Goal: Transaction & Acquisition: Book appointment/travel/reservation

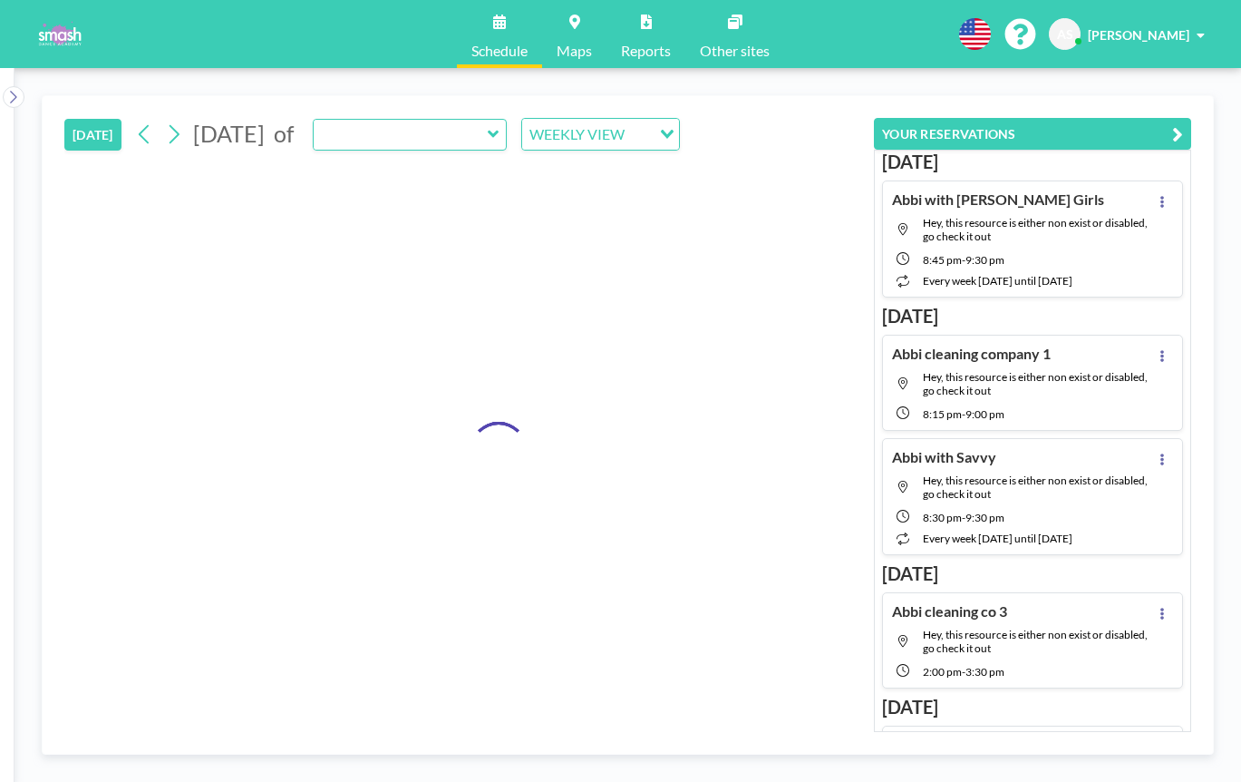
type input "Studio 5"
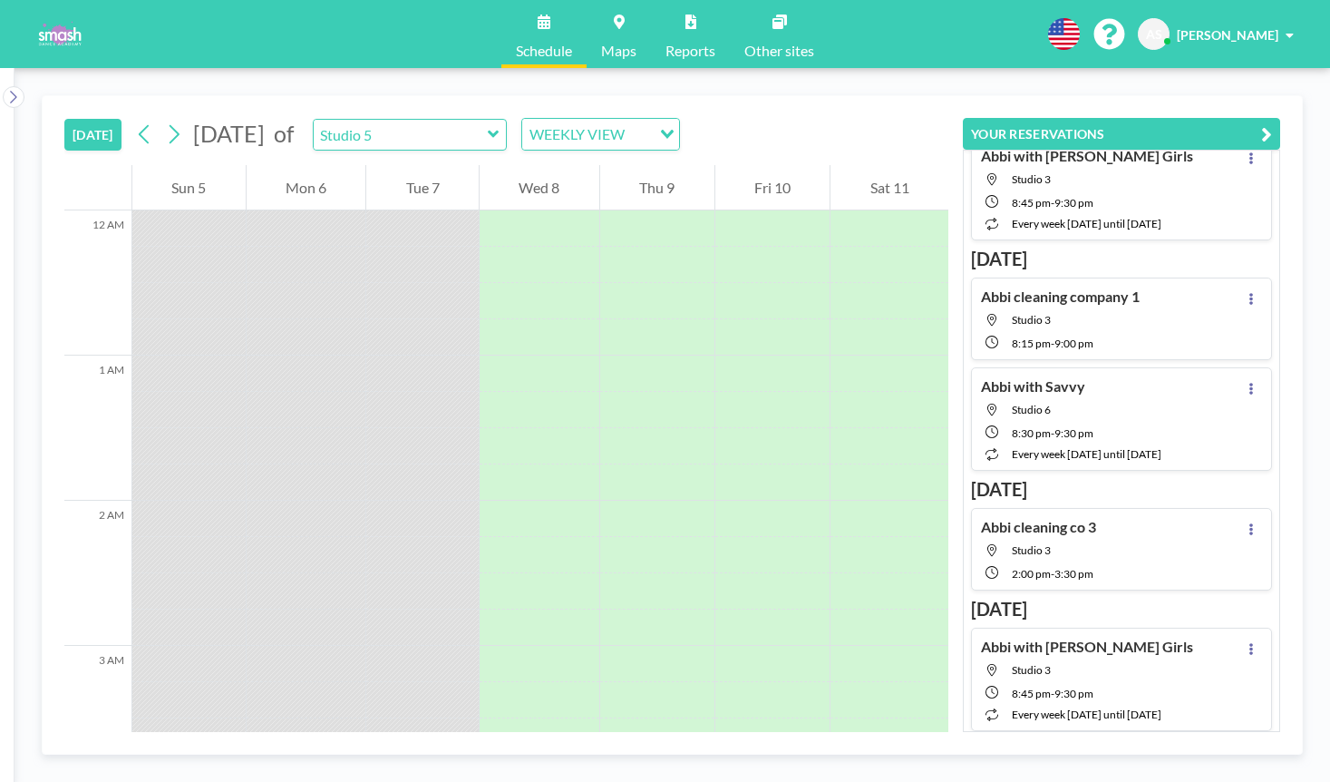
scroll to position [59, 0]
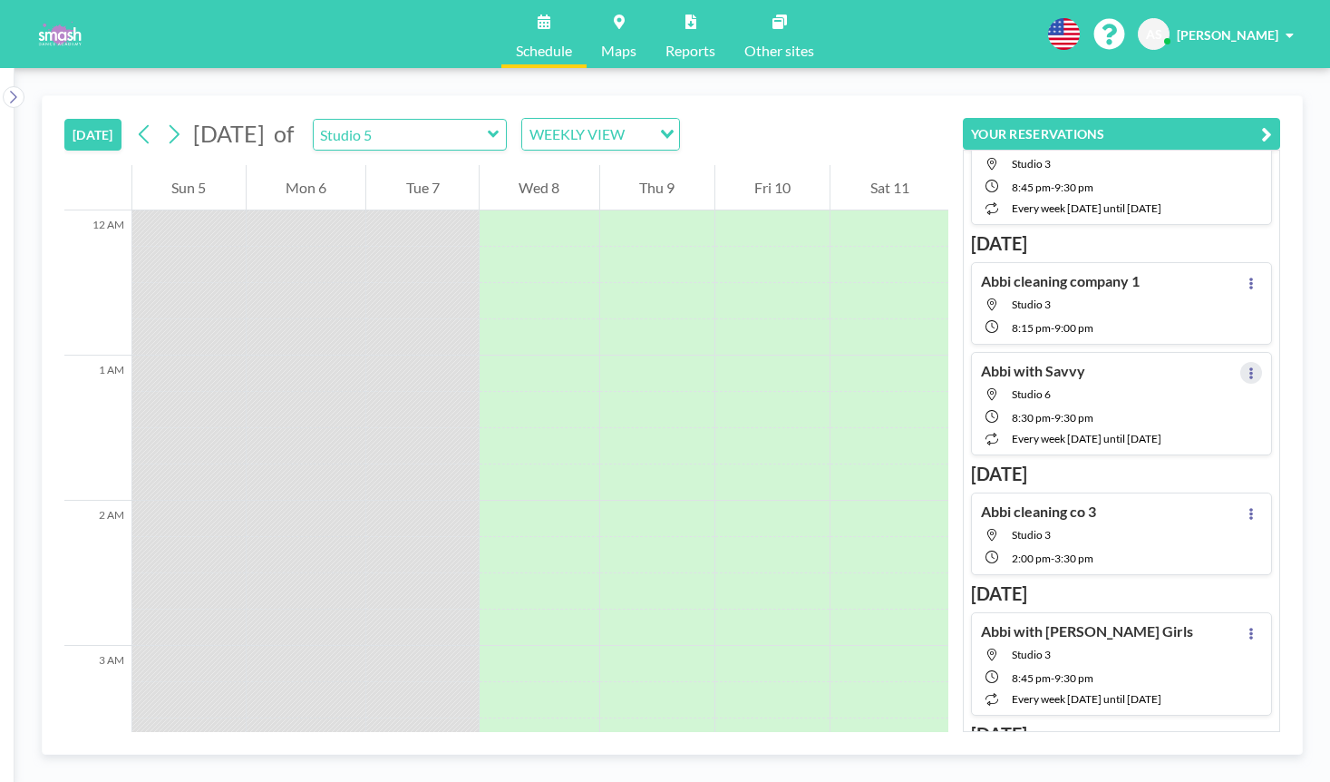
click at [1241, 374] on icon at bounding box center [1251, 373] width 7 height 12
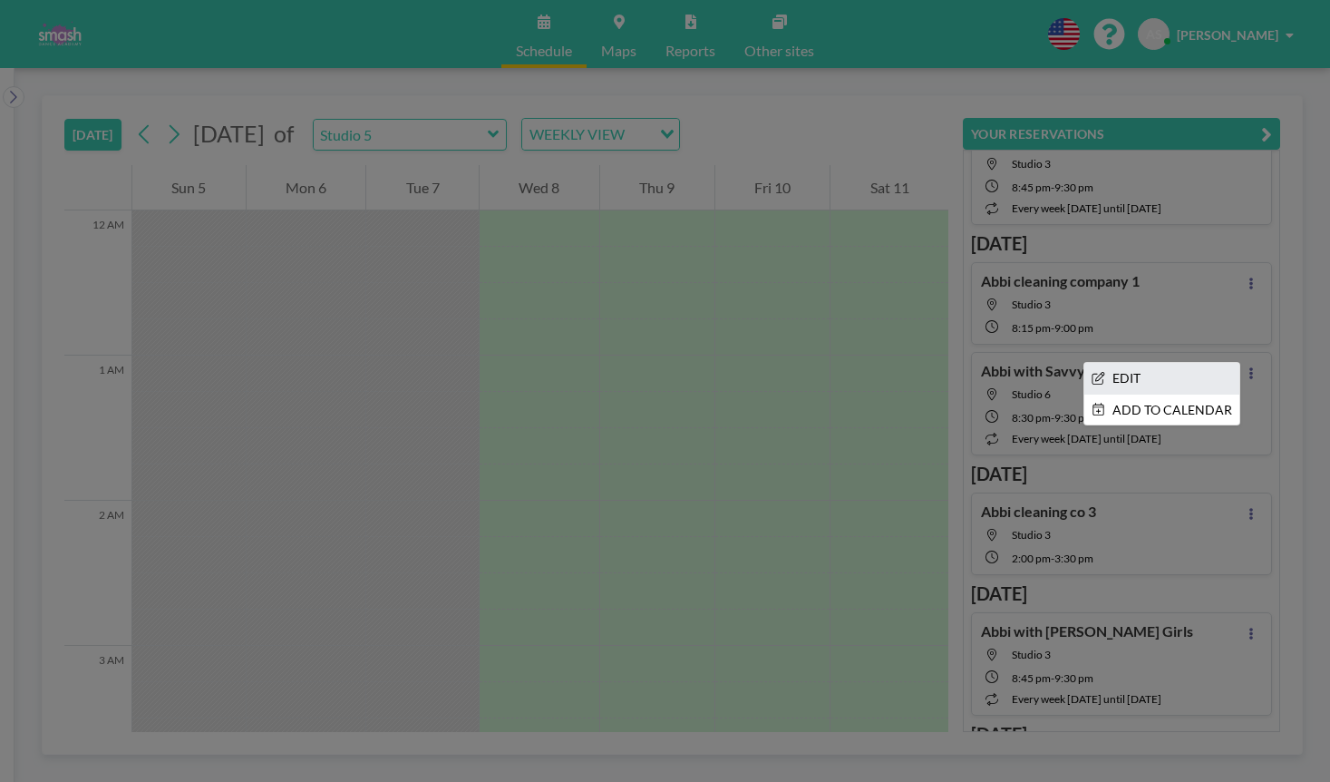
click at [1182, 371] on li "EDIT" at bounding box center [1162, 378] width 155 height 31
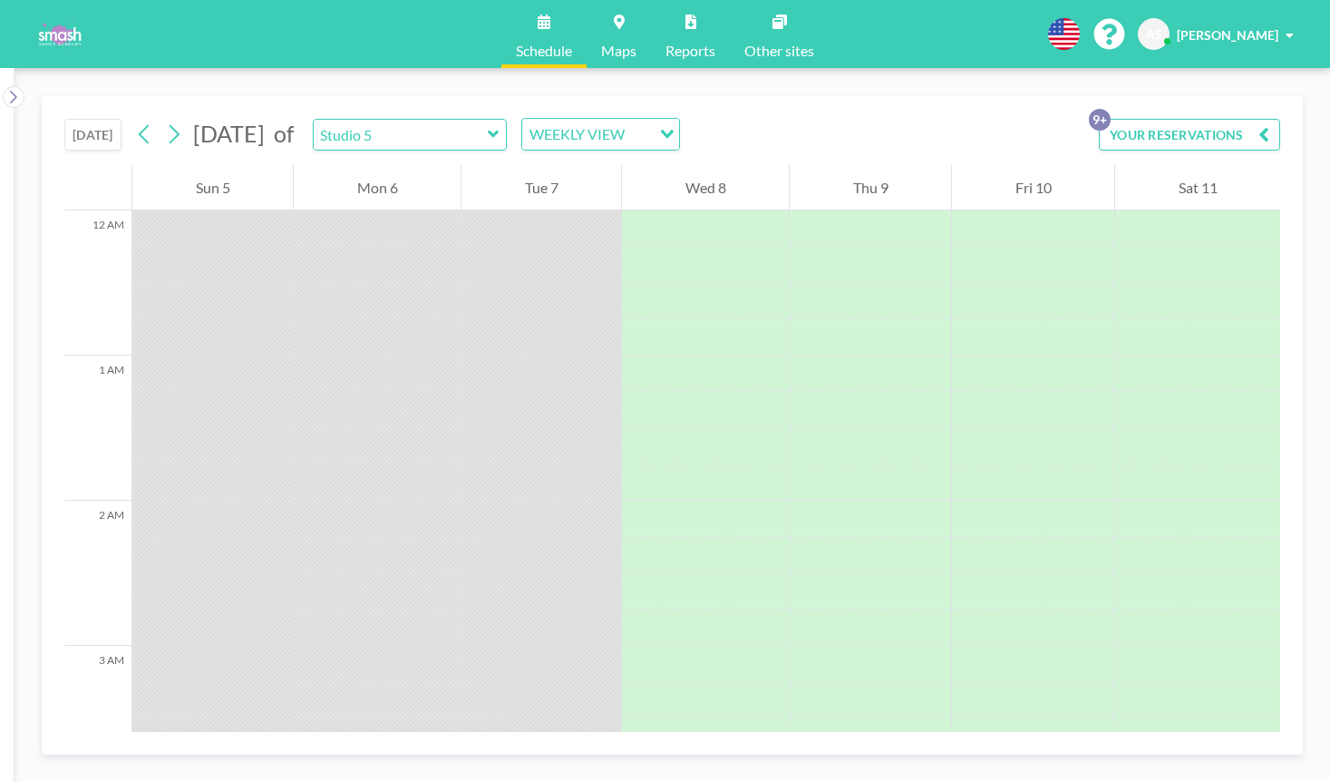
click at [1241, 116] on div "TODAY October 2025 of Studio 5 WEEKLY VIEW Loading... YOUR RESERVATIONS 9+" at bounding box center [672, 130] width 1216 height 69
click at [1241, 130] on button "YOUR RESERVATIONS 9+" at bounding box center [1189, 135] width 181 height 32
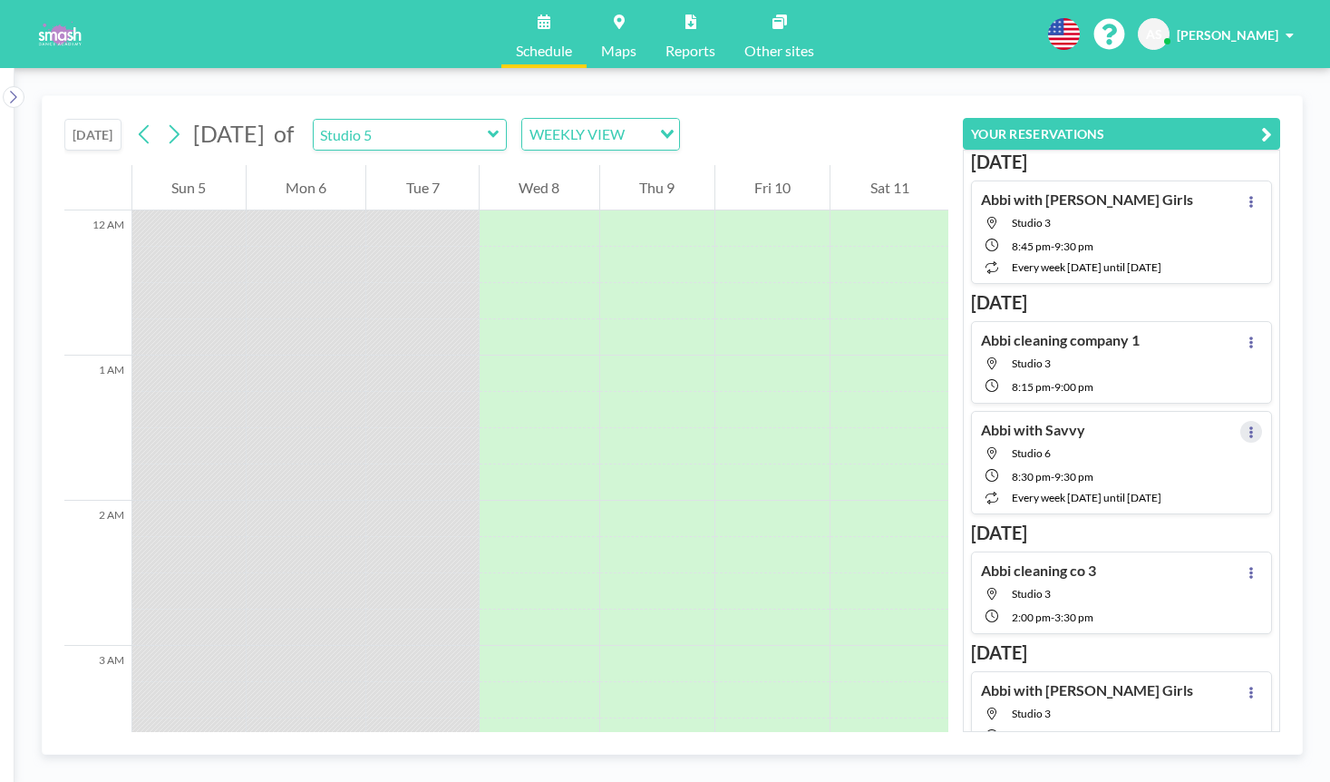
click at [1241, 427] on icon at bounding box center [1252, 432] width 4 height 12
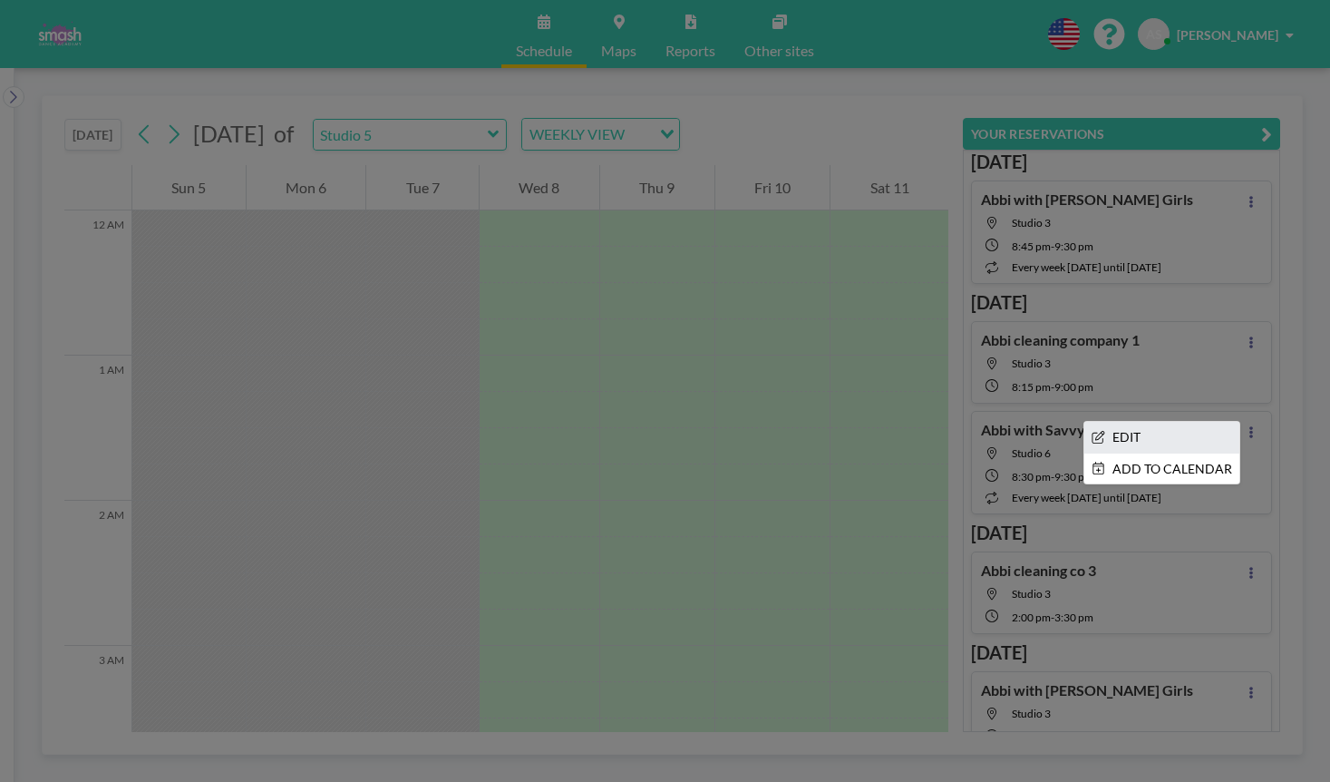
click at [1174, 423] on li "EDIT" at bounding box center [1162, 437] width 155 height 31
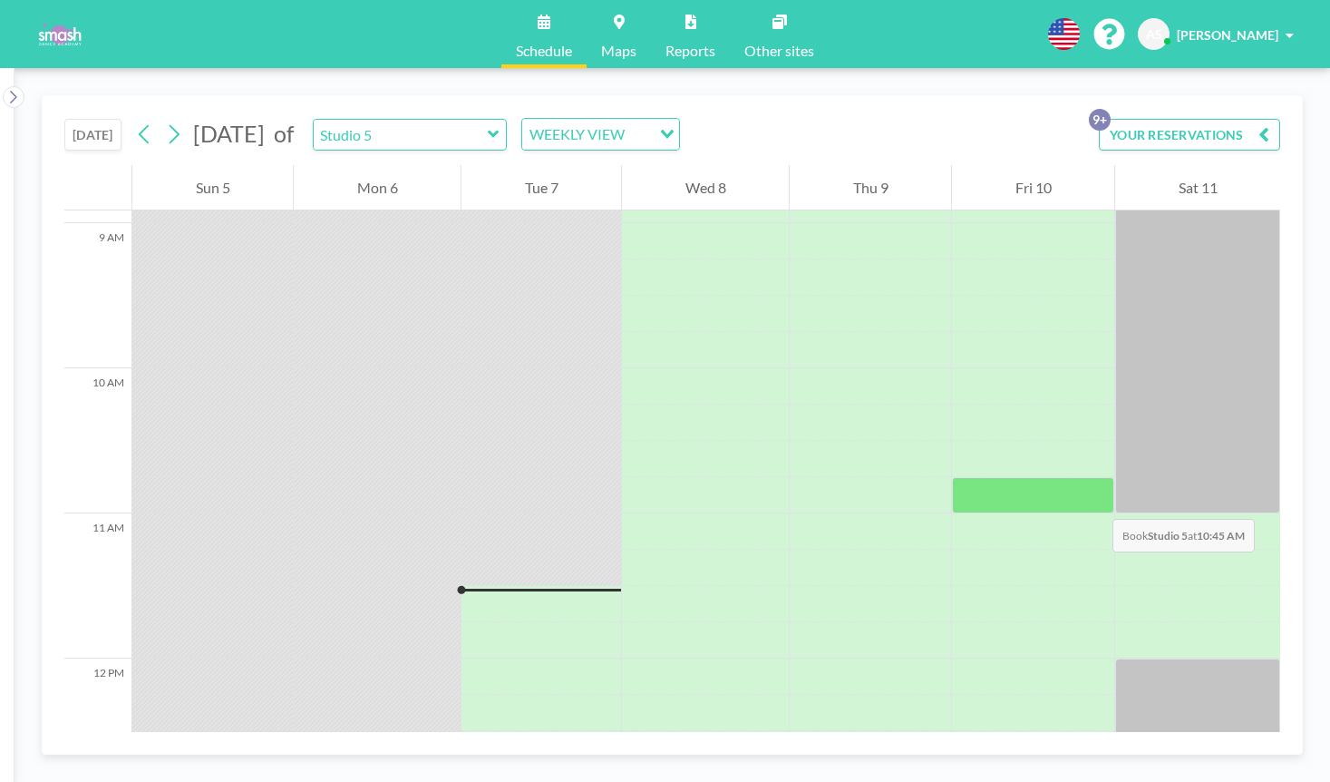
scroll to position [1369, 0]
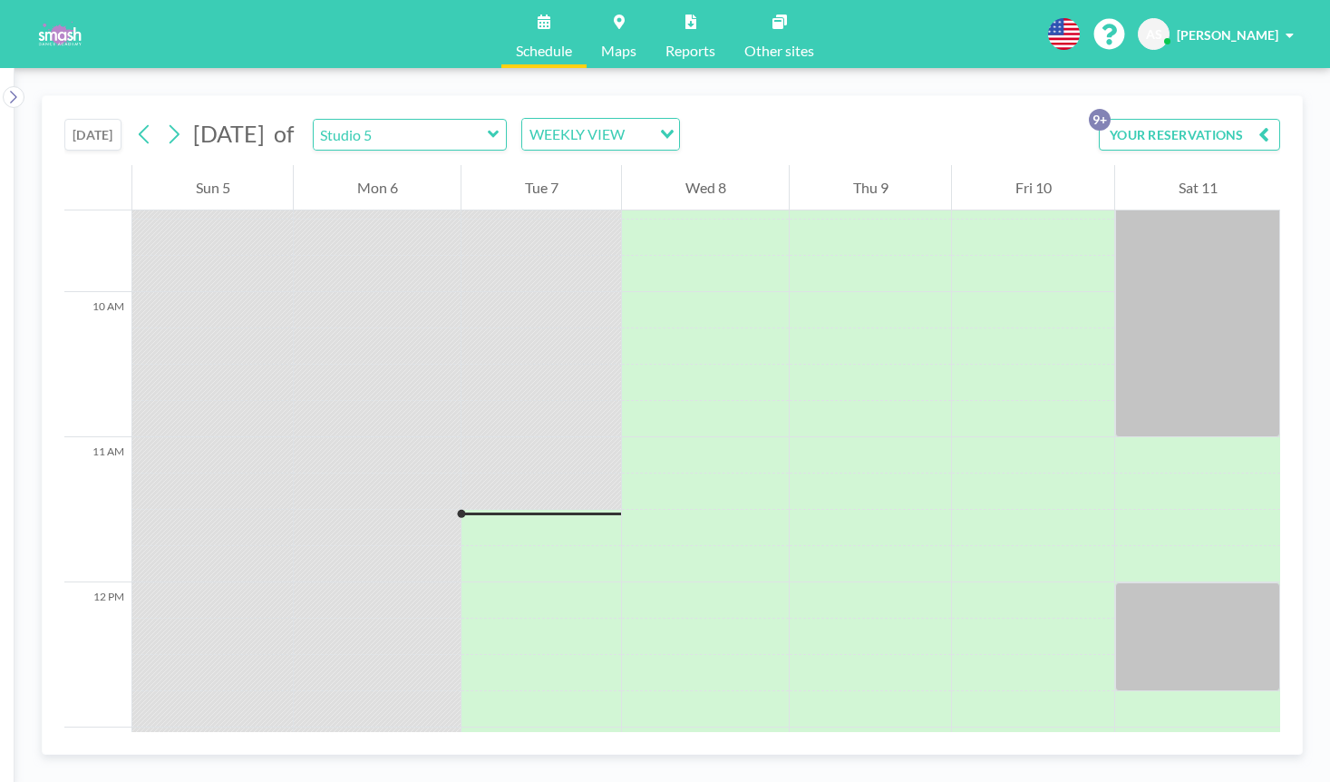
click at [1241, 128] on div "TODAY October 2025 of Studio 5 WEEKLY VIEW Loading... YOUR RESERVATIONS 9+ 12 A…" at bounding box center [672, 424] width 1261 height 659
click at [1241, 129] on button "YOUR RESERVATIONS 9+" at bounding box center [1189, 135] width 181 height 32
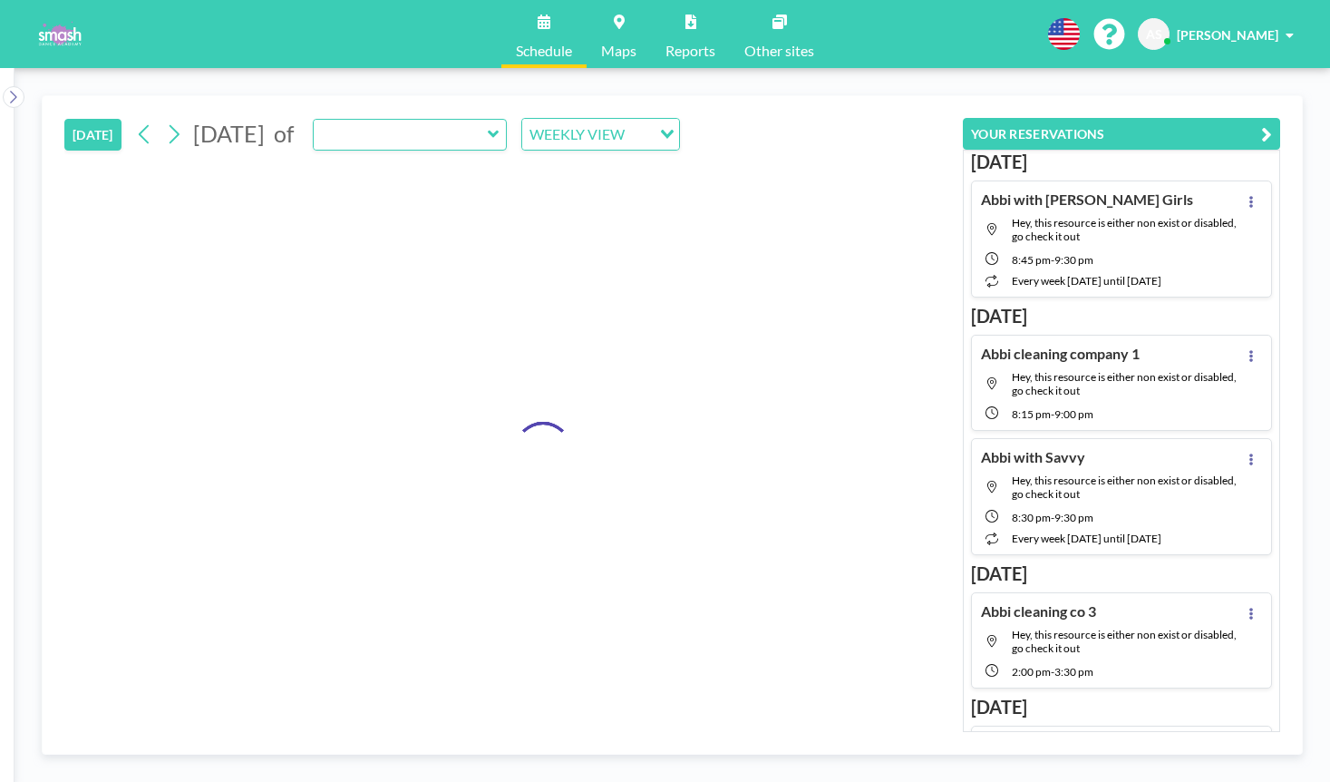
type input "Studio 5"
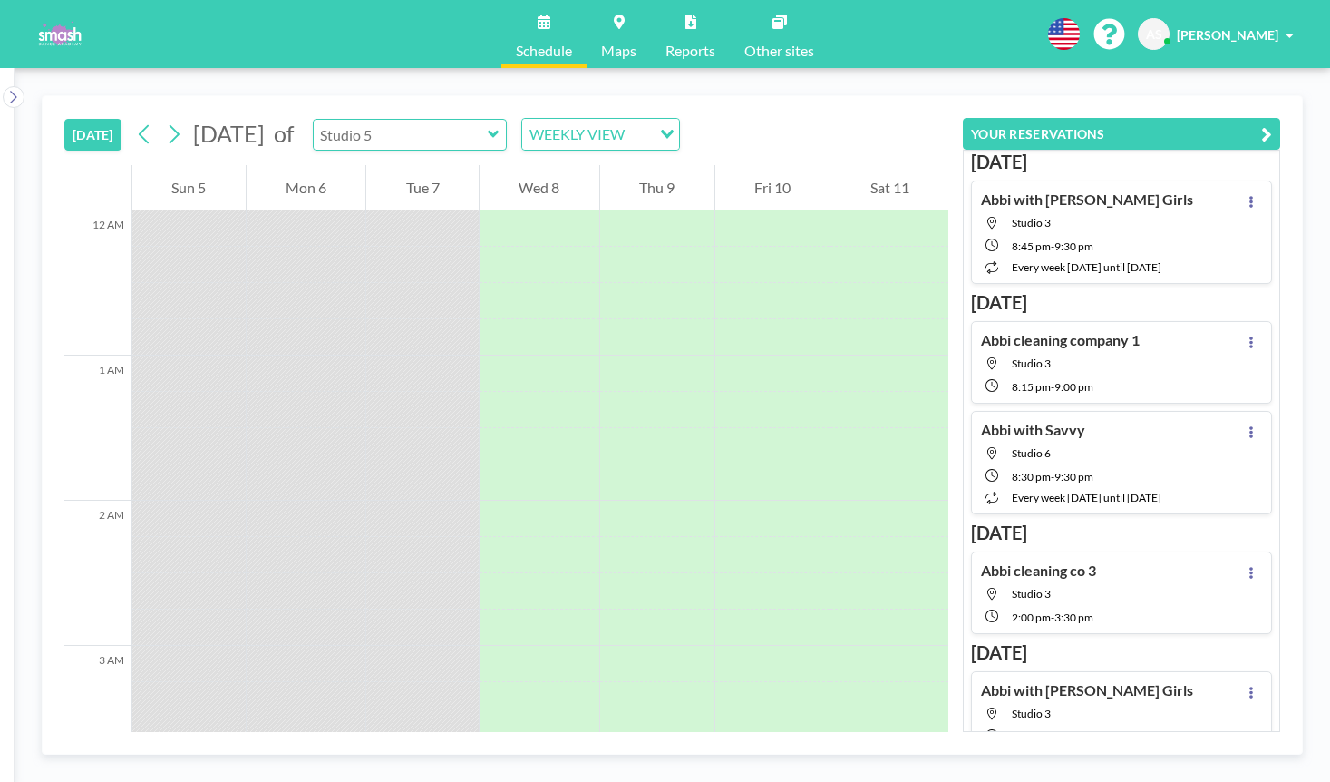
click at [468, 132] on input "text" at bounding box center [401, 135] width 174 height 30
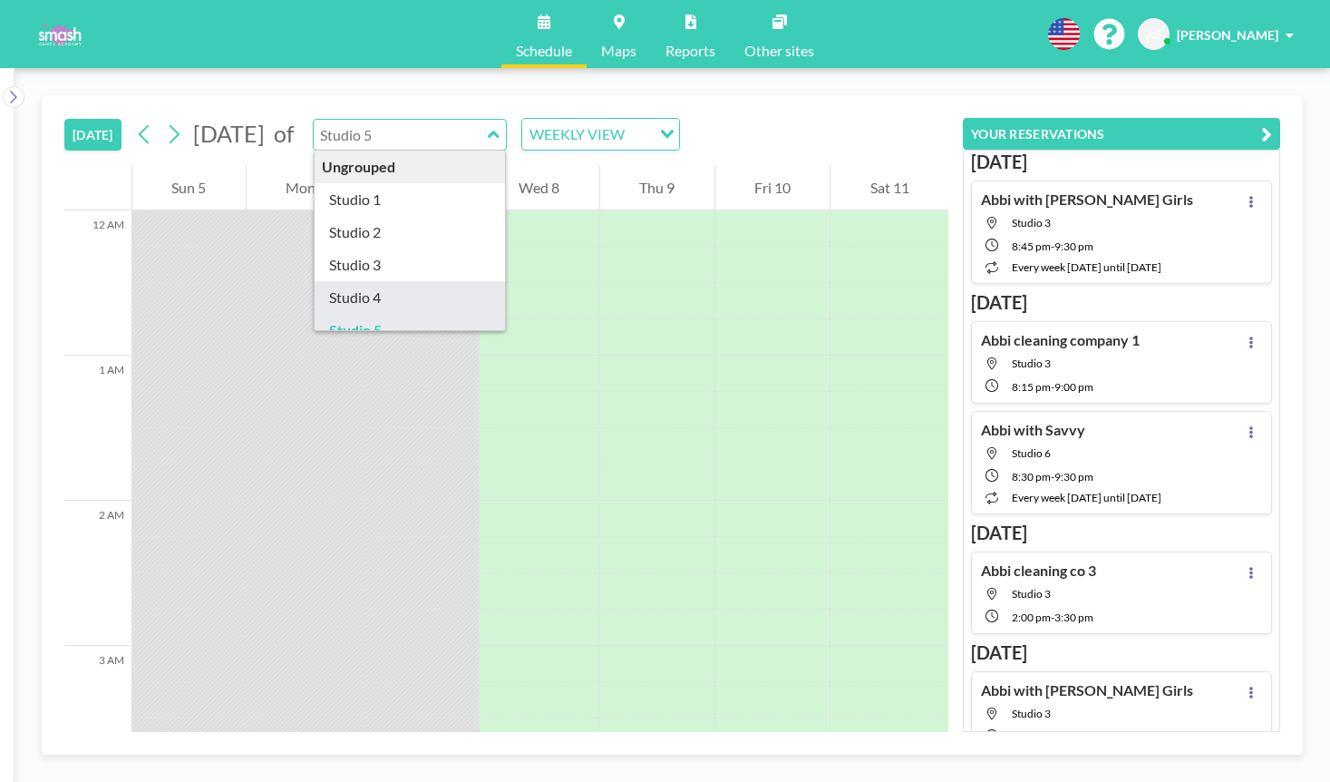
scroll to position [36, 0]
type input "Studio 1"
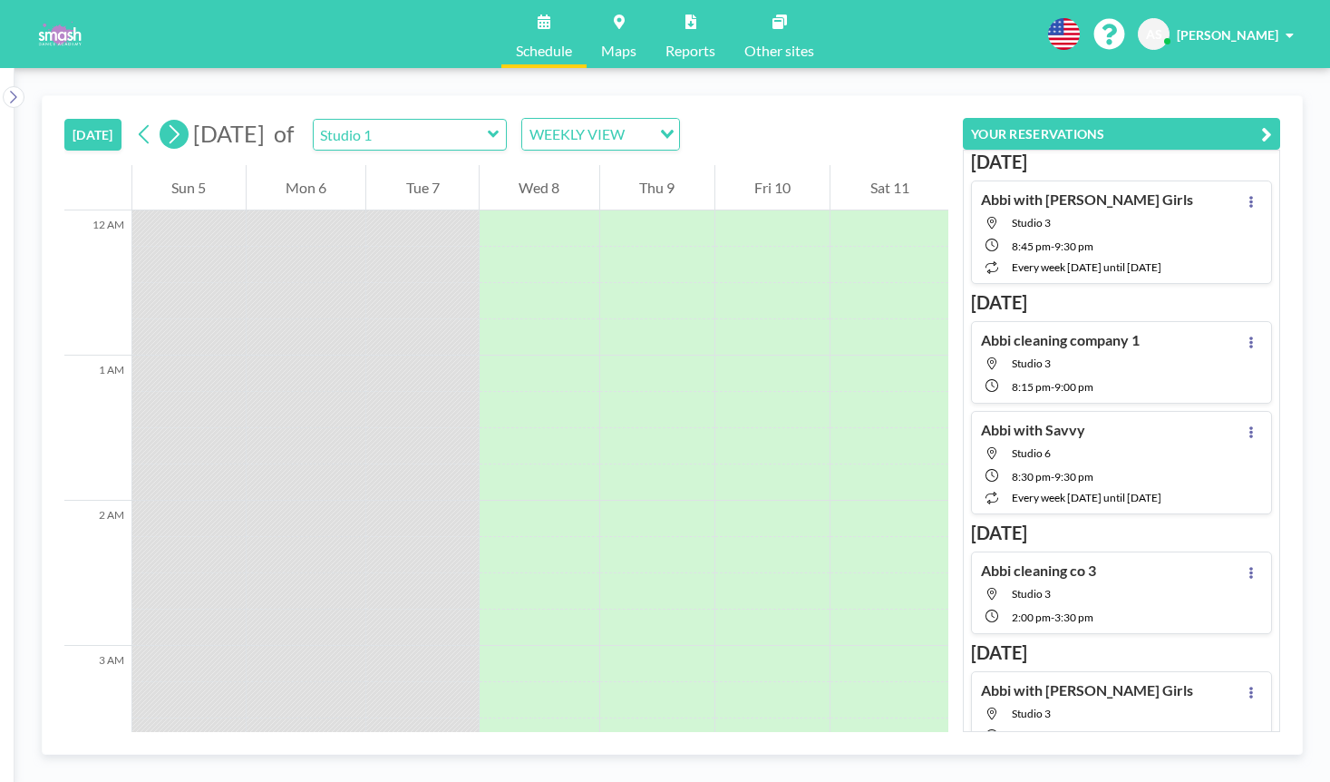
click at [187, 135] on button at bounding box center [174, 134] width 29 height 29
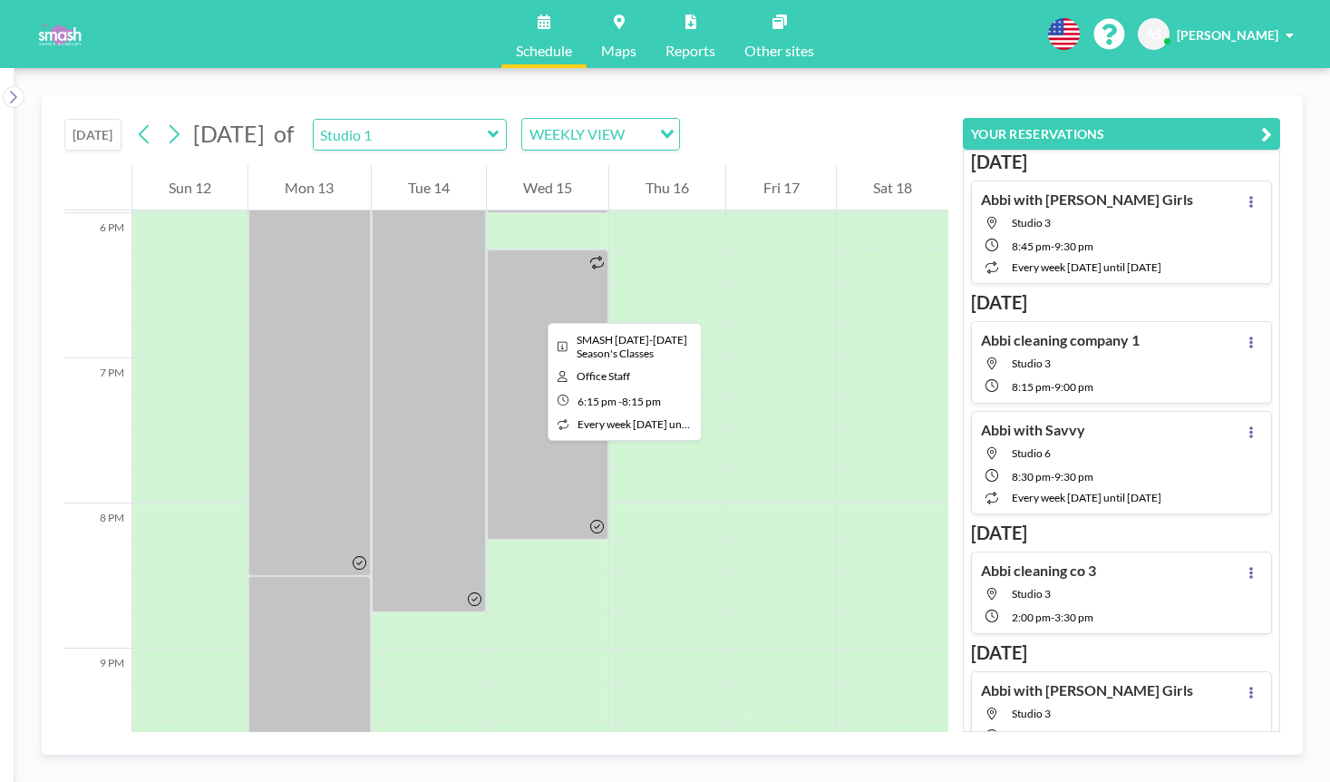
scroll to position [2591, 0]
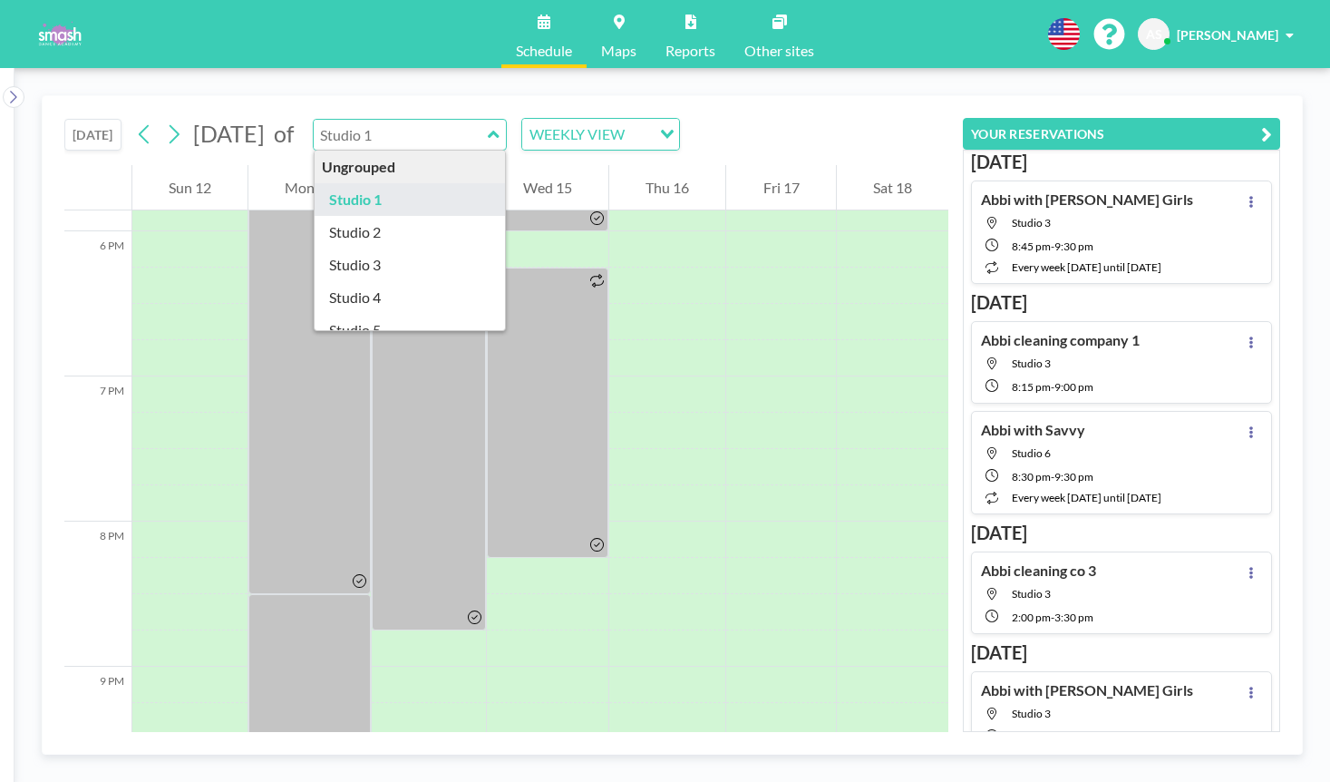
click at [488, 126] on input "text" at bounding box center [401, 135] width 174 height 30
type input "Studio 2"
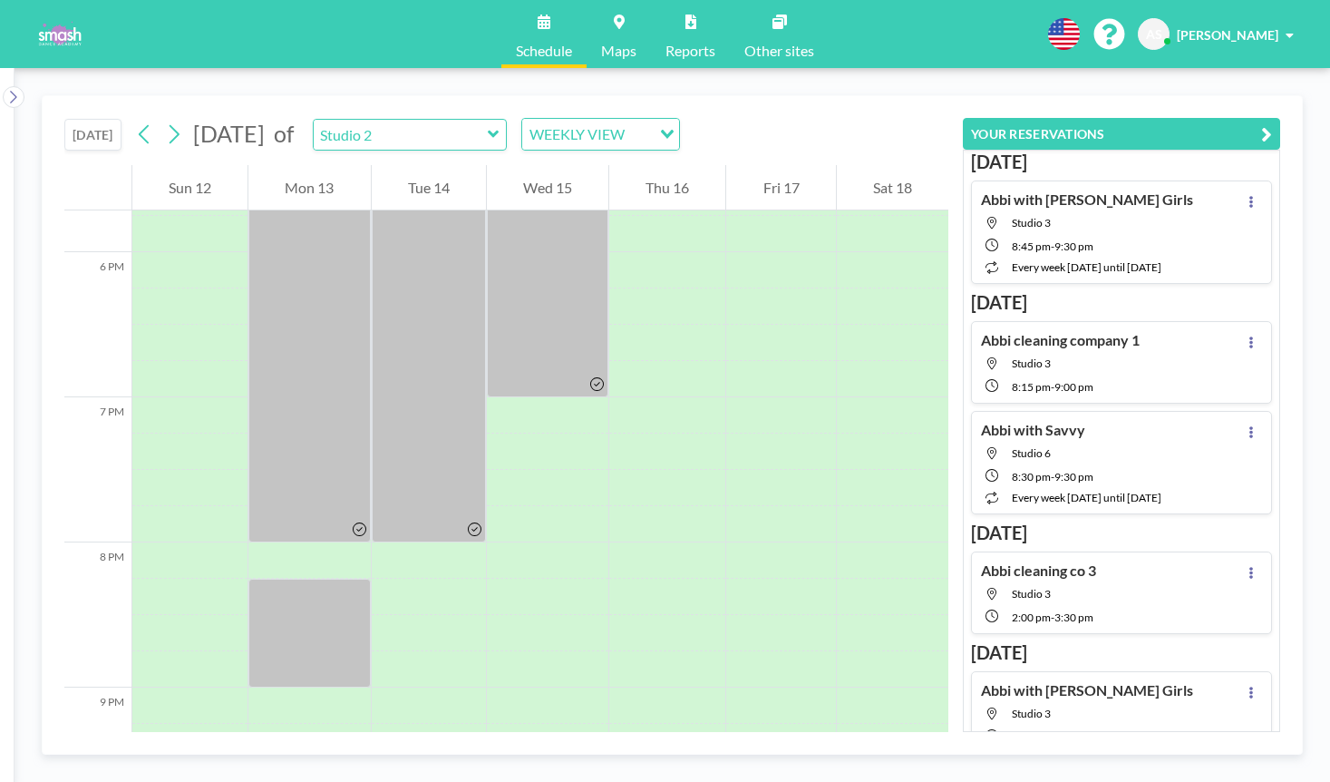
scroll to position [2556, 0]
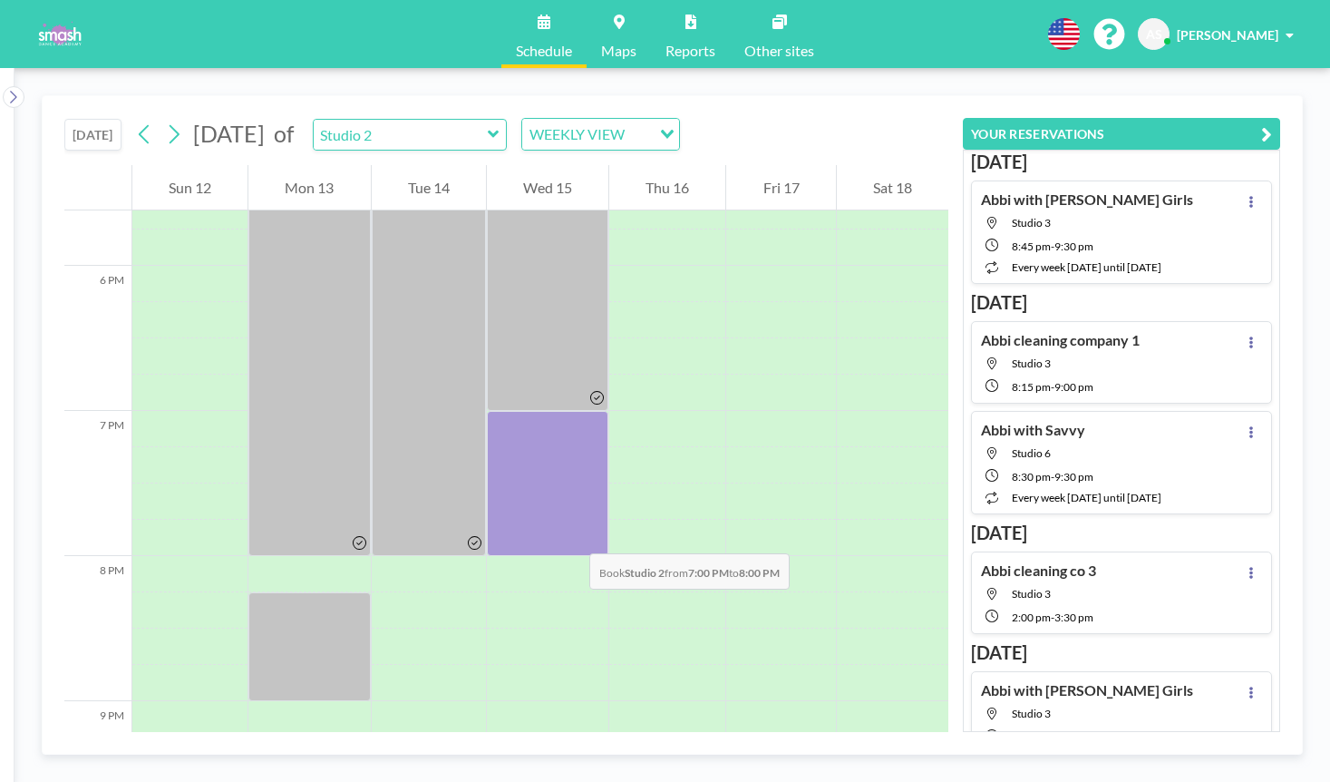
drag, startPoint x: 571, startPoint y: 433, endPoint x: 571, endPoint y: 535, distance: 102.5
click at [571, 535] on div at bounding box center [548, 483] width 122 height 145
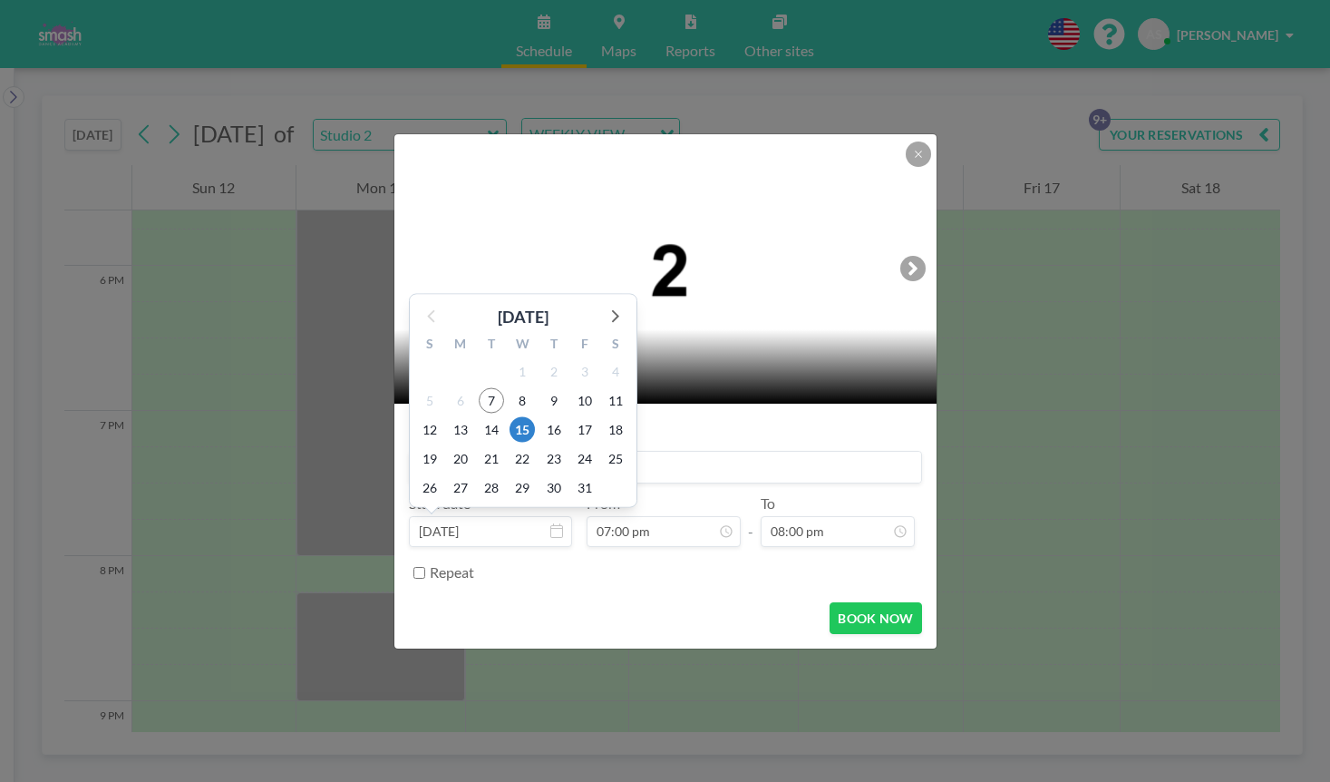
click at [737, 475] on input at bounding box center [665, 467] width 511 height 31
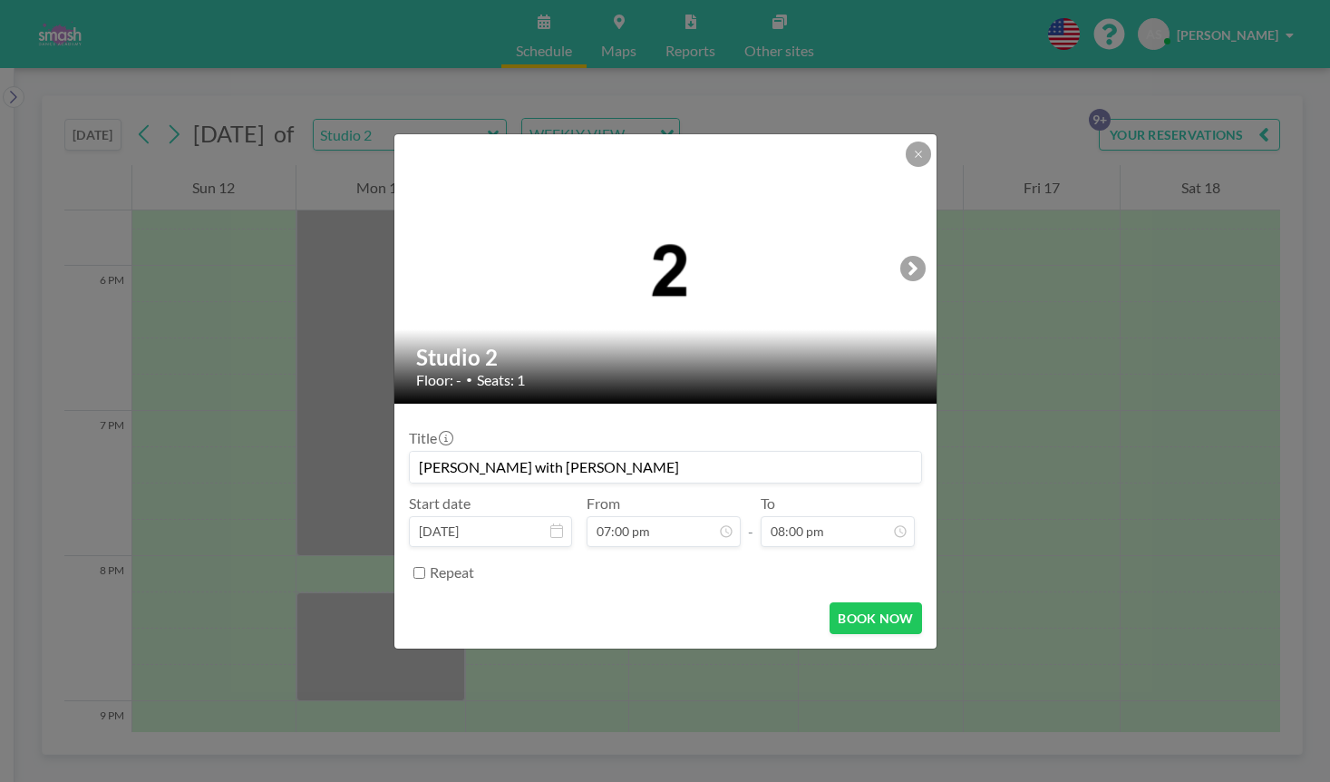
scroll to position [2583, 0]
type input "[PERSON_NAME] with [PERSON_NAME]"
click at [893, 625] on button "BOOK NOW" at bounding box center [876, 618] width 92 height 32
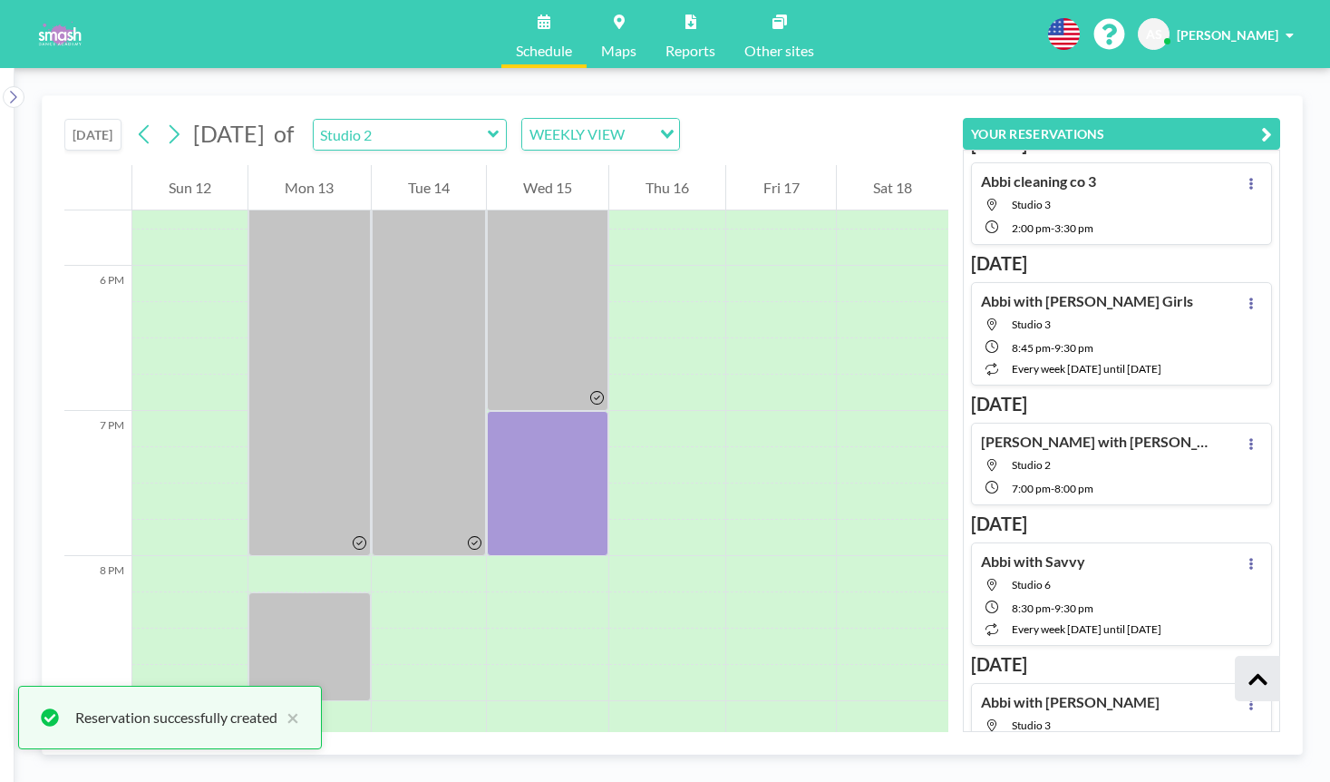
scroll to position [410, 0]
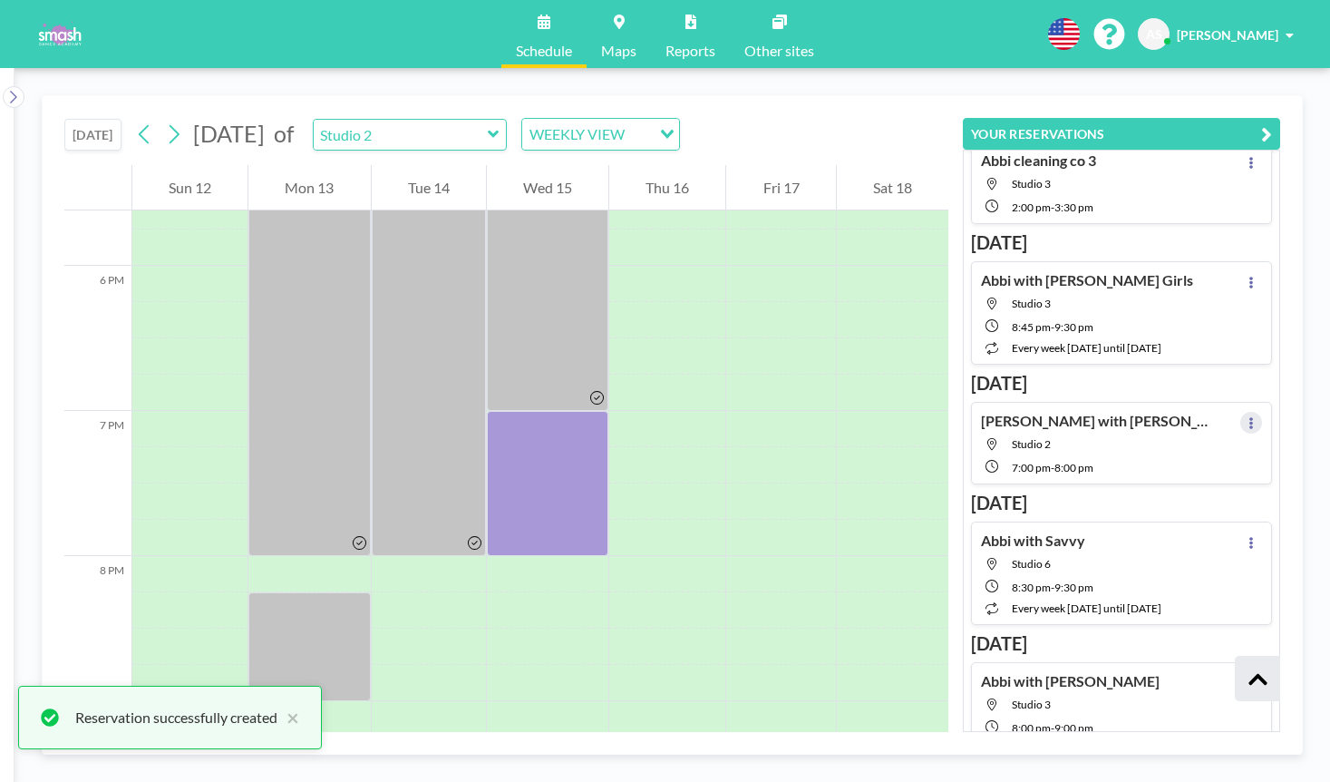
click at [1260, 423] on button at bounding box center [1252, 423] width 22 height 22
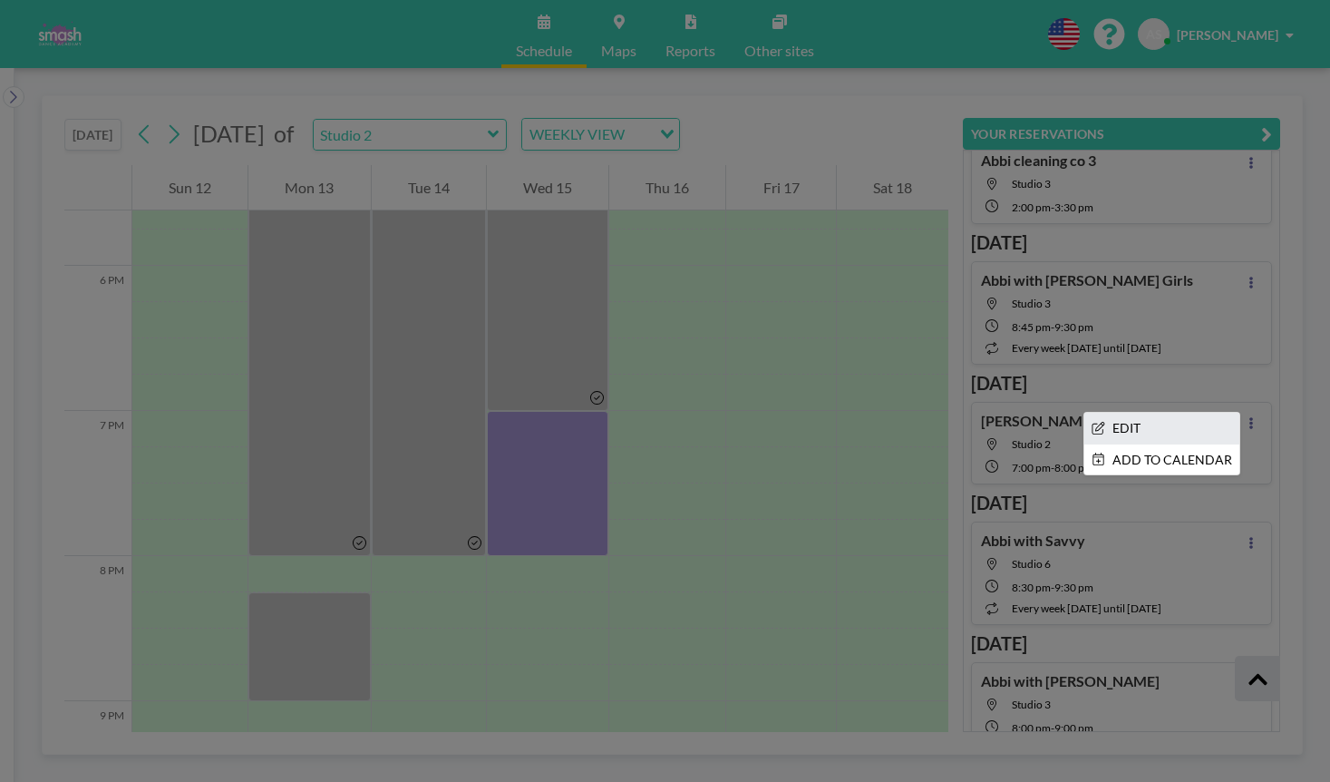
click at [1194, 429] on li "EDIT" at bounding box center [1162, 428] width 155 height 31
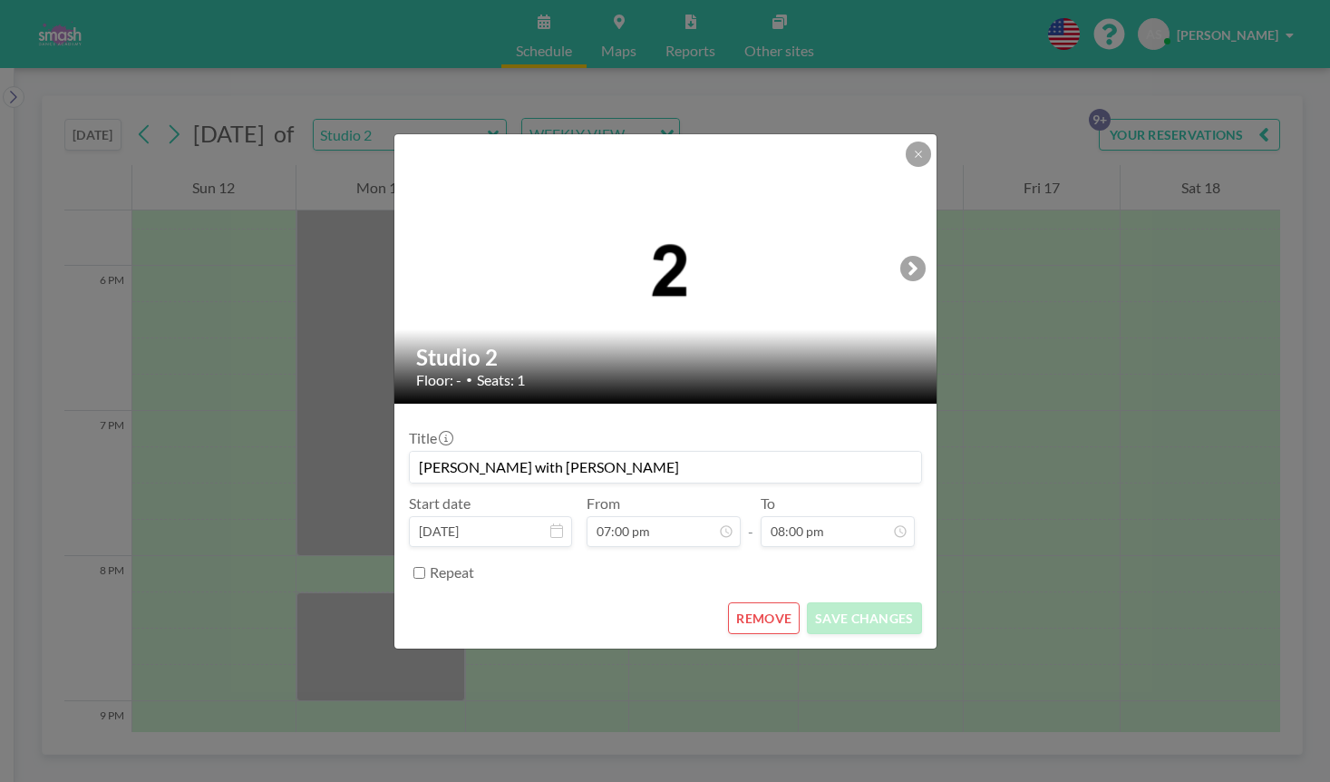
click at [765, 615] on button "REMOVE" at bounding box center [764, 618] width 72 height 32
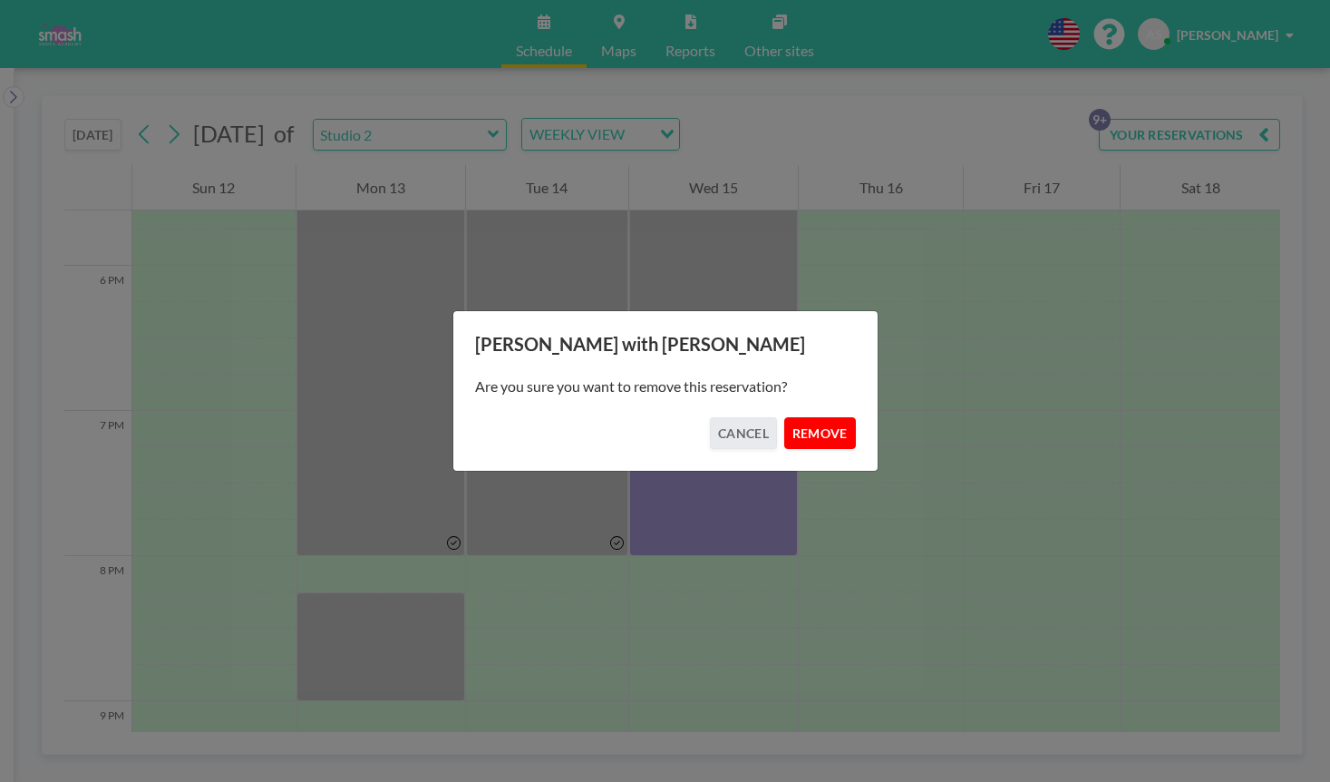
click at [852, 419] on button "REMOVE" at bounding box center [820, 433] width 72 height 32
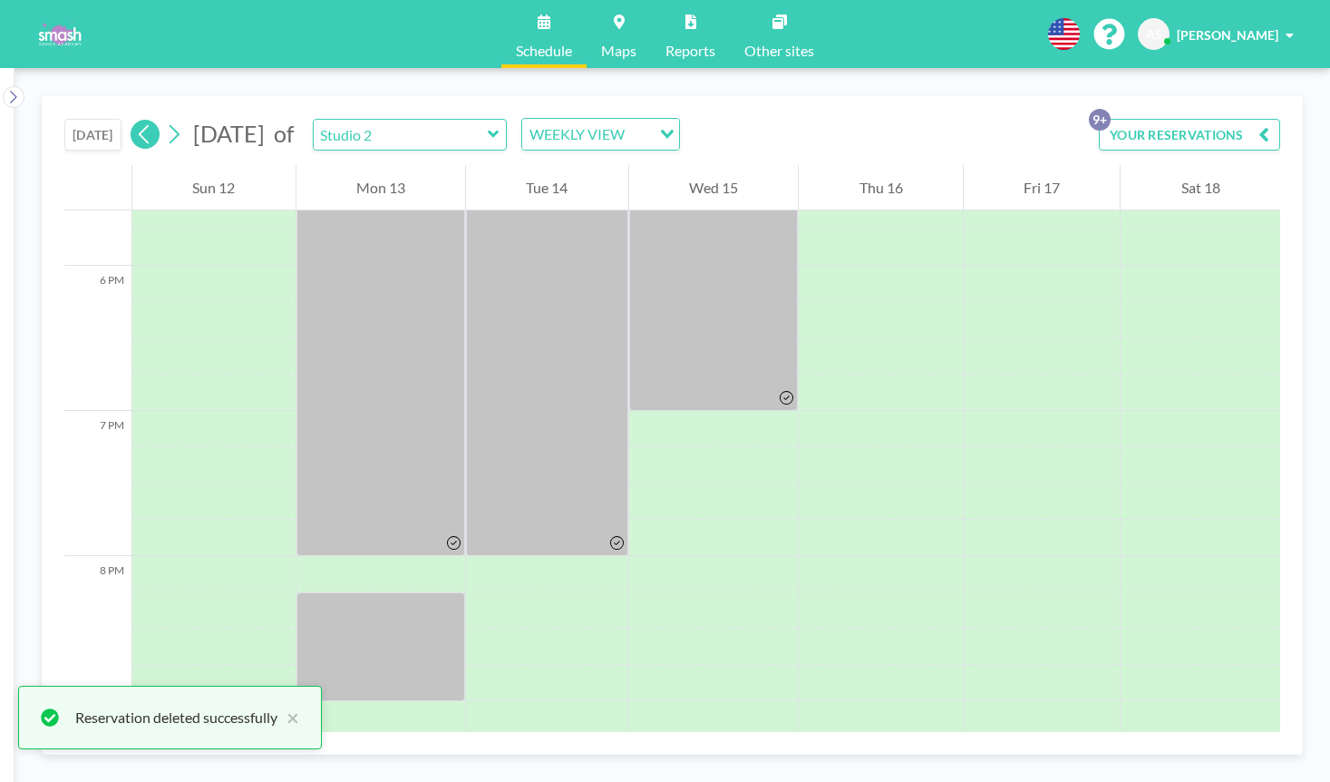
click at [159, 133] on button at bounding box center [145, 134] width 29 height 29
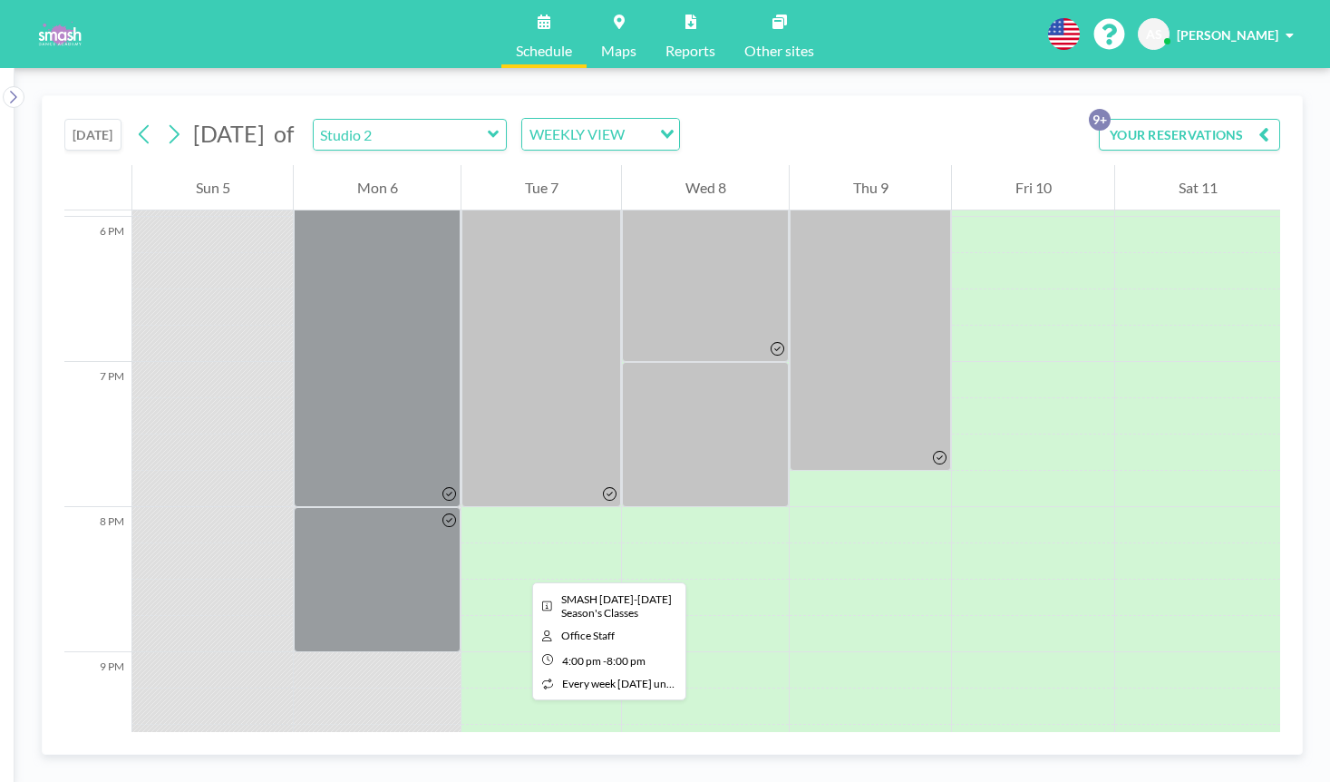
scroll to position [2607, 0]
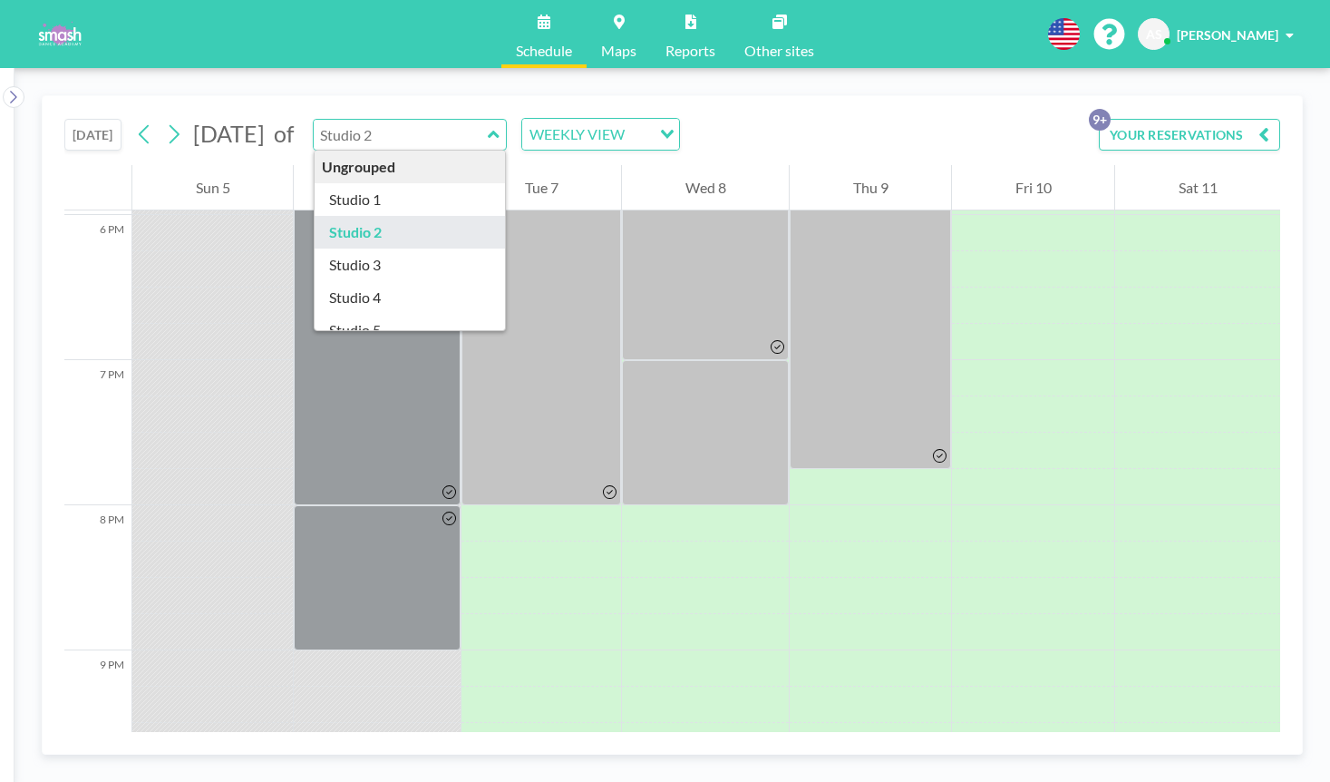
click at [488, 128] on input "text" at bounding box center [401, 135] width 174 height 30
type input "Studio 1"
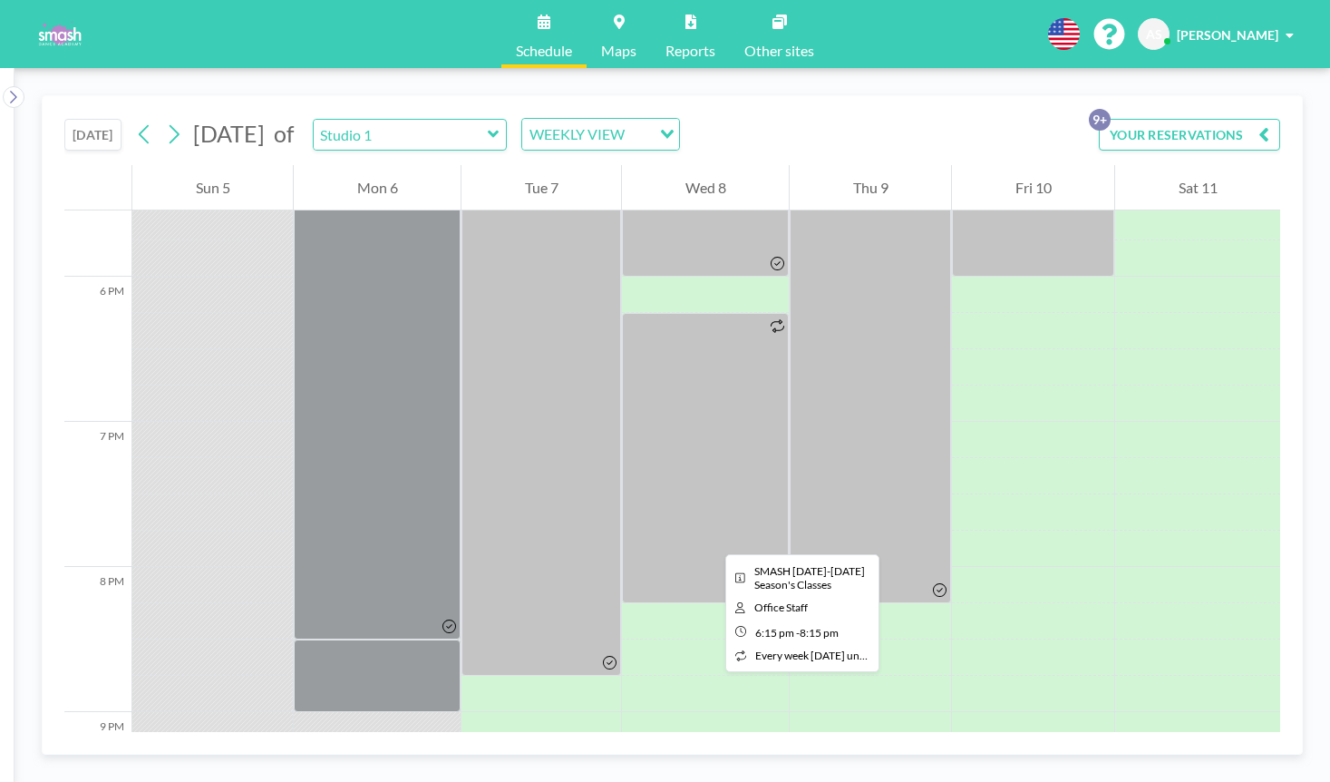
scroll to position [2580, 0]
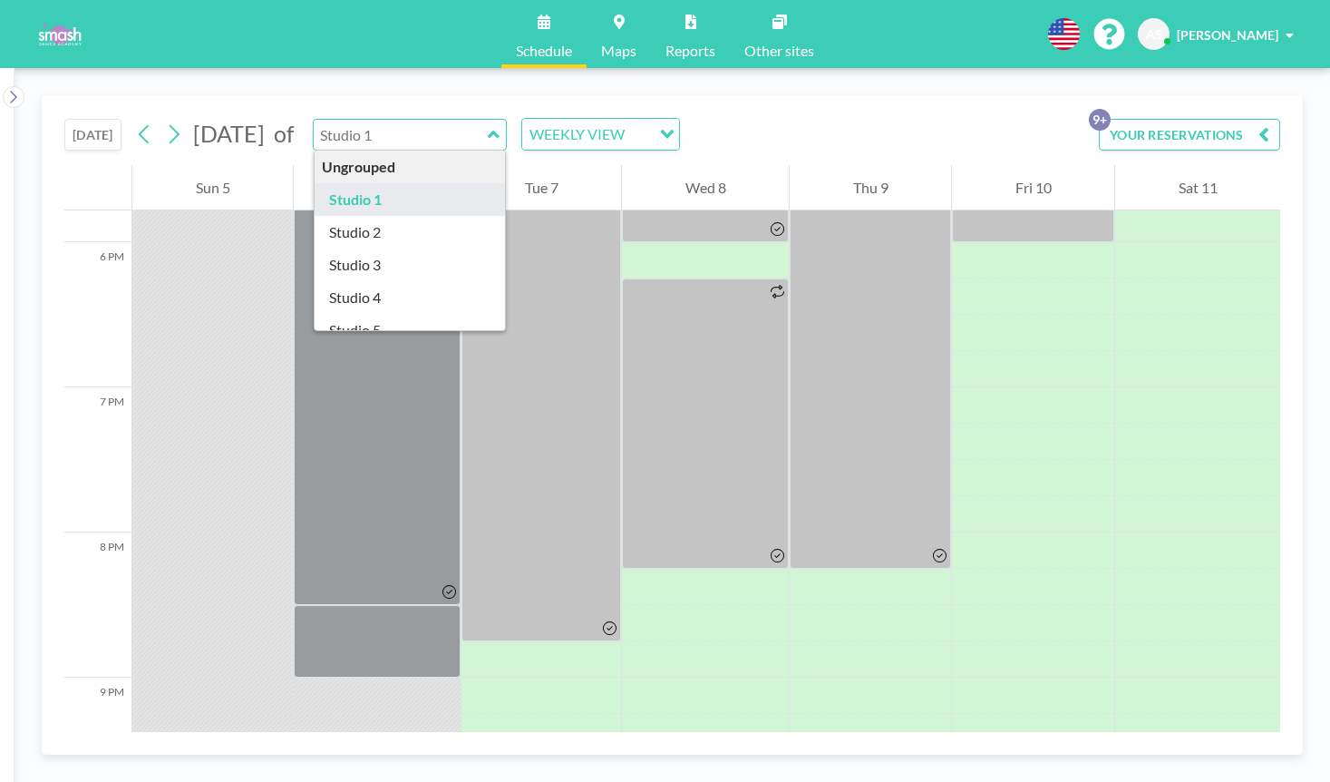
click at [488, 126] on input "text" at bounding box center [401, 135] width 174 height 30
type input "Studio 3"
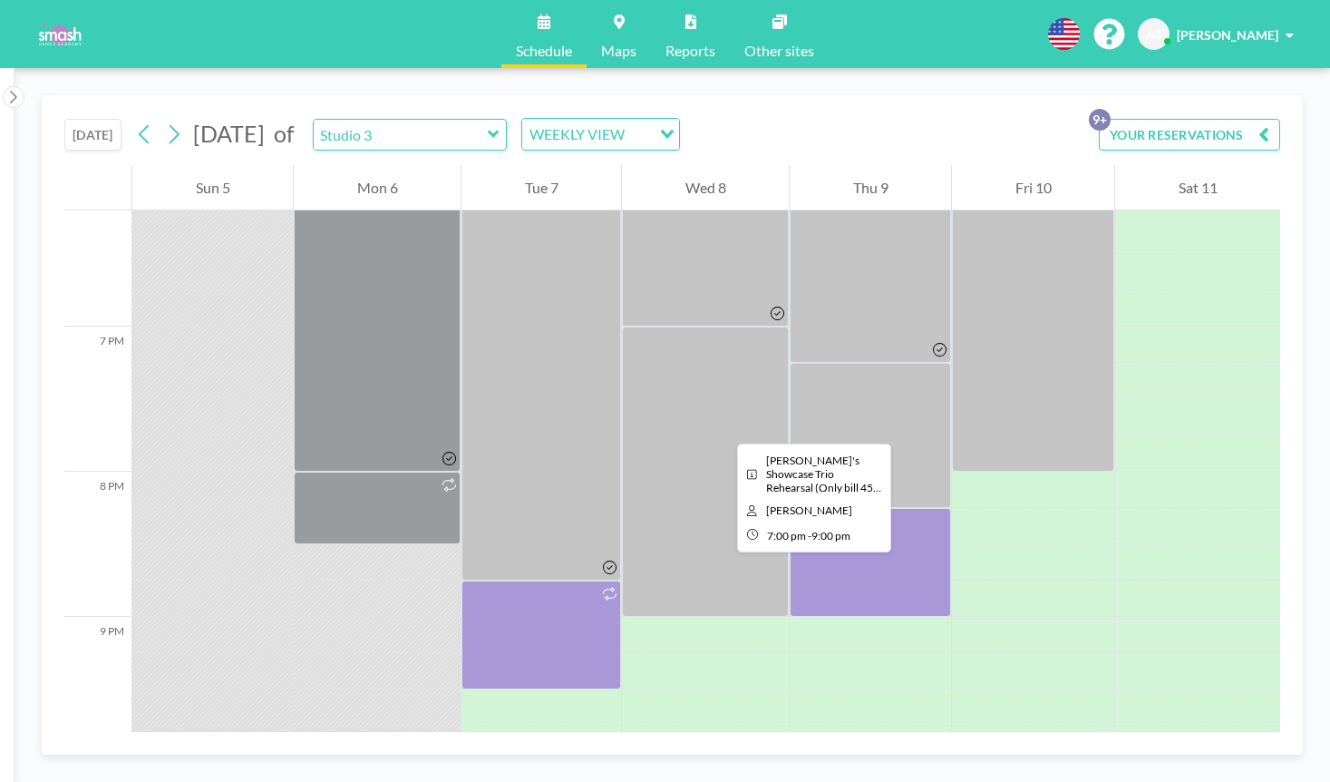
scroll to position [2638, 0]
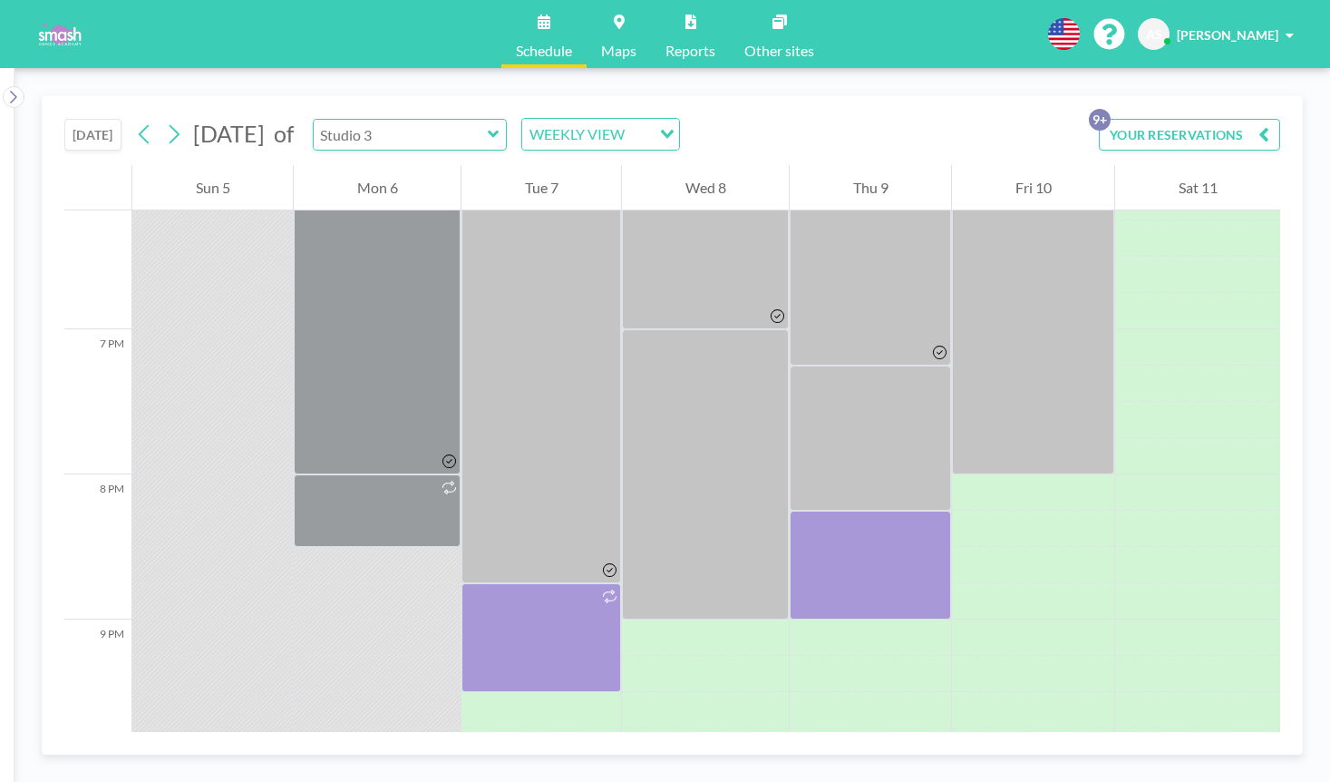
click at [488, 134] on input "text" at bounding box center [401, 135] width 174 height 30
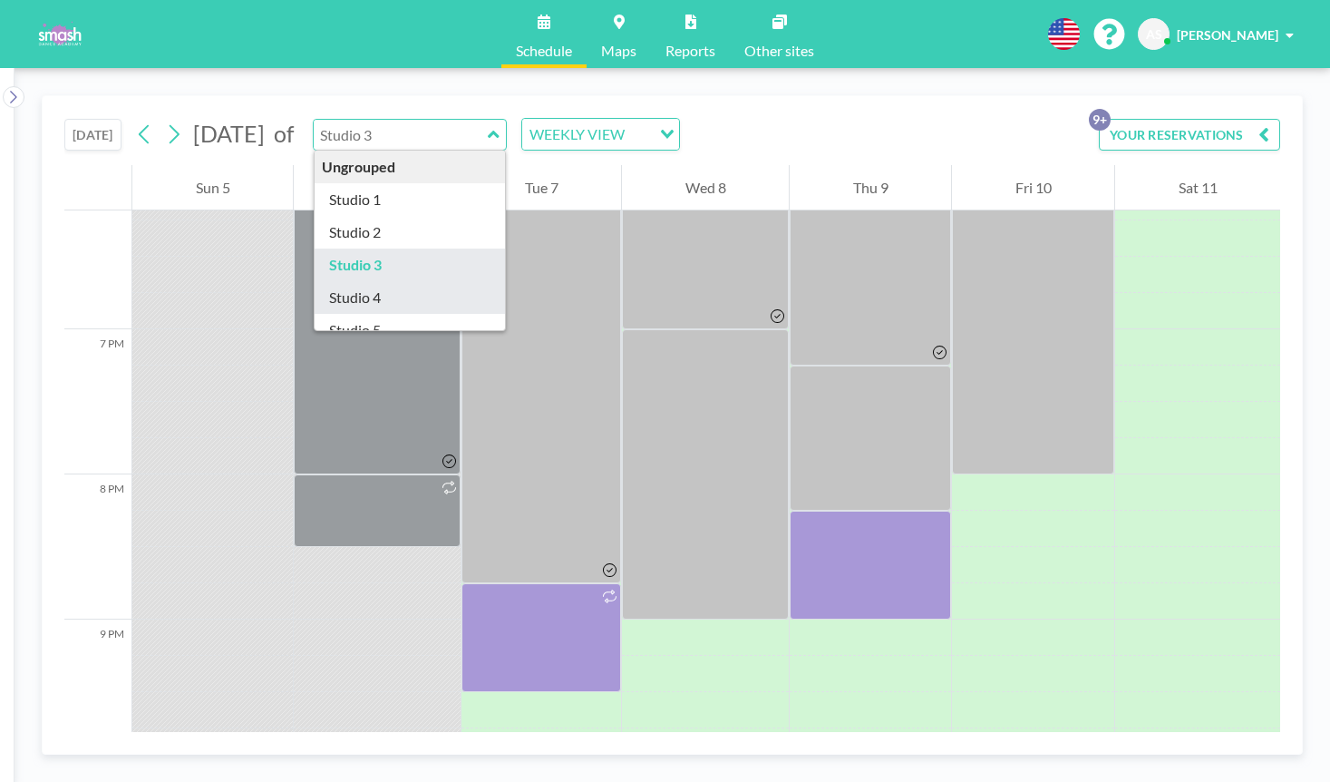
type input "Studio 4"
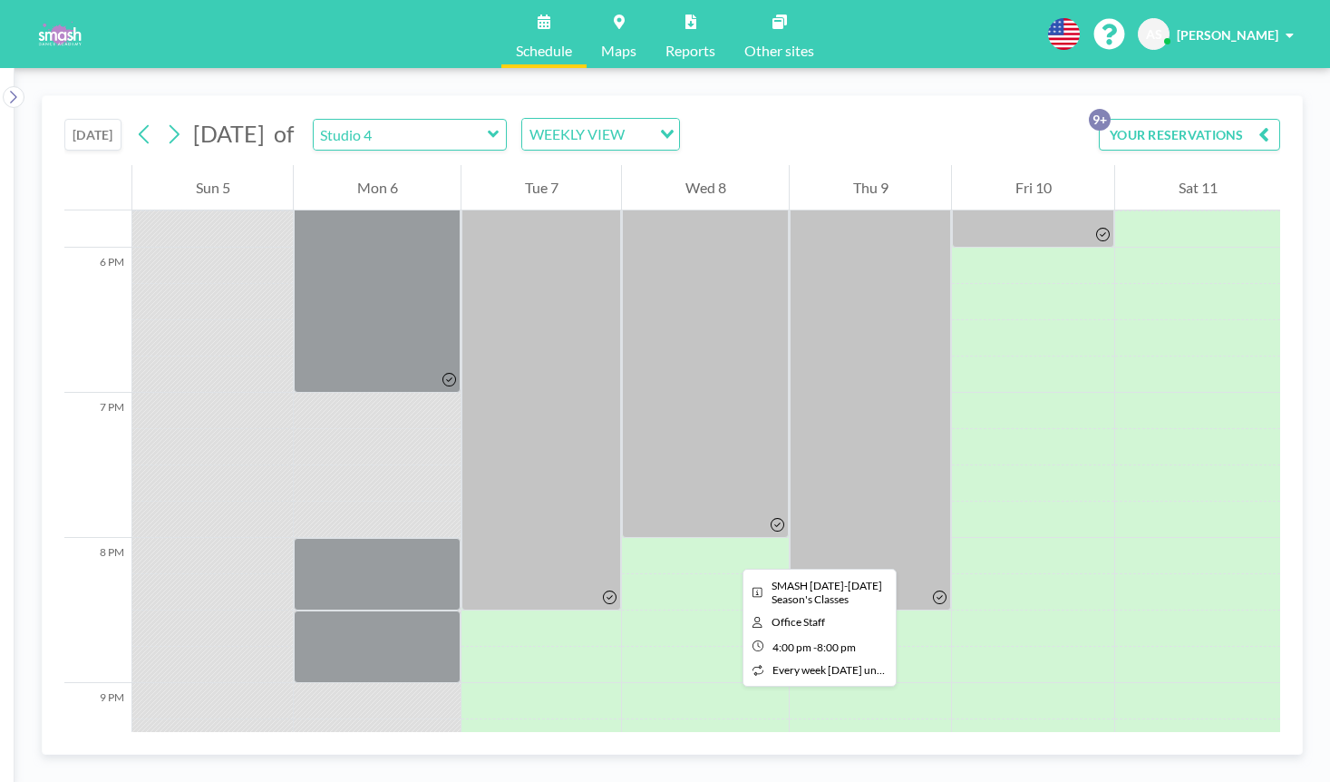
scroll to position [2575, 0]
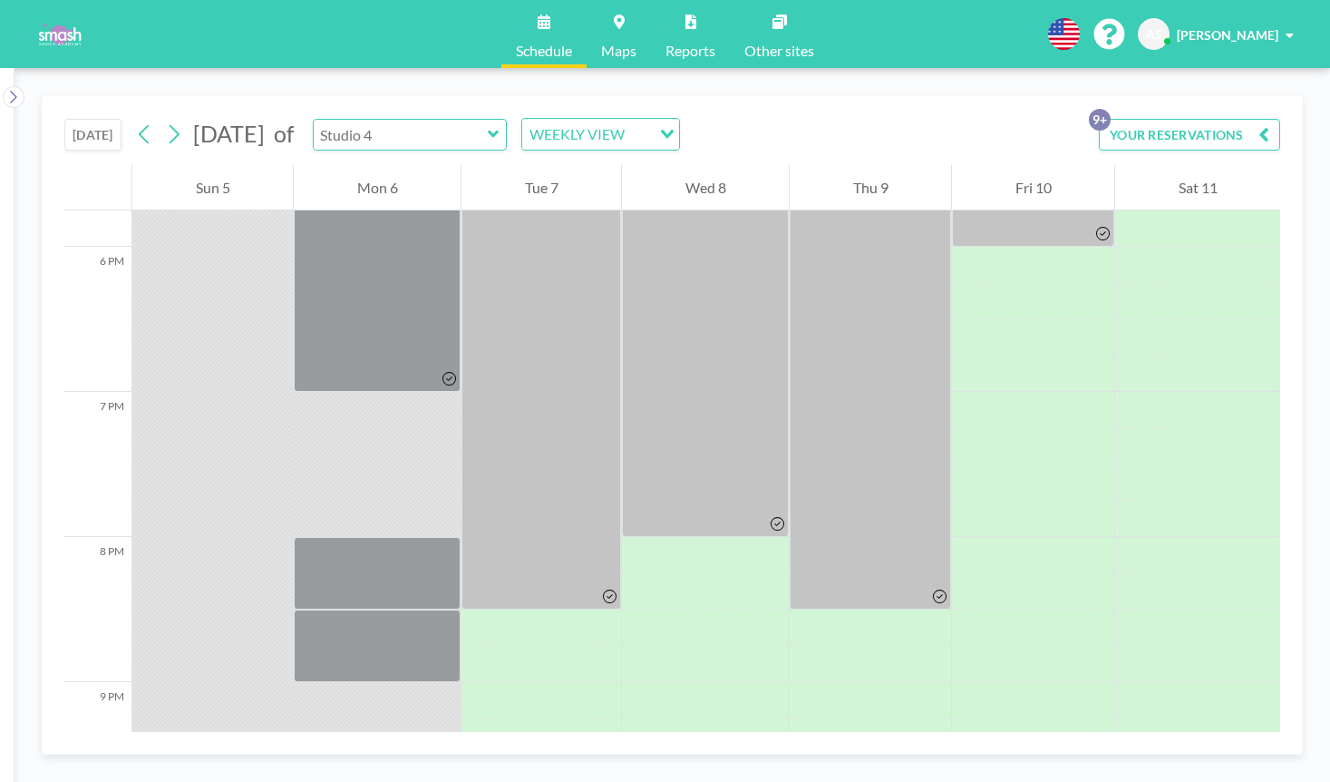
click at [488, 128] on input "text" at bounding box center [401, 135] width 174 height 30
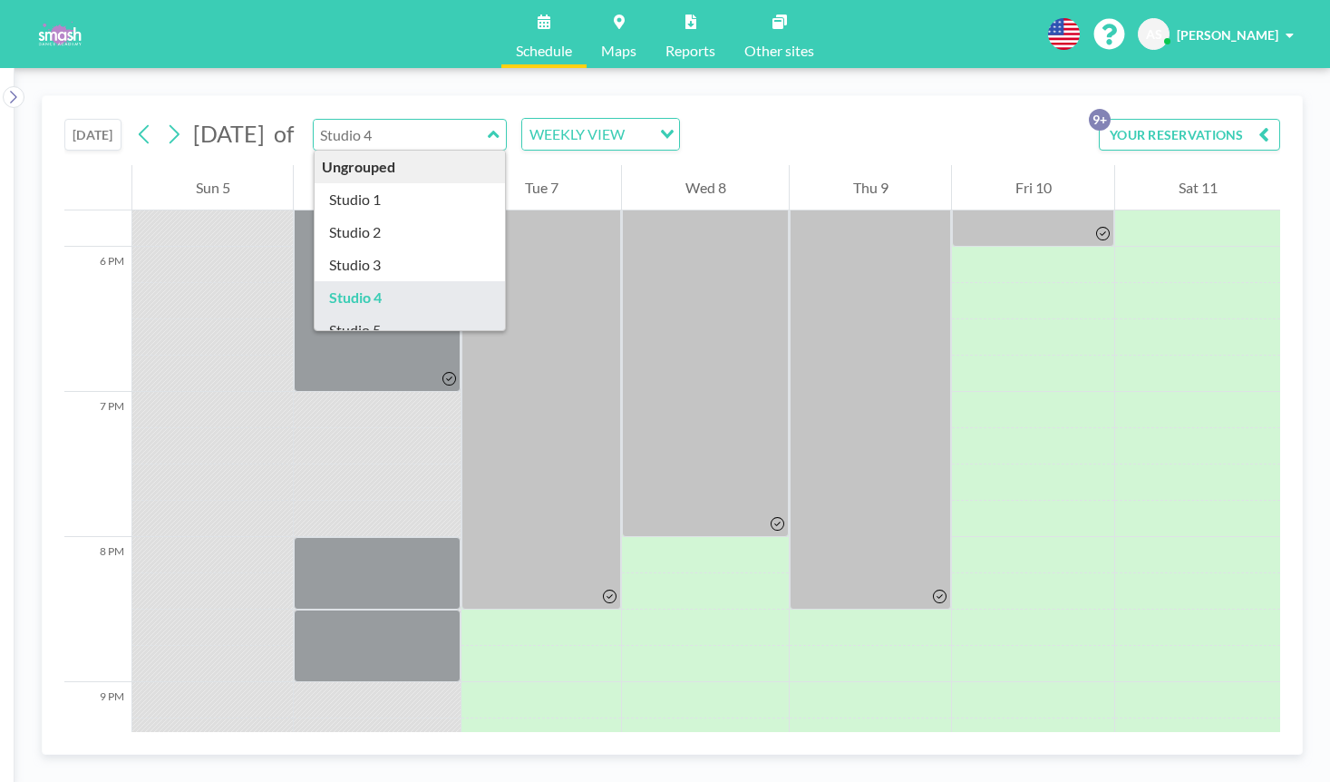
type input "Studio 5"
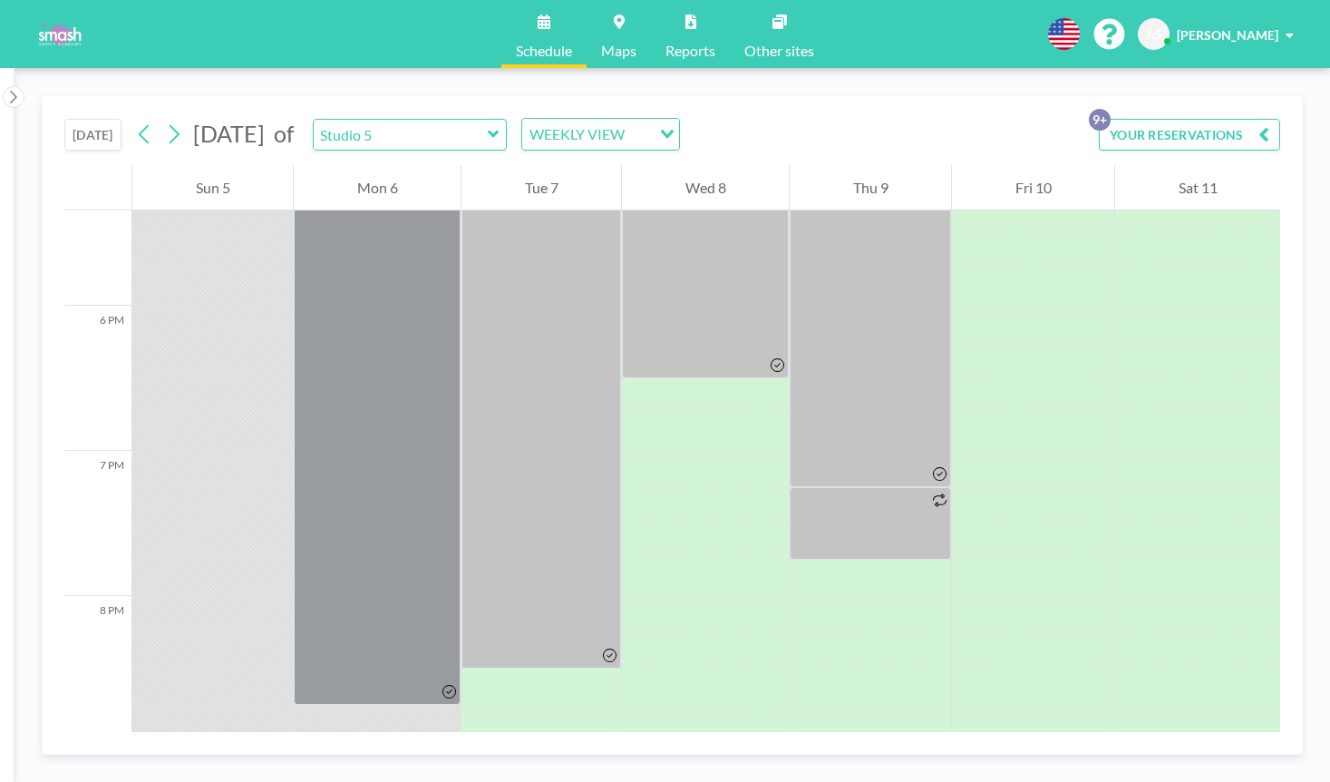
scroll to position [2514, 0]
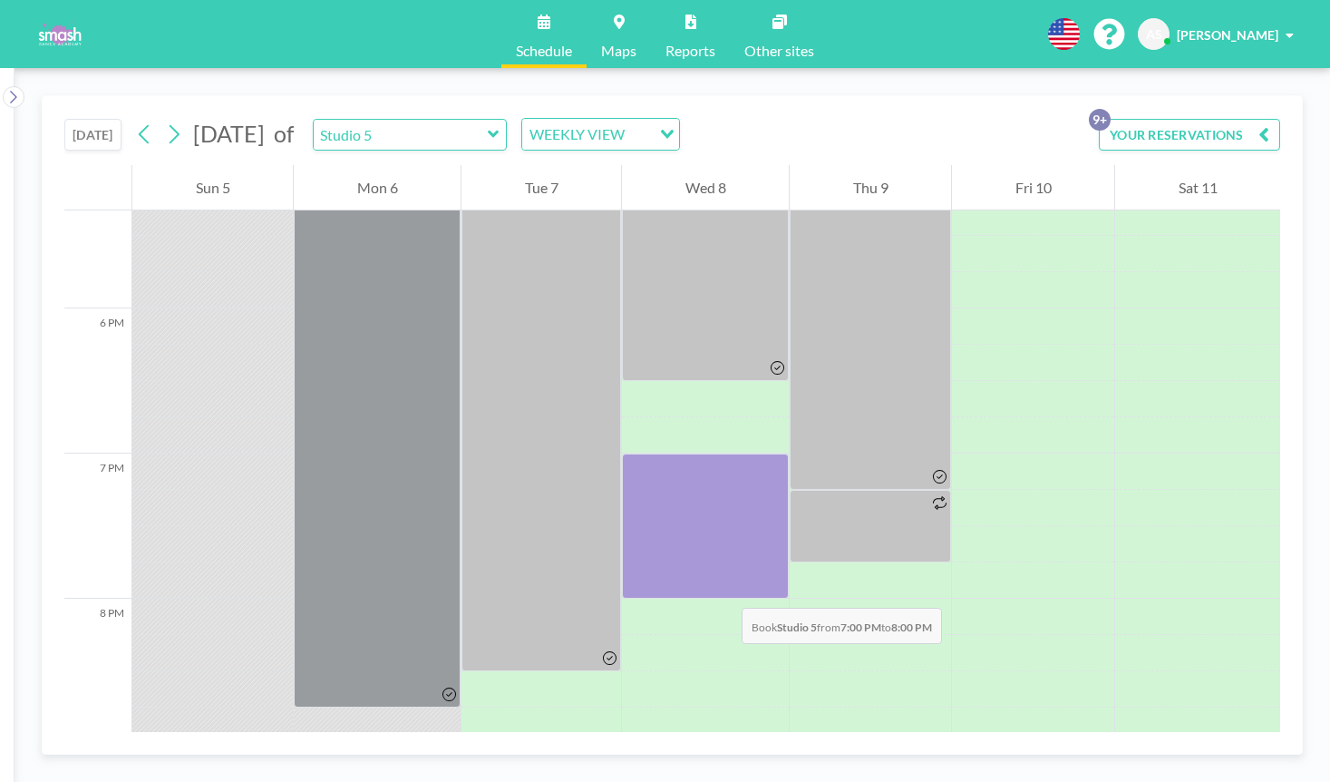
drag, startPoint x: 726, startPoint y: 474, endPoint x: 724, endPoint y: 589, distance: 115.2
click at [724, 589] on div at bounding box center [705, 525] width 167 height 145
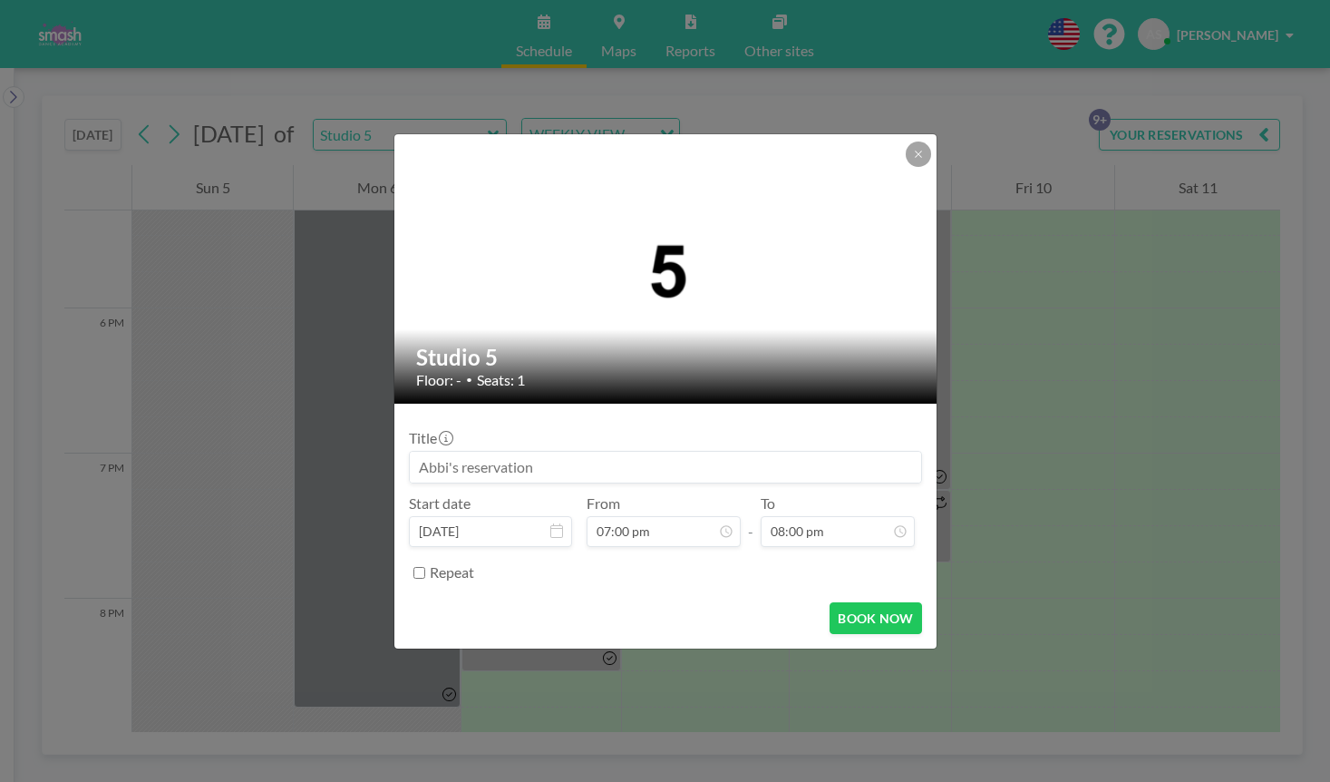
click at [665, 464] on input at bounding box center [665, 467] width 511 height 31
type input "[PERSON_NAME] with [PERSON_NAME]"
click at [887, 621] on button "BOOK NOW" at bounding box center [876, 618] width 92 height 32
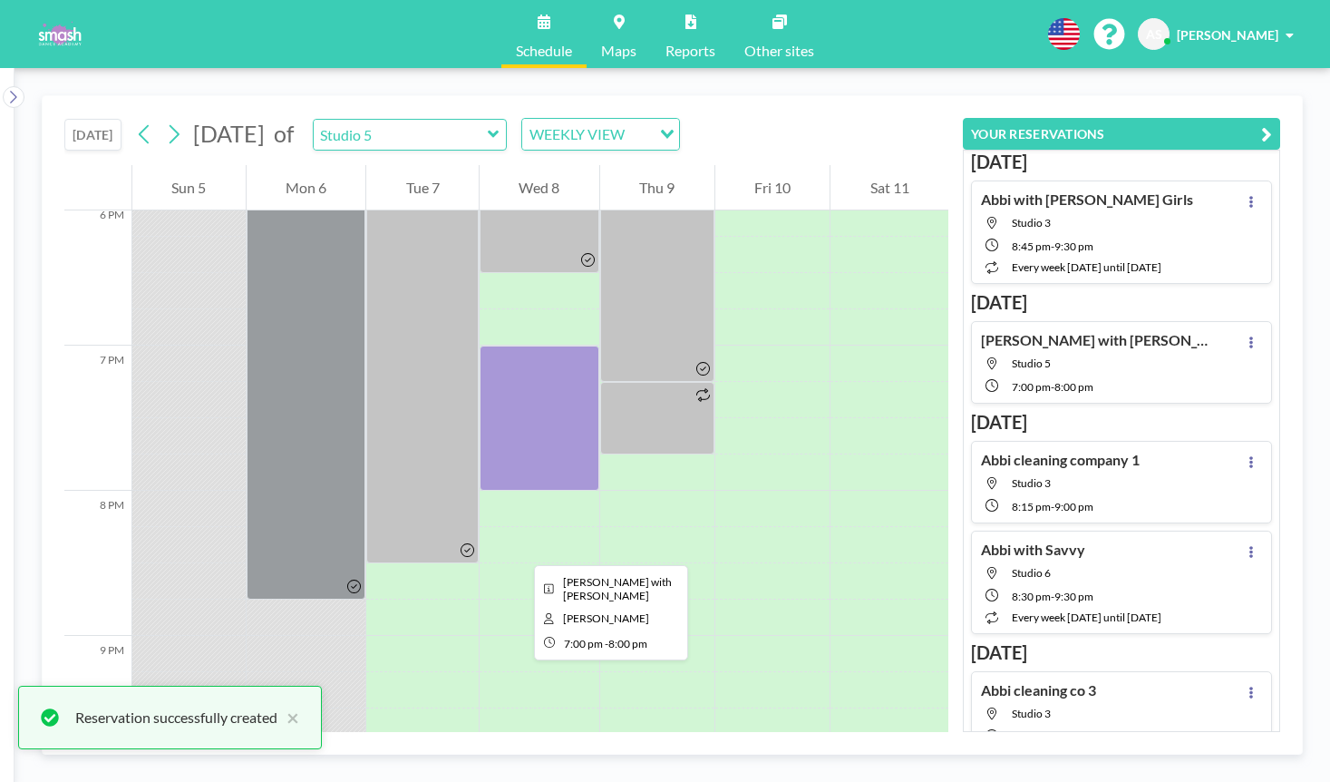
scroll to position [2630, 0]
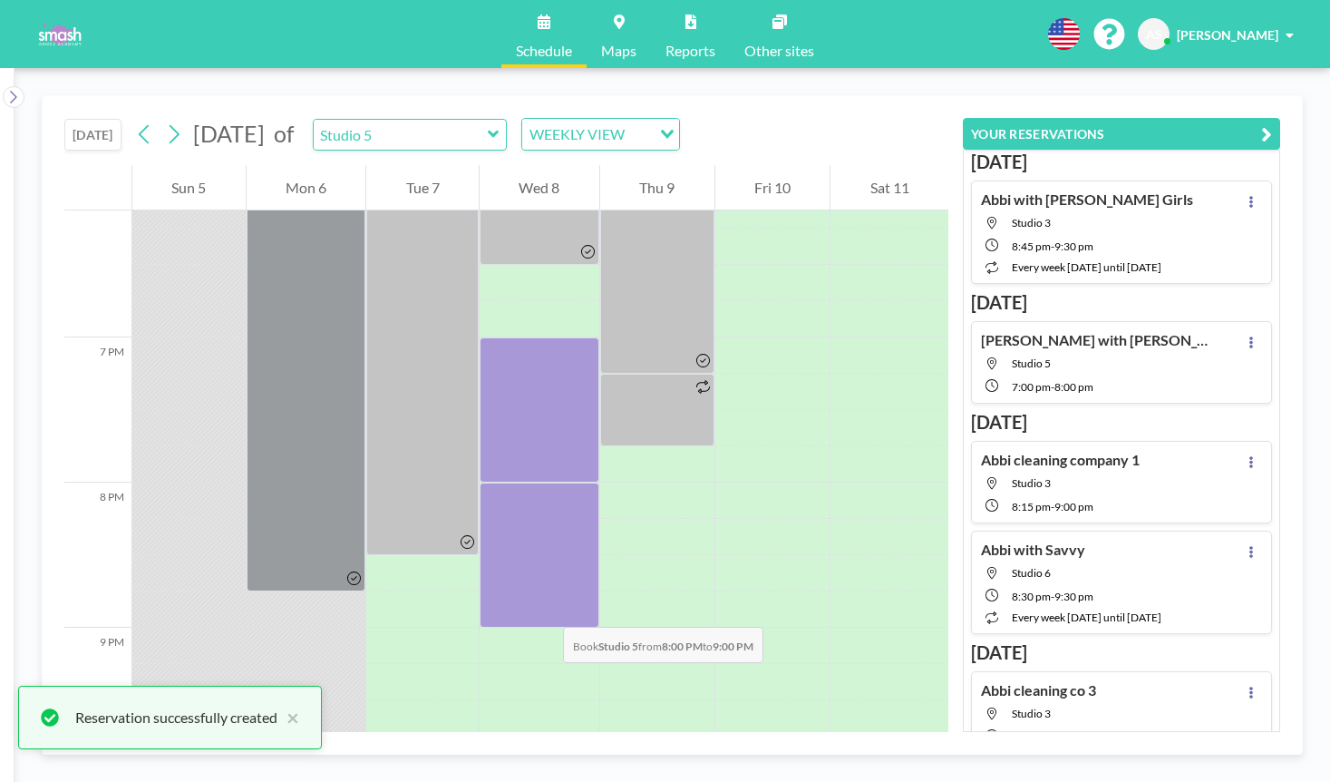
drag, startPoint x: 546, startPoint y: 502, endPoint x: 545, endPoint y: 608, distance: 106.1
click at [545, 608] on div at bounding box center [540, 554] width 120 height 145
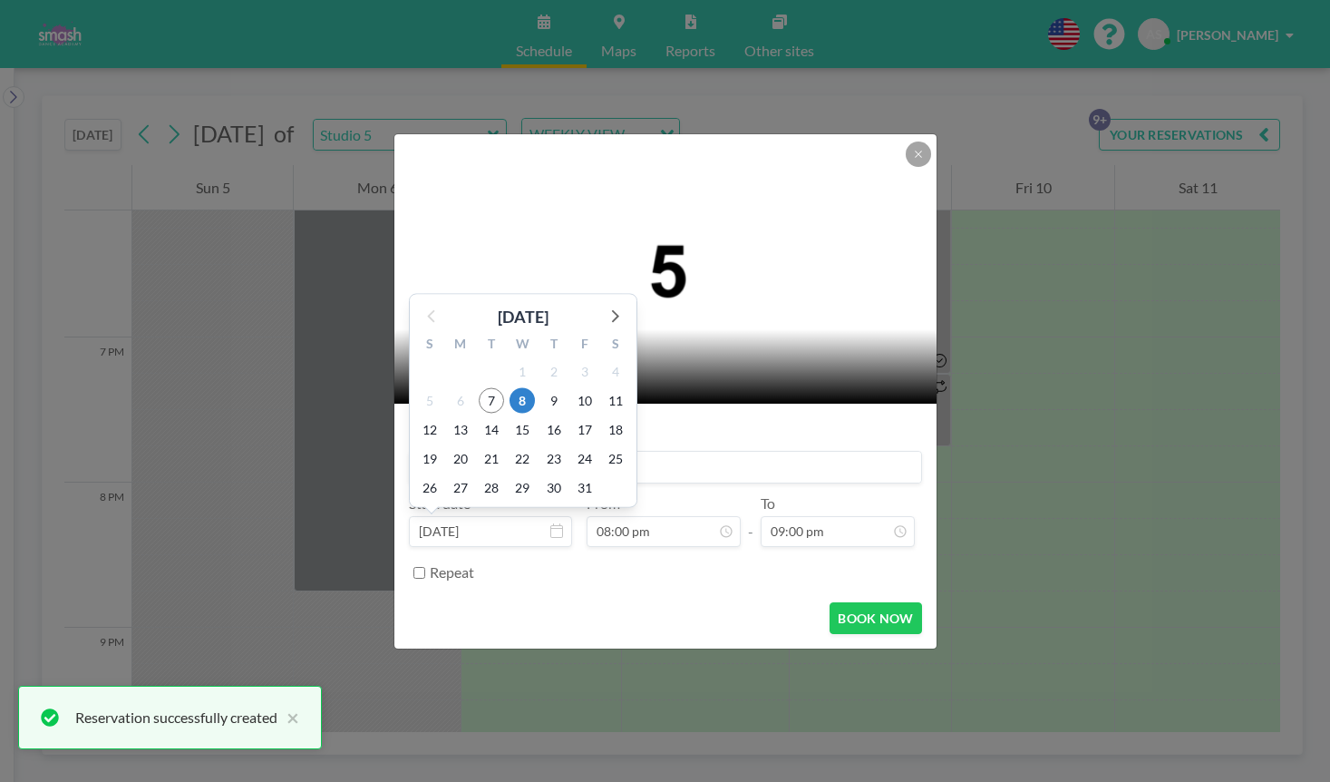
click at [669, 463] on input at bounding box center [665, 467] width 511 height 31
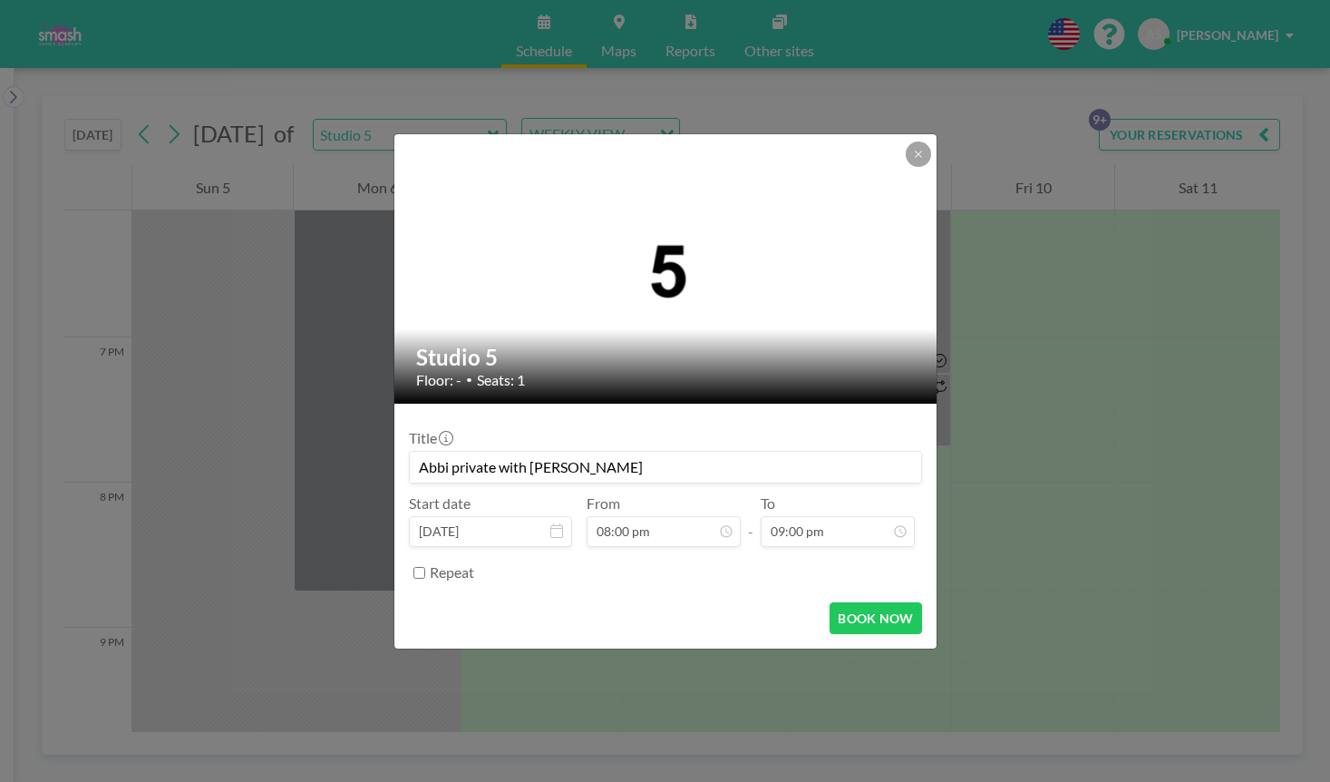
scroll to position [2711, 0]
type input "Abbi private with [PERSON_NAME]"
click at [867, 625] on button "BOOK NOW" at bounding box center [876, 618] width 92 height 32
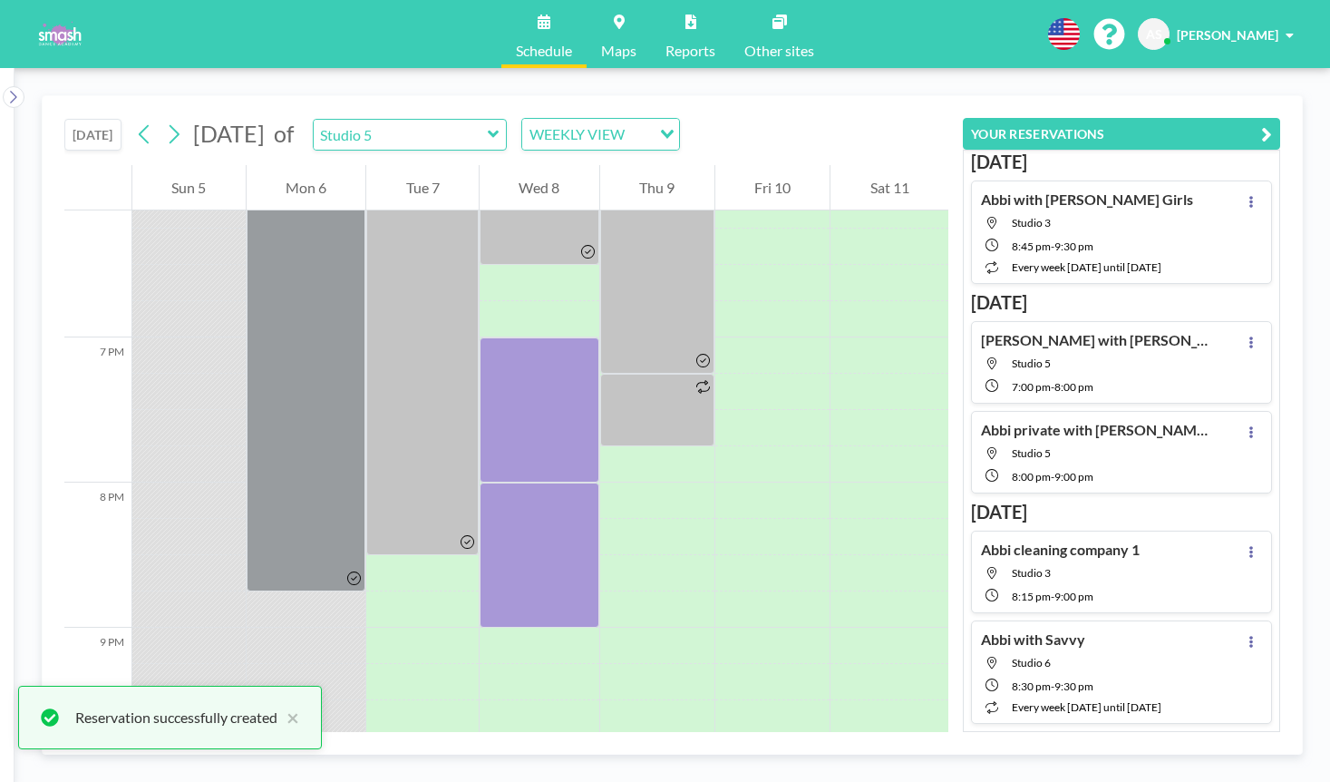
scroll to position [117, 0]
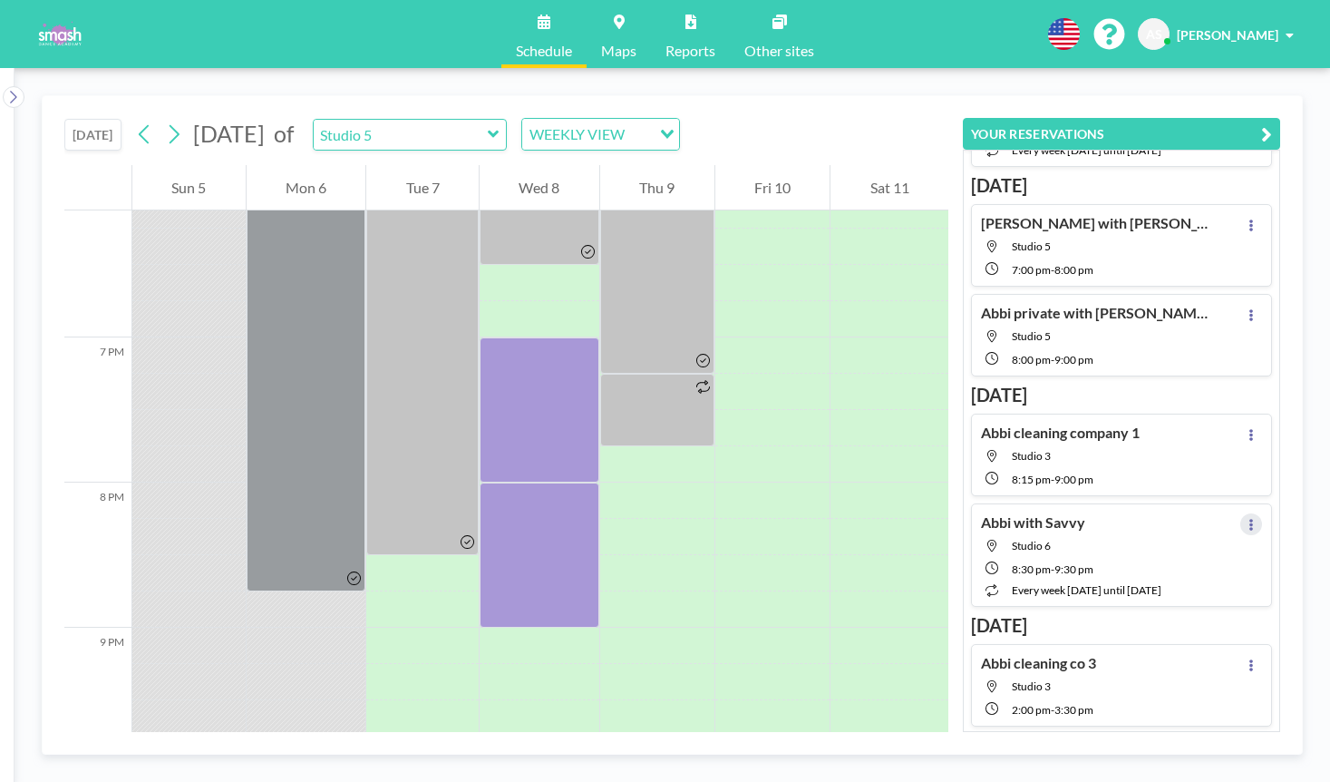
click at [1253, 527] on icon at bounding box center [1251, 525] width 7 height 12
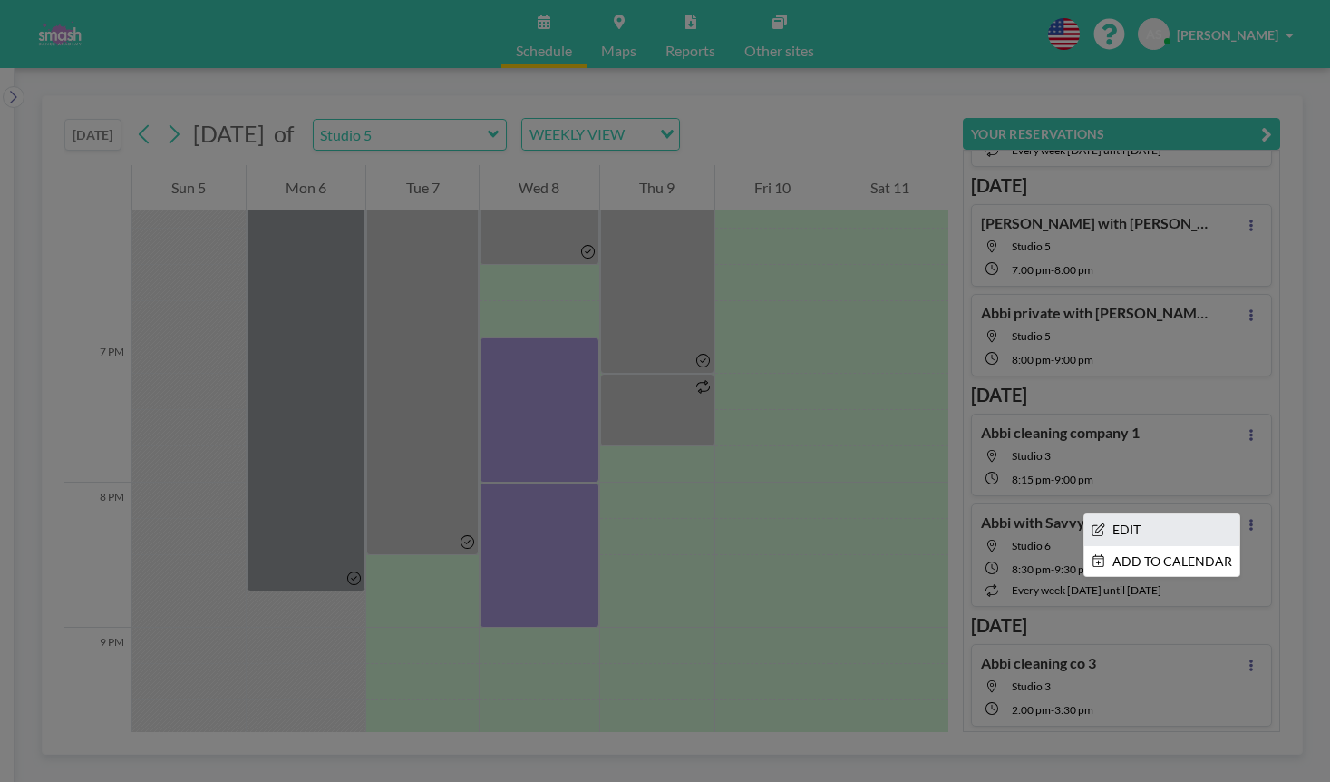
click at [1197, 529] on li "EDIT" at bounding box center [1162, 529] width 155 height 31
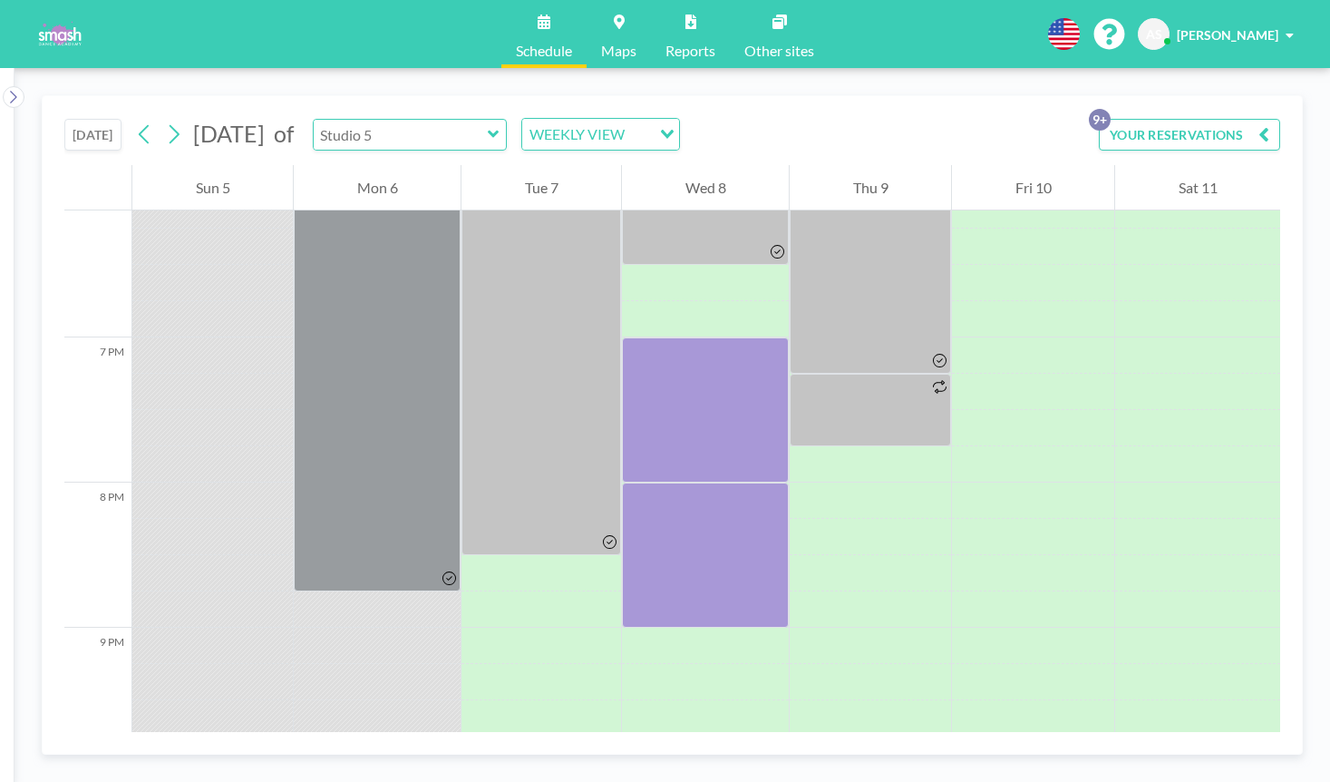
click at [488, 137] on input "text" at bounding box center [401, 135] width 174 height 30
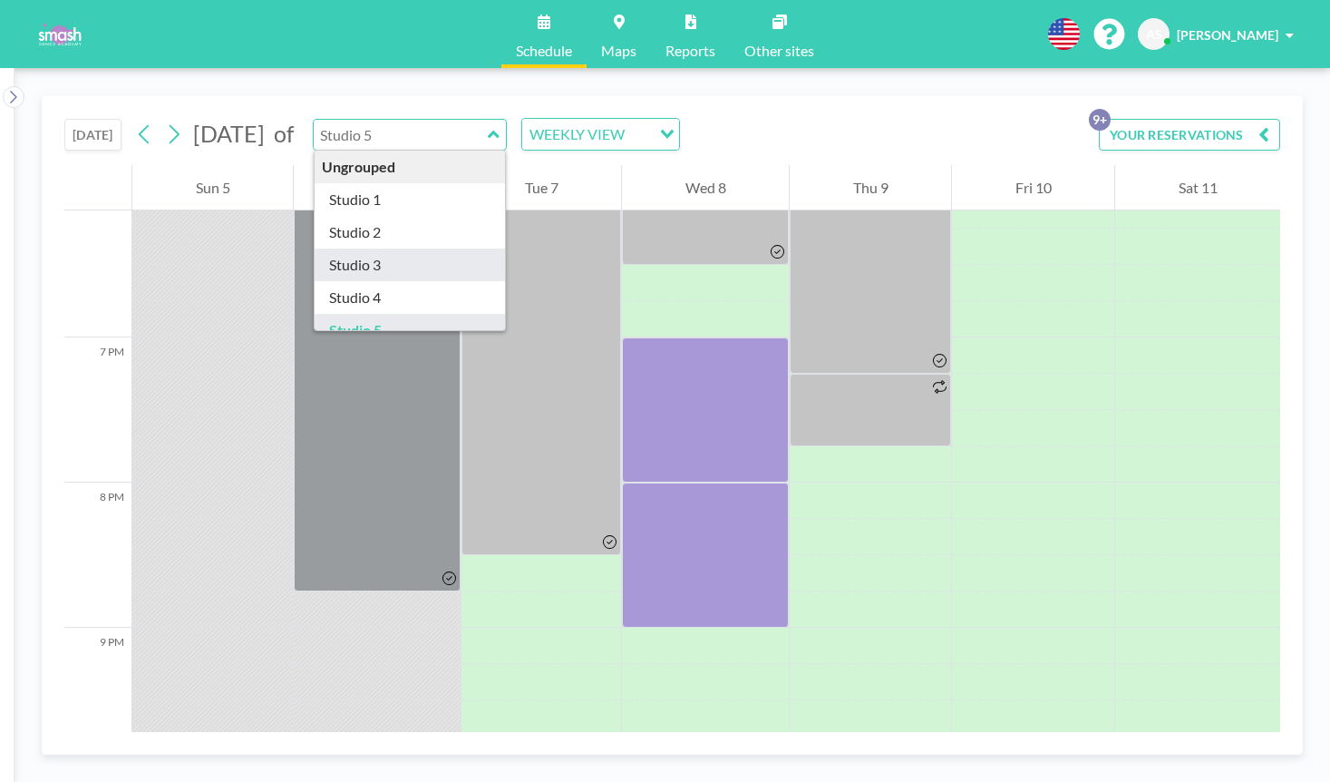
type input "Studio 3"
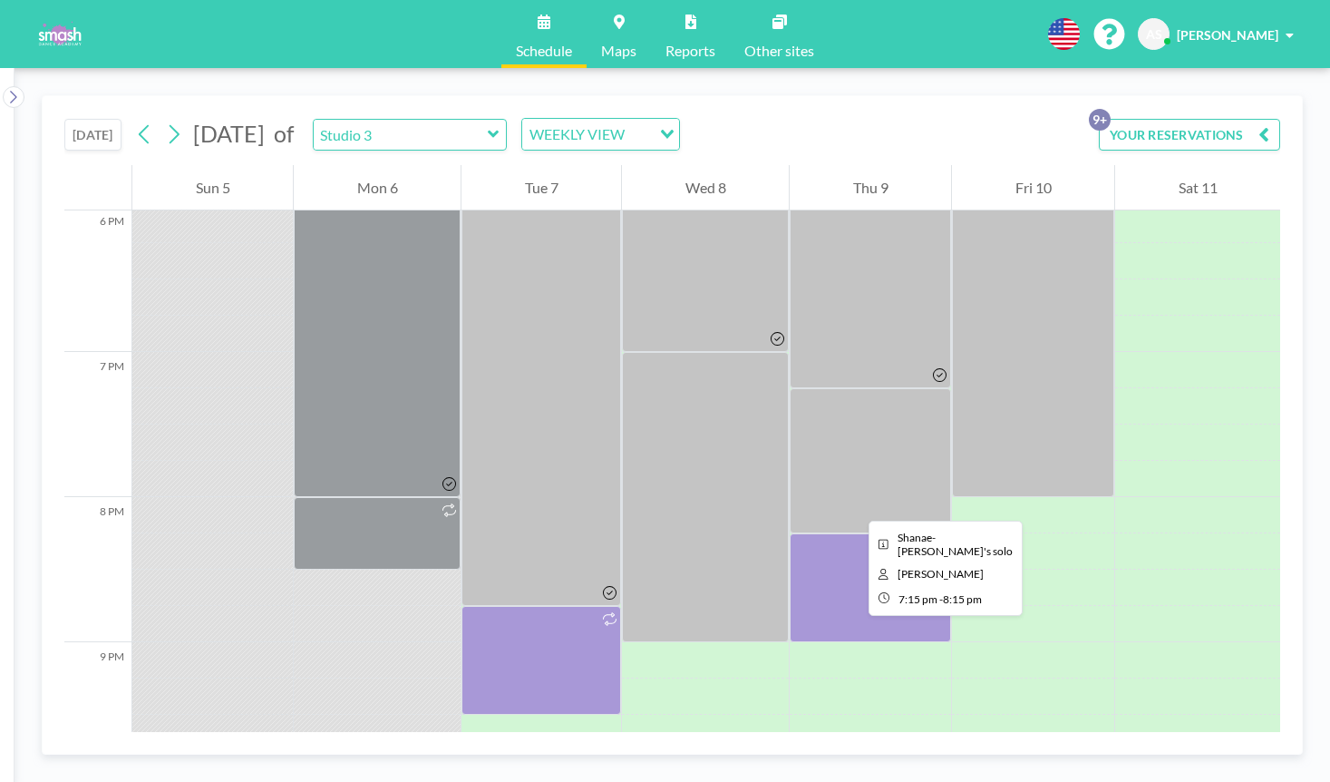
scroll to position [2626, 0]
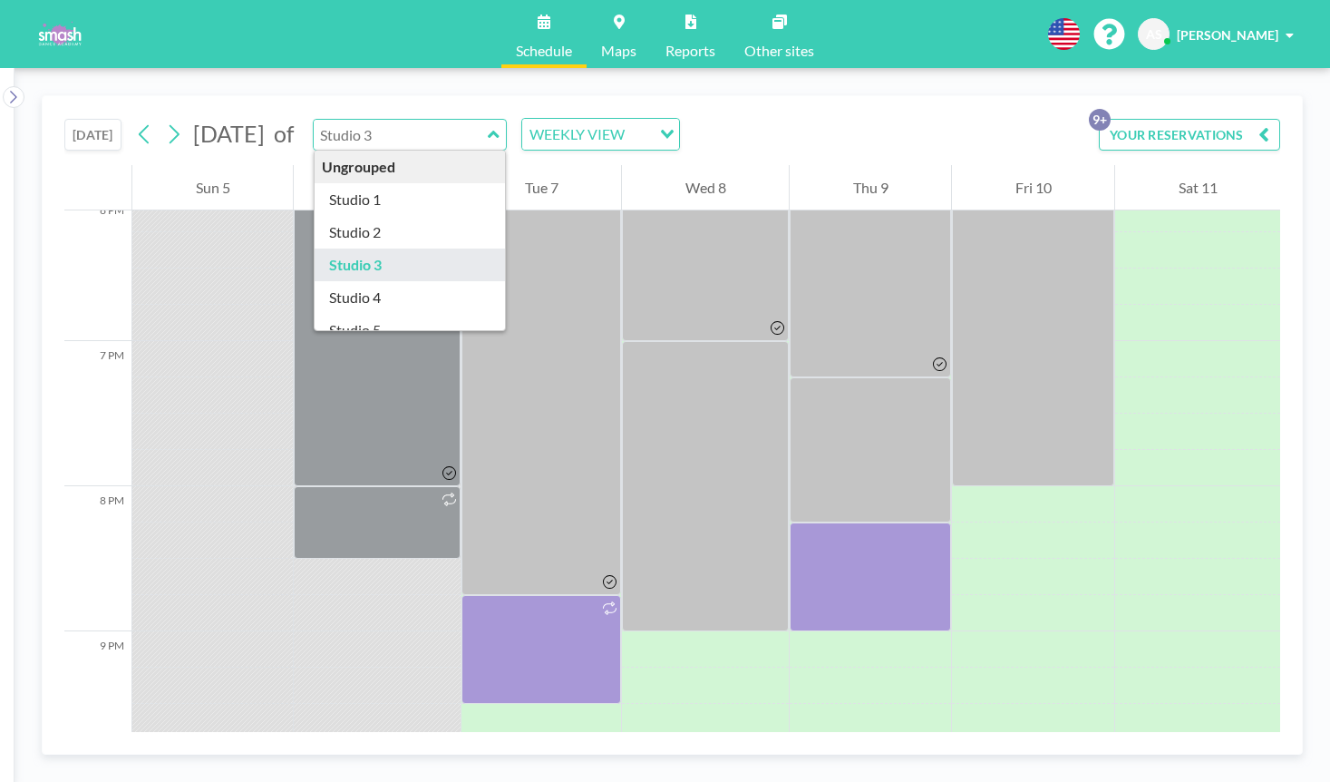
click at [488, 134] on input "text" at bounding box center [401, 135] width 174 height 30
type input "Studio 4"
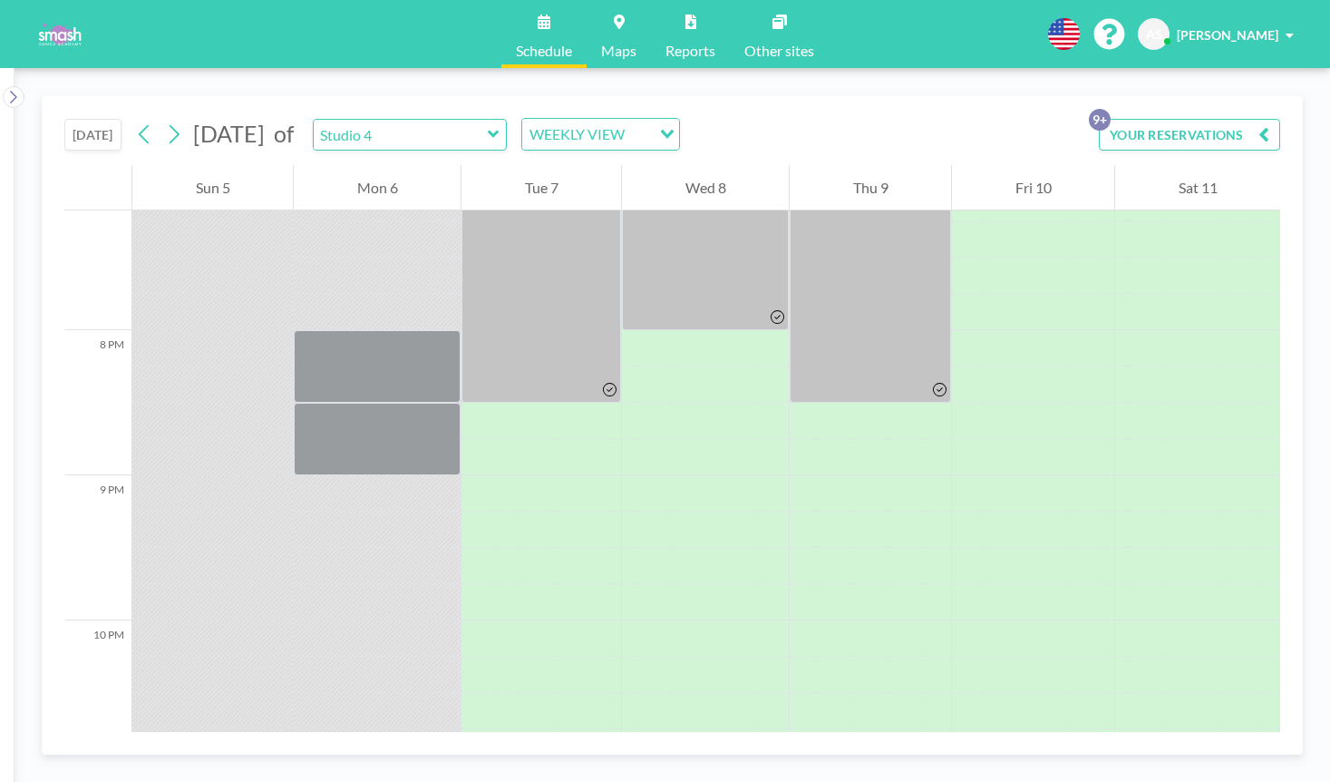
scroll to position [2834, 0]
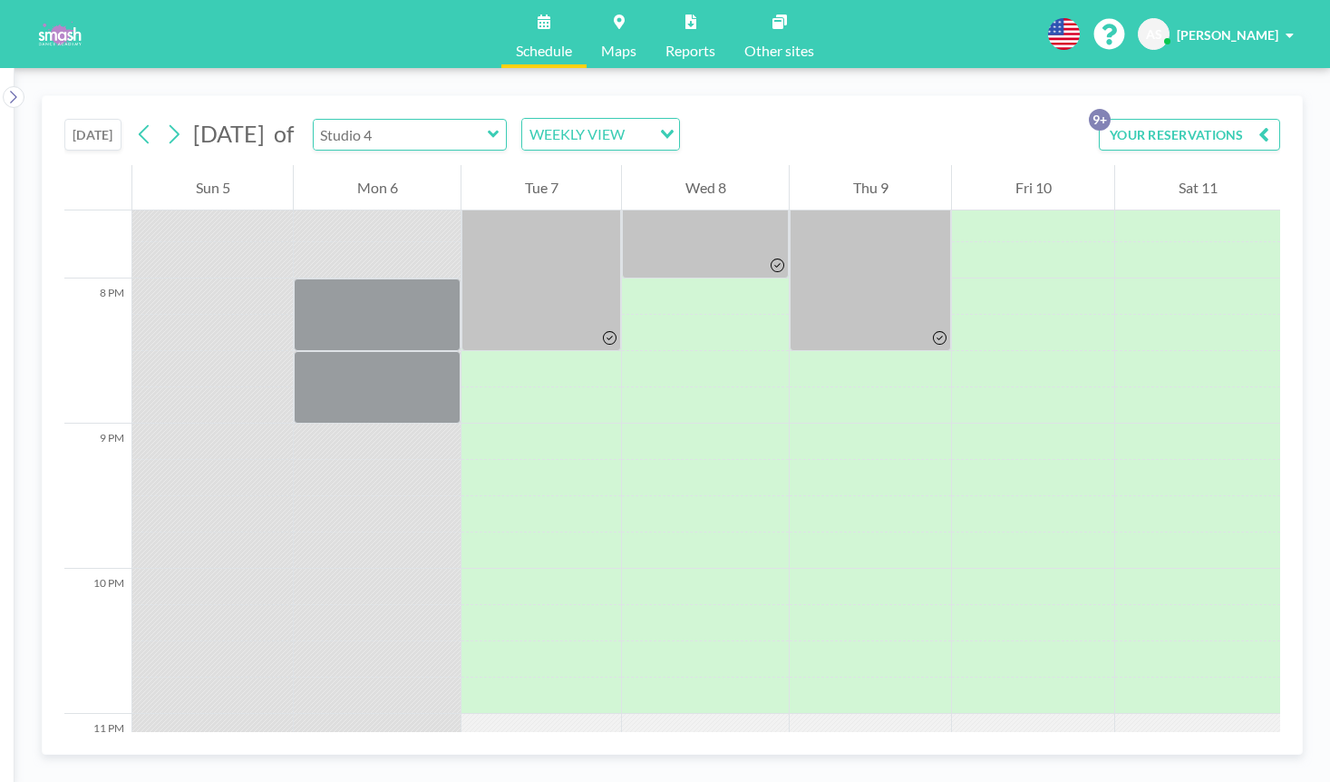
click at [462, 129] on input "text" at bounding box center [401, 135] width 174 height 30
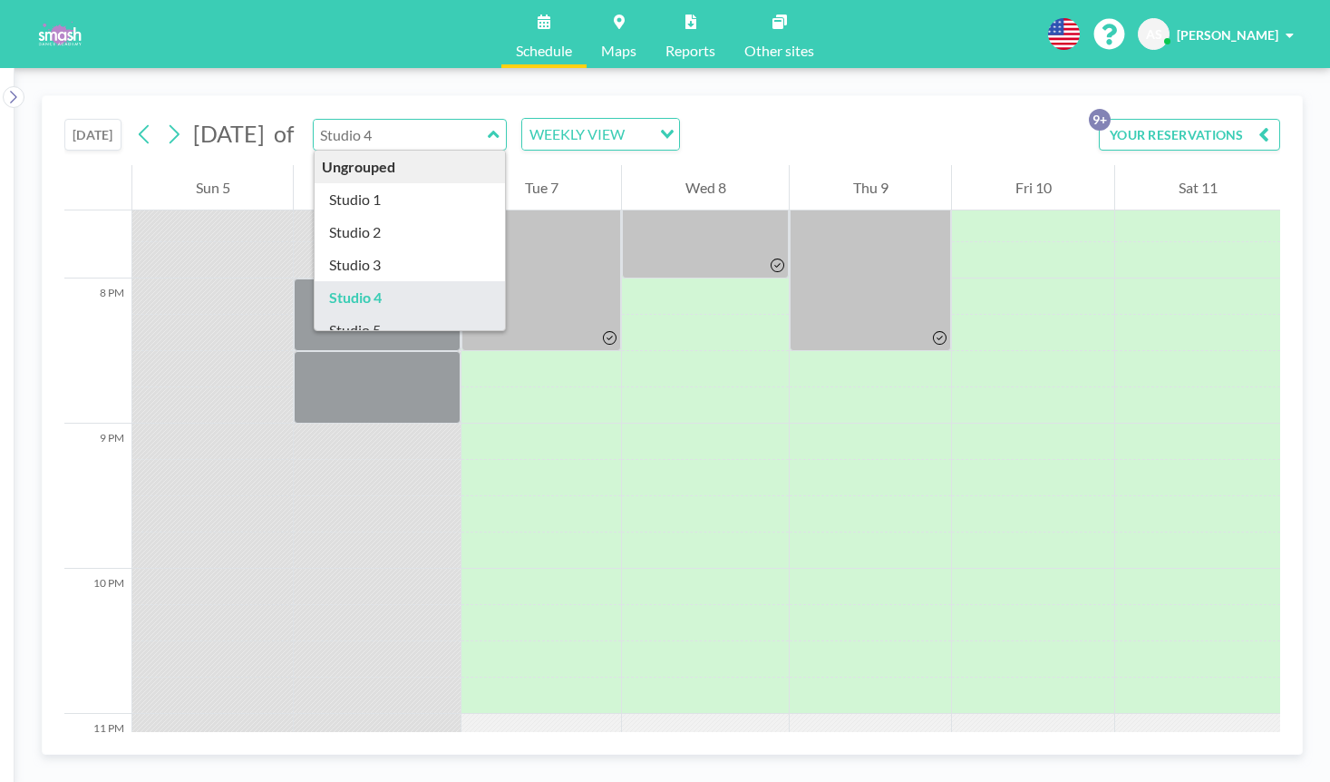
type input "Studio 5"
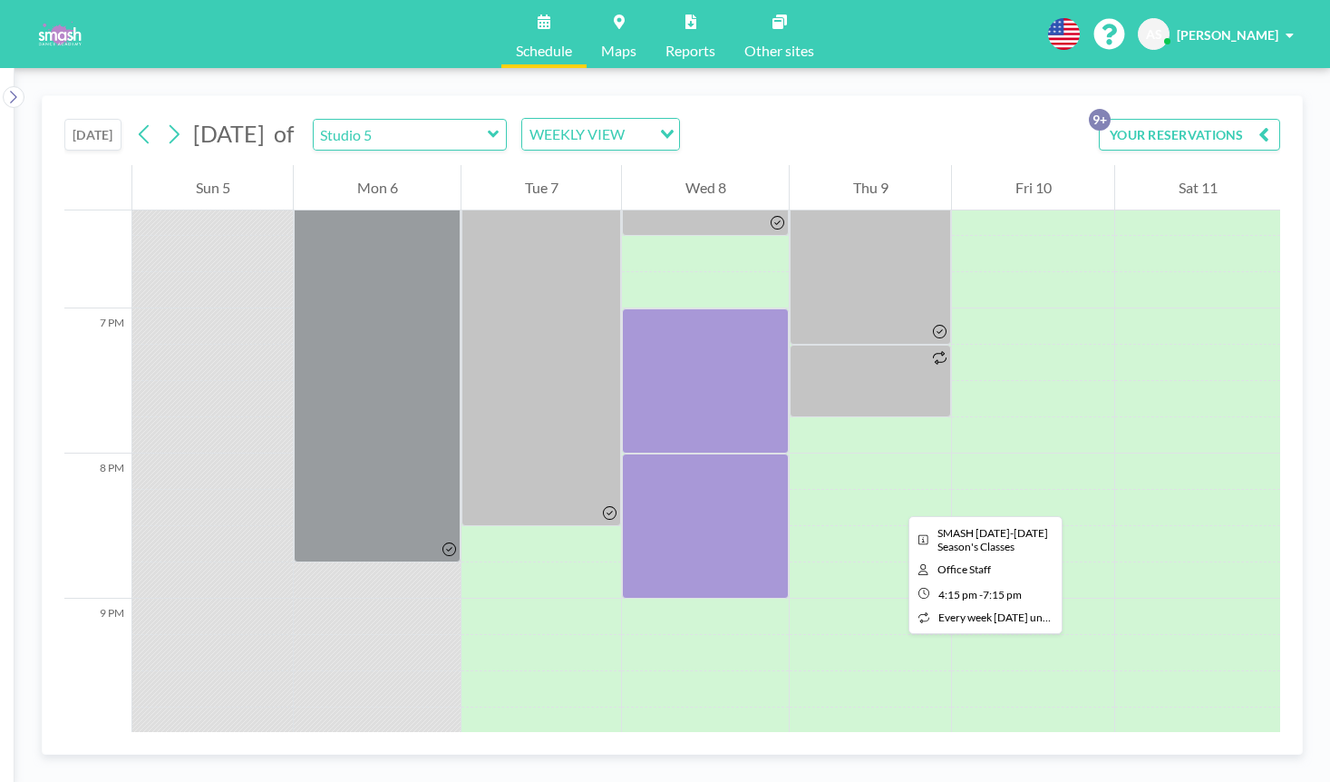
scroll to position [2659, 0]
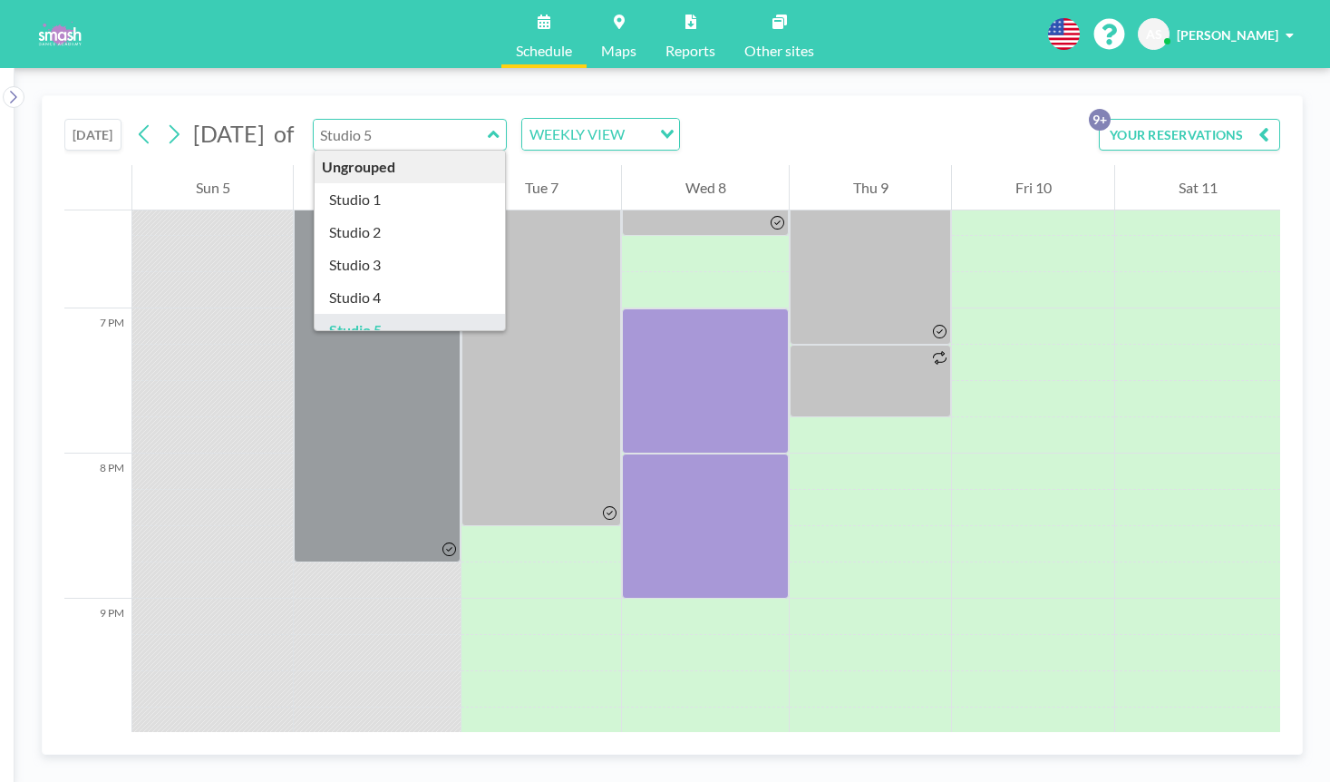
click at [487, 144] on input "text" at bounding box center [401, 135] width 174 height 30
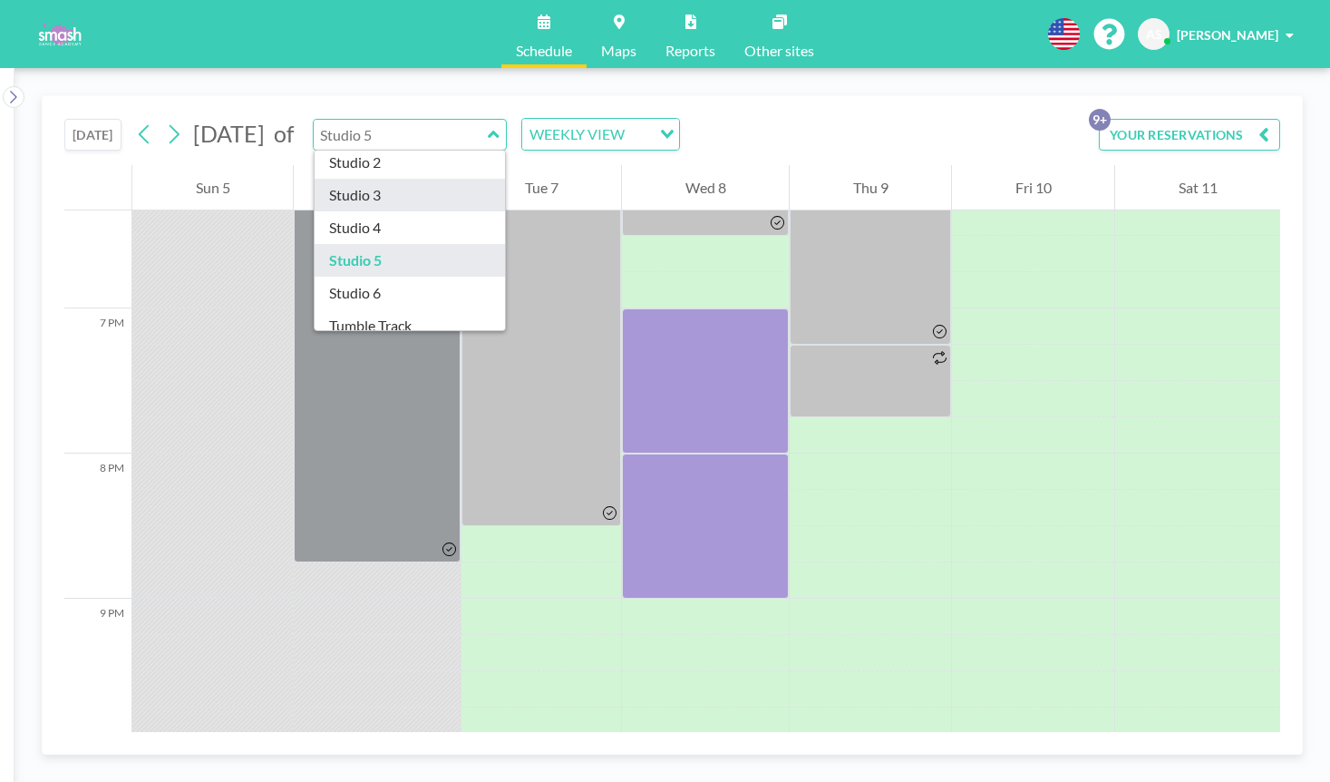
scroll to position [82, 0]
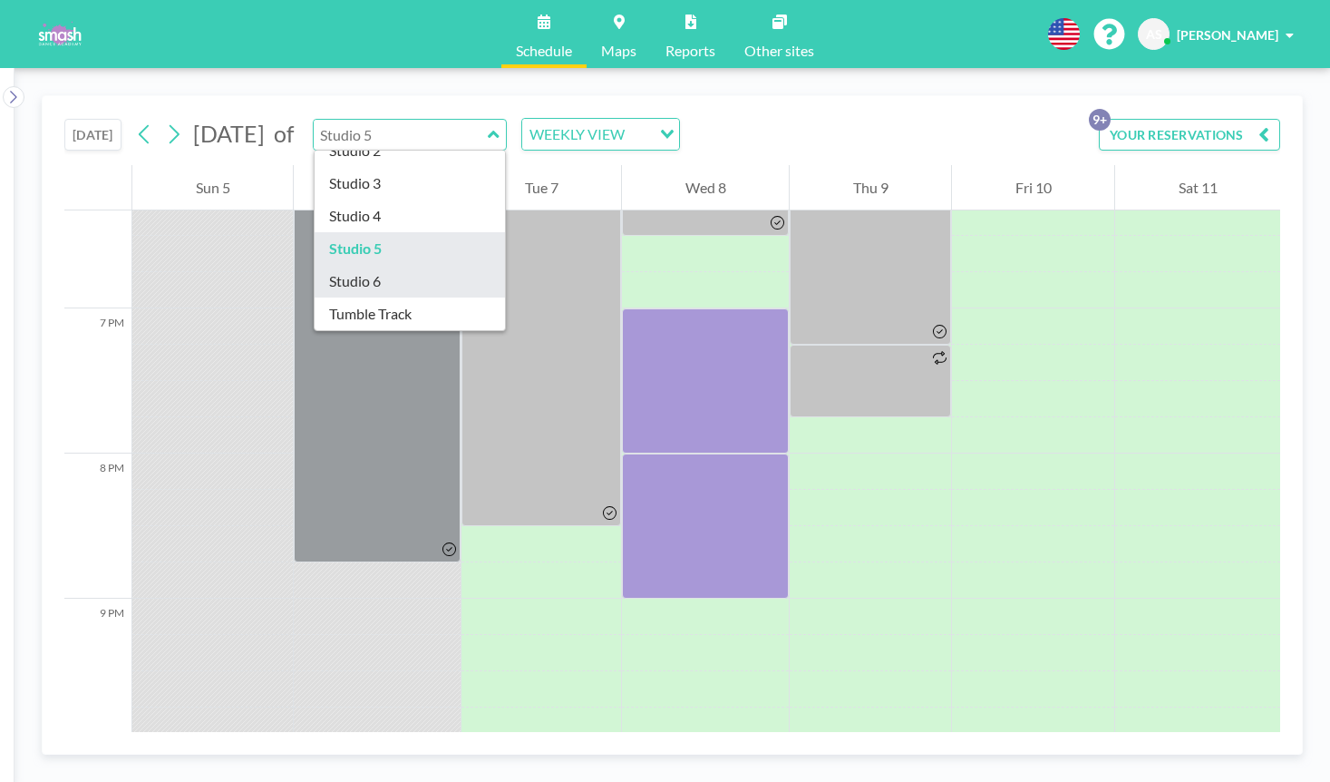
type input "Studio 6"
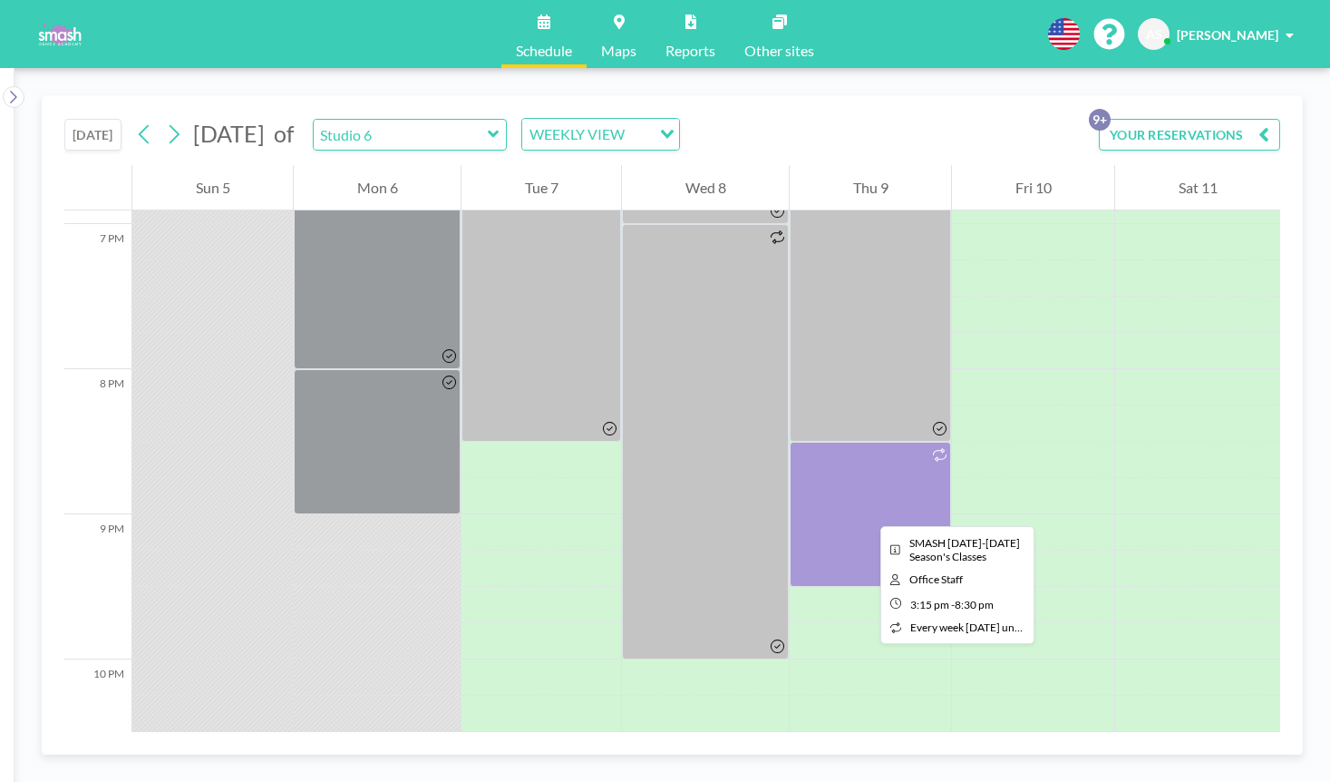
scroll to position [2753, 0]
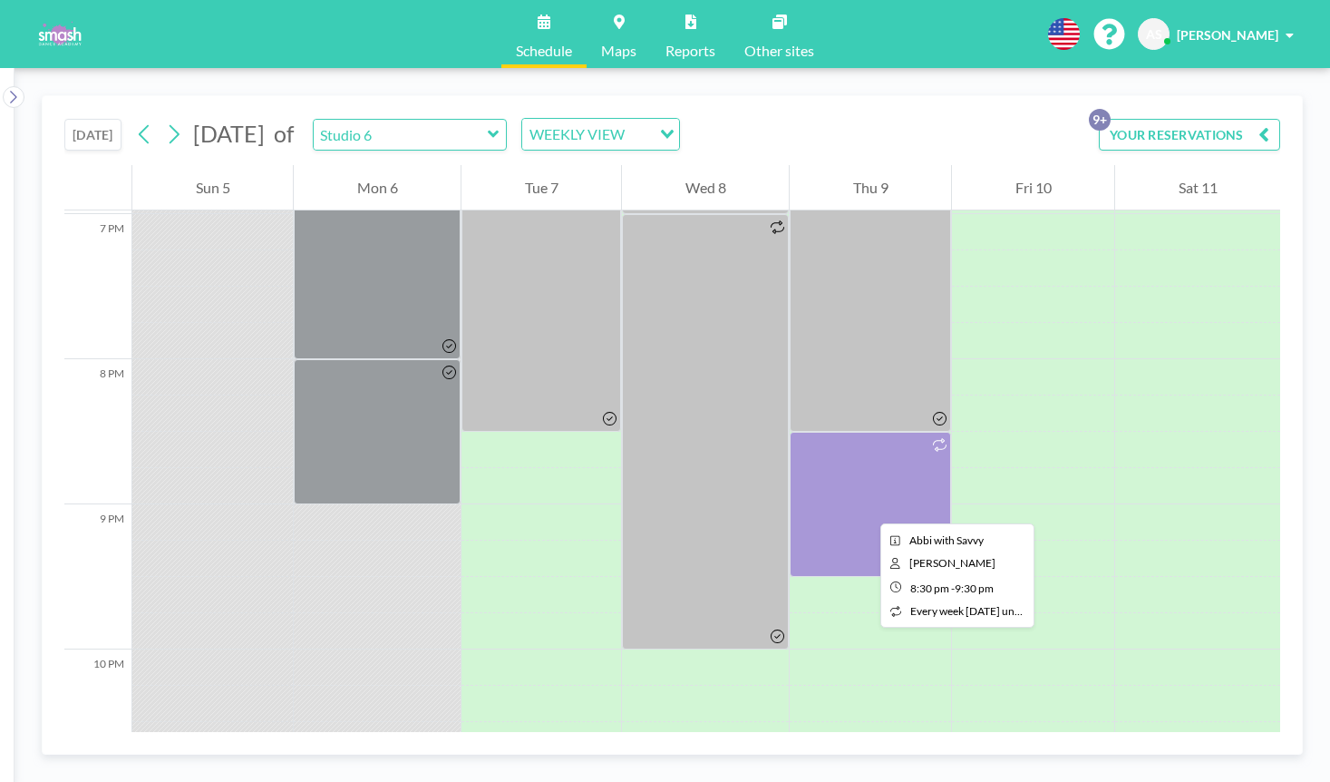
click at [866, 507] on div at bounding box center [870, 504] width 161 height 145
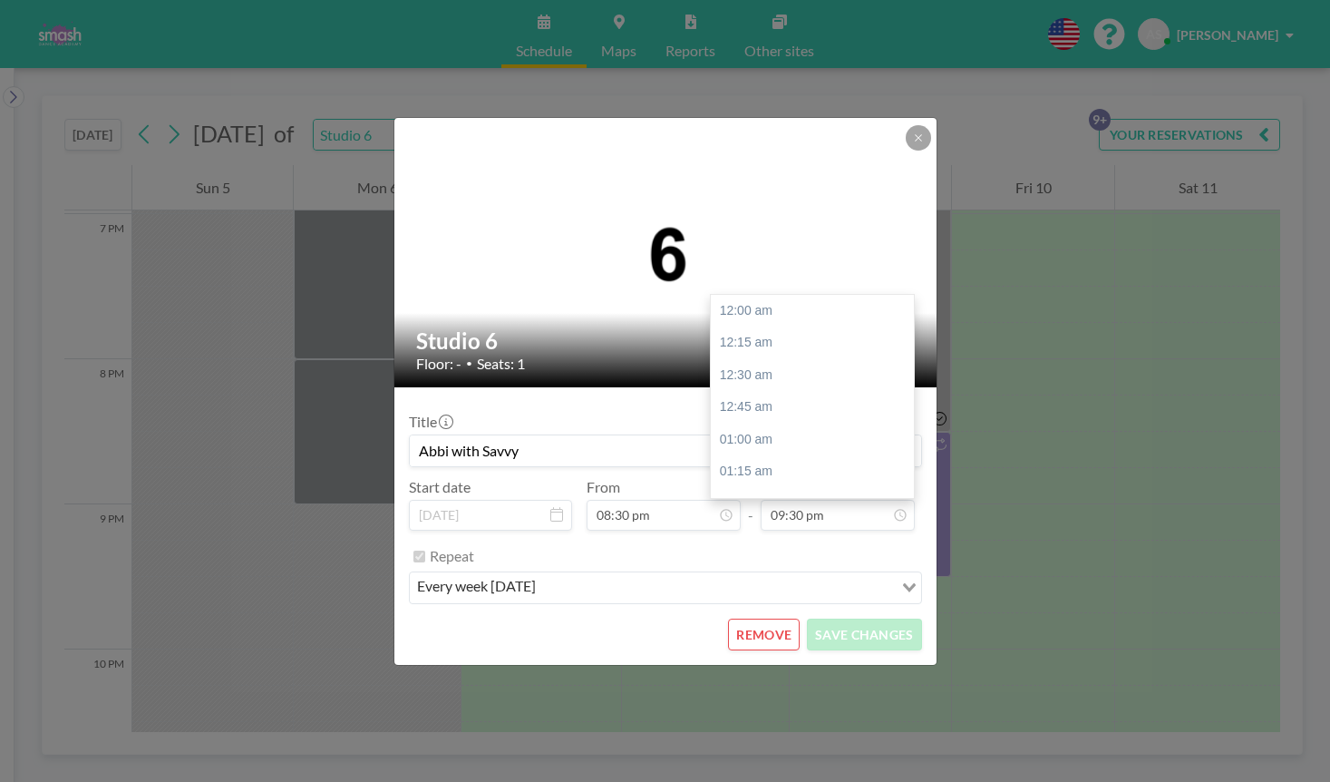
scroll to position [2776, 0]
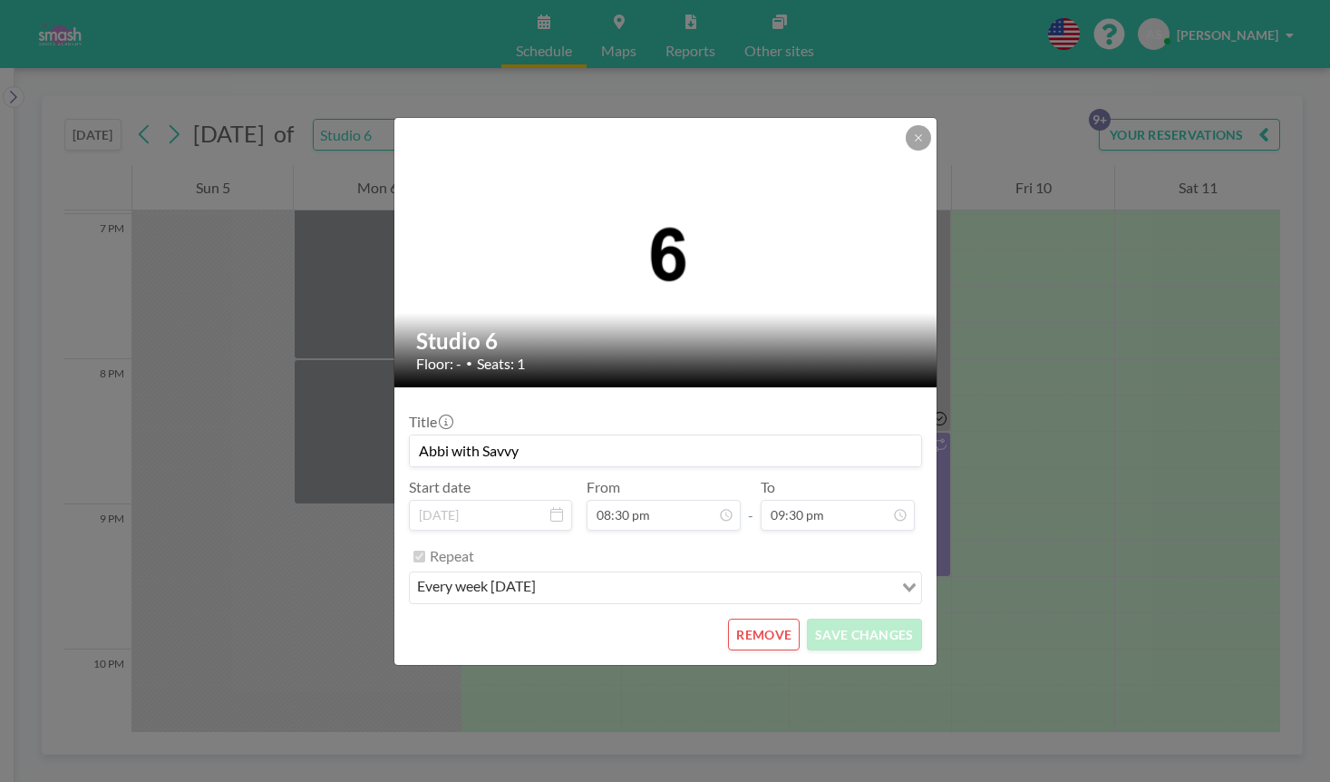
click at [785, 633] on button "REMOVE" at bounding box center [764, 634] width 72 height 32
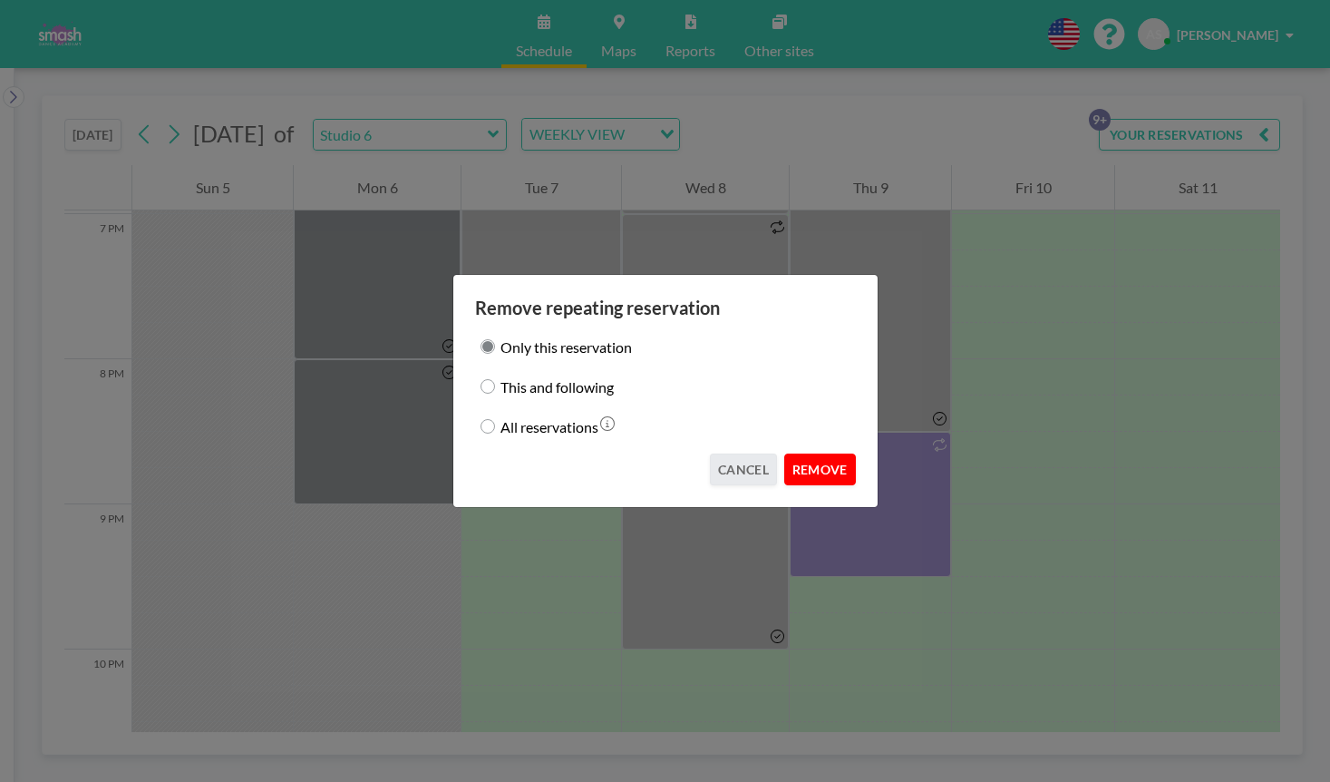
click at [831, 469] on button "REMOVE" at bounding box center [820, 469] width 72 height 32
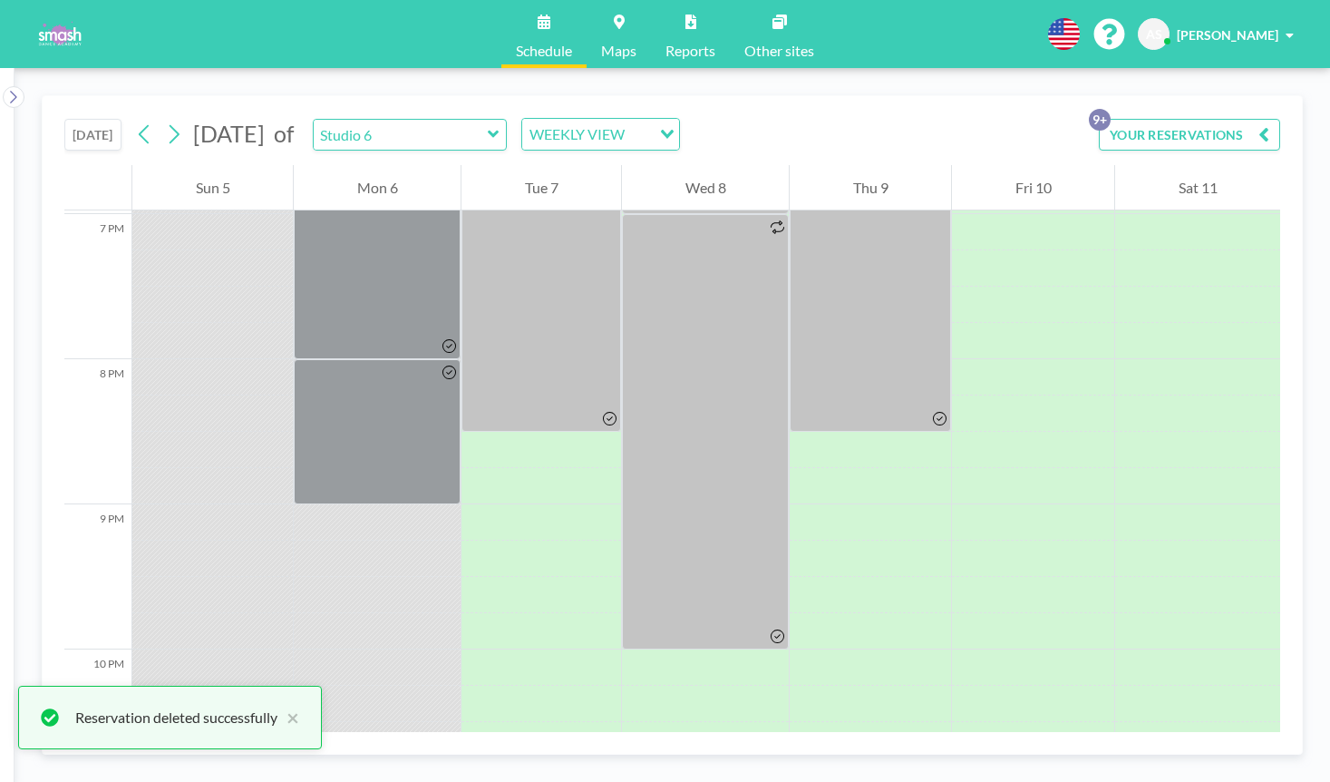
click at [1278, 129] on button "YOUR RESERVATIONS 9+" at bounding box center [1189, 135] width 181 height 32
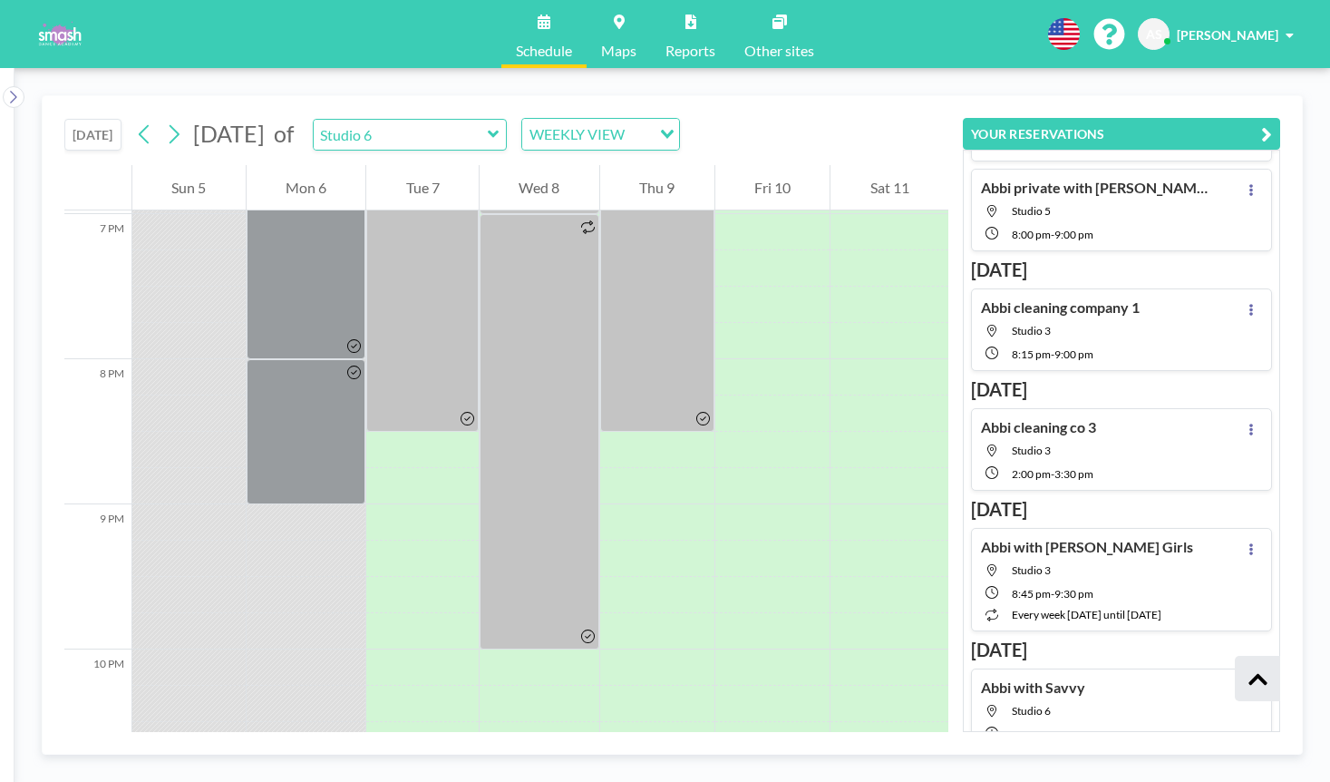
scroll to position [247, 0]
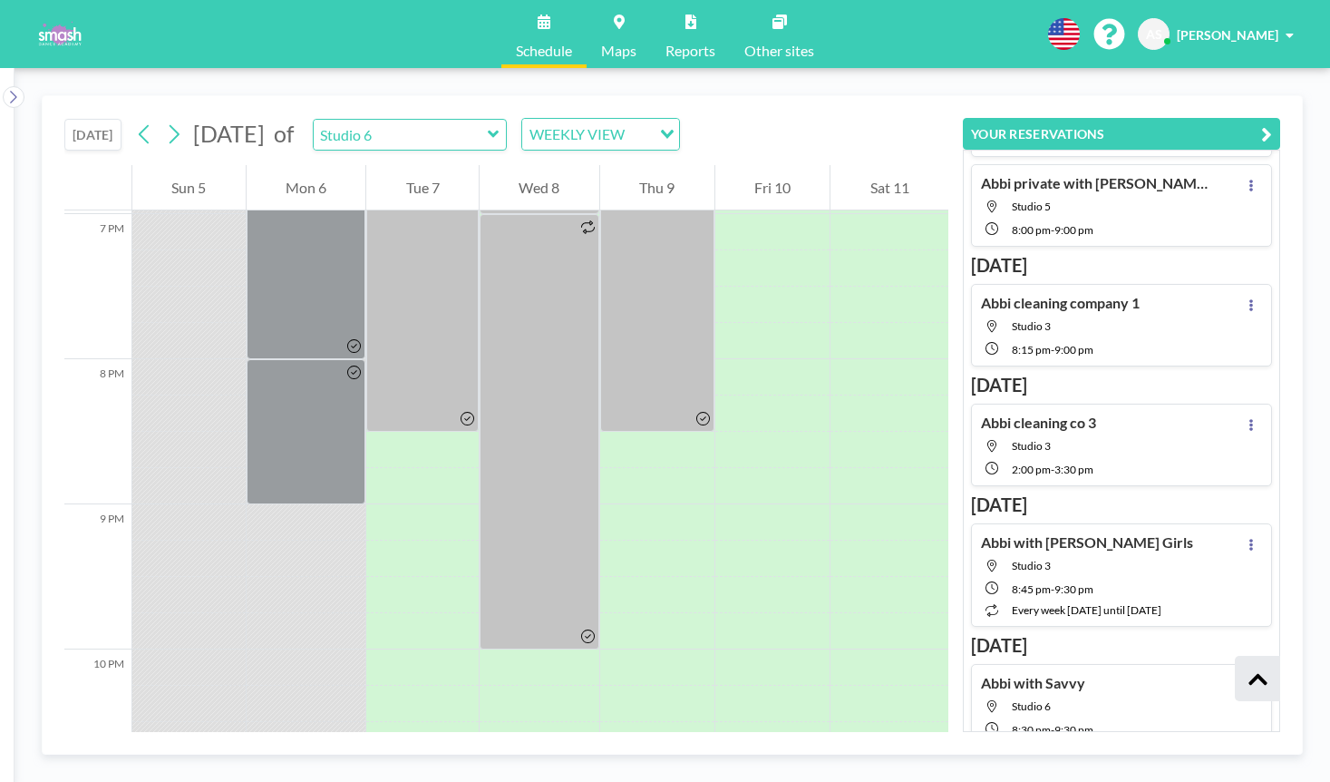
click at [840, 121] on div "[DATE] [DATE] of Studio 6 WEEKLY VIEW Loading..." at bounding box center [506, 130] width 884 height 69
click at [181, 131] on icon at bounding box center [173, 134] width 17 height 27
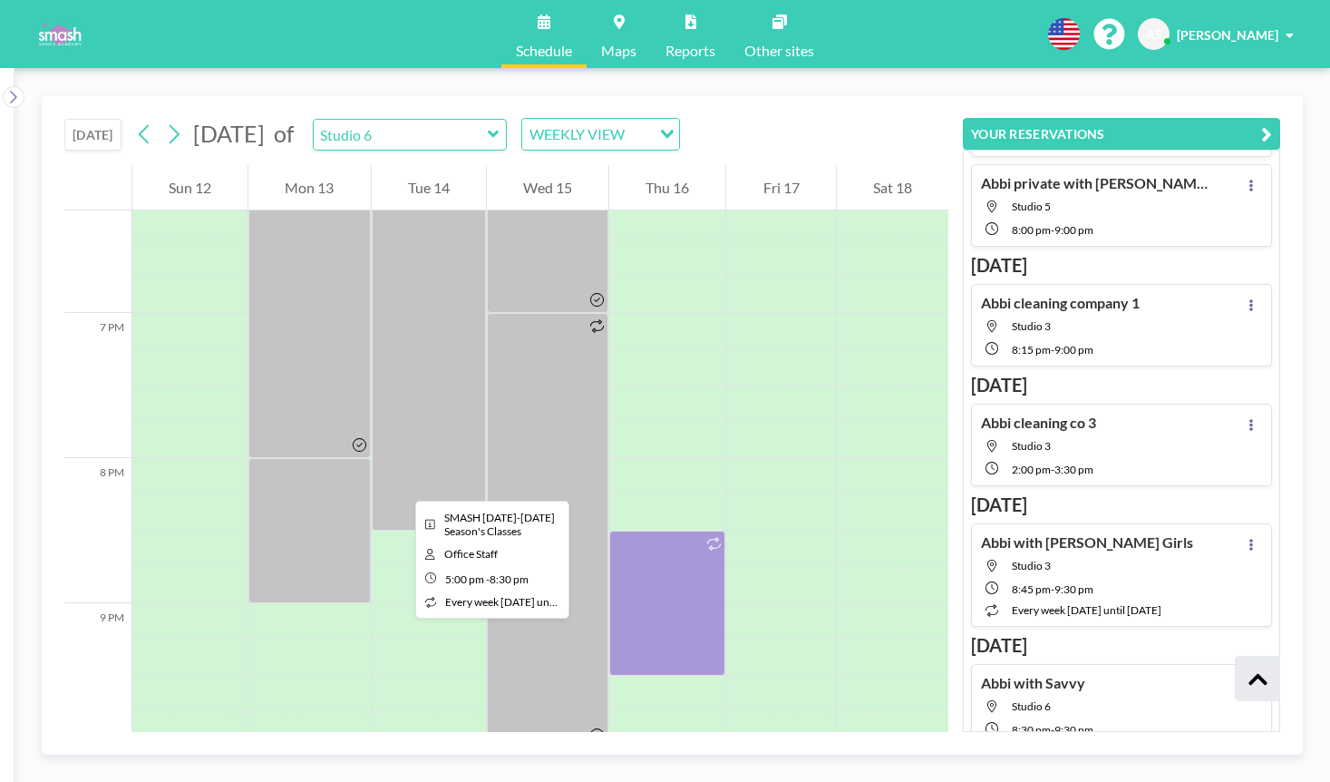
scroll to position [2657, 0]
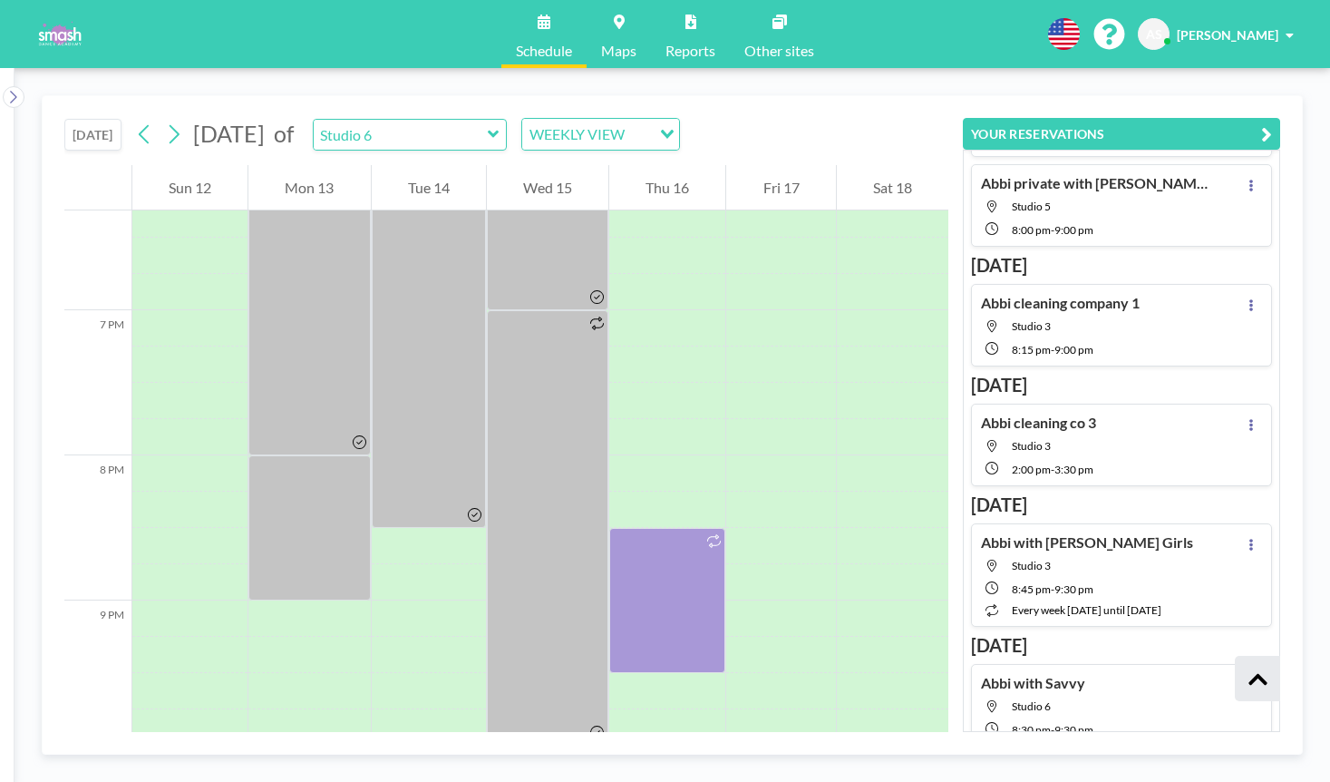
click at [1270, 137] on icon "button" at bounding box center [1266, 134] width 11 height 22
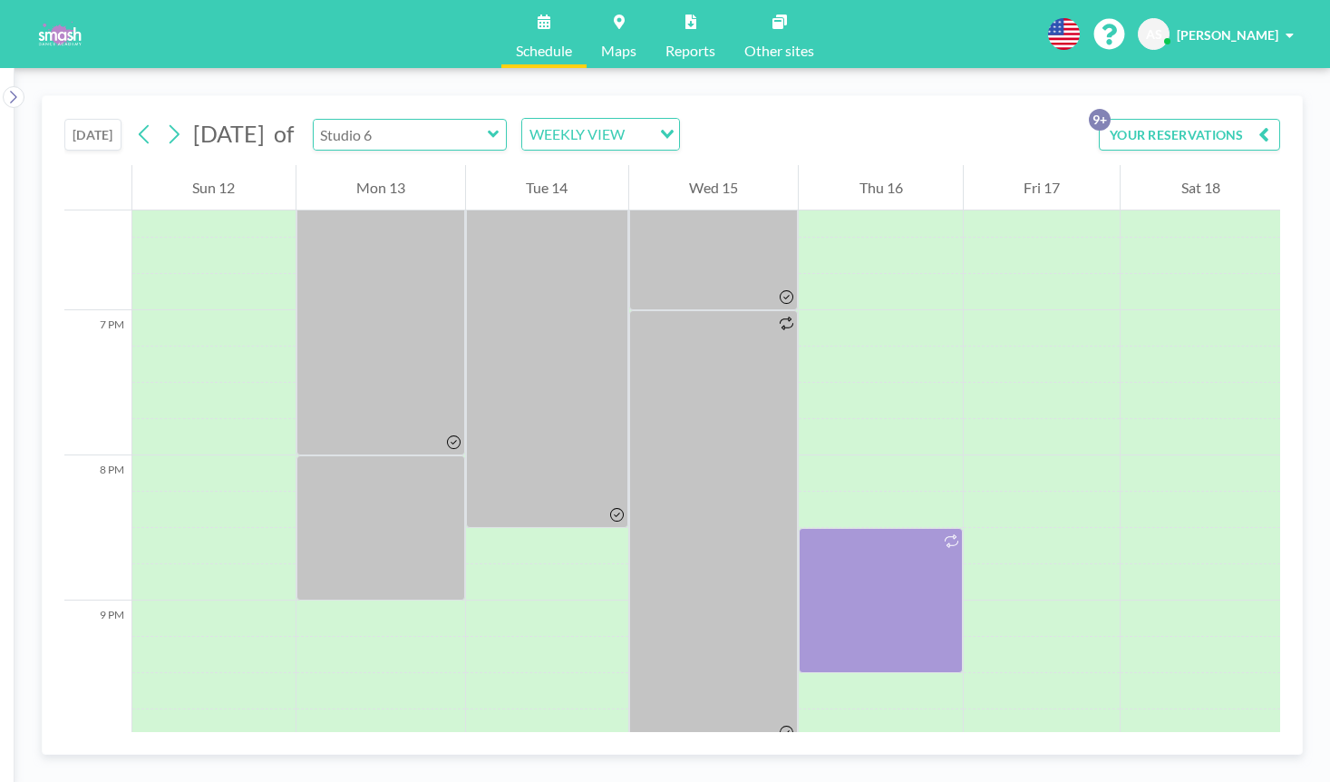
click at [488, 147] on input "text" at bounding box center [401, 135] width 174 height 30
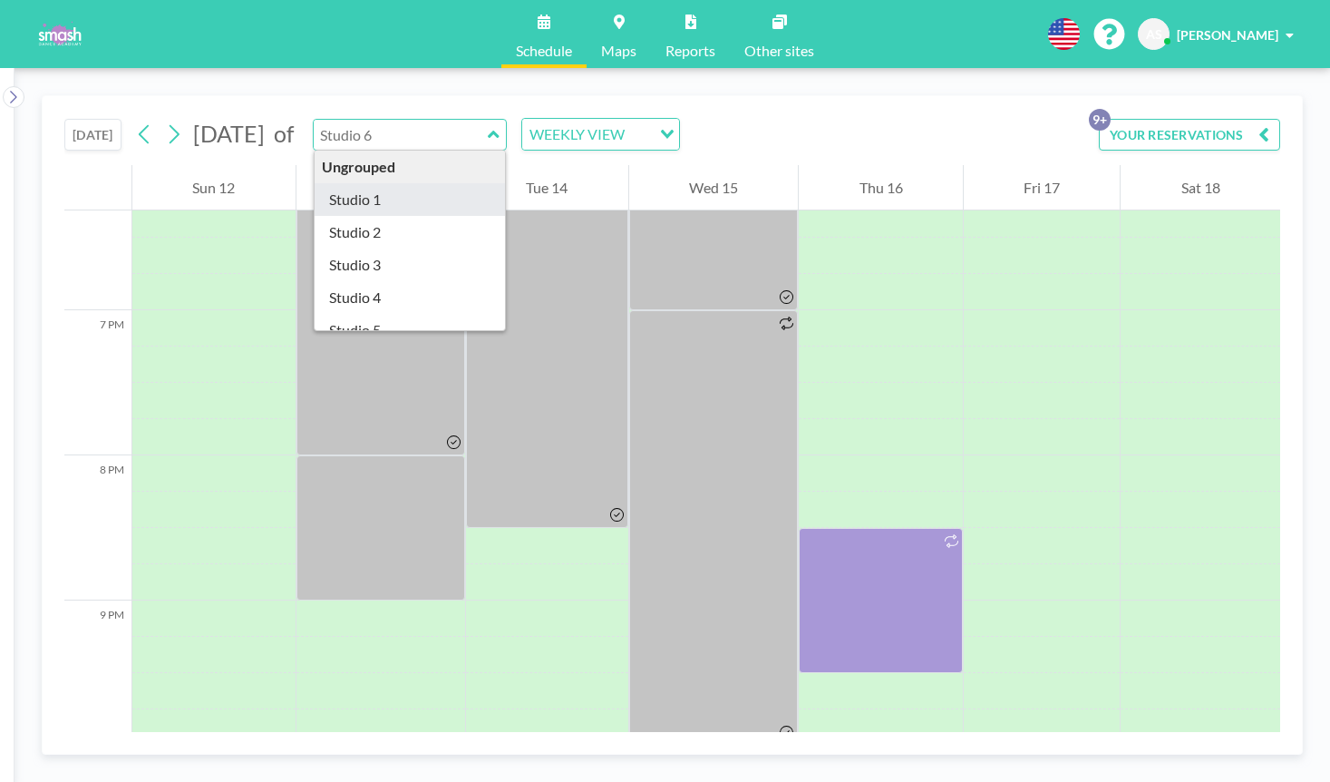
type input "Studio 1"
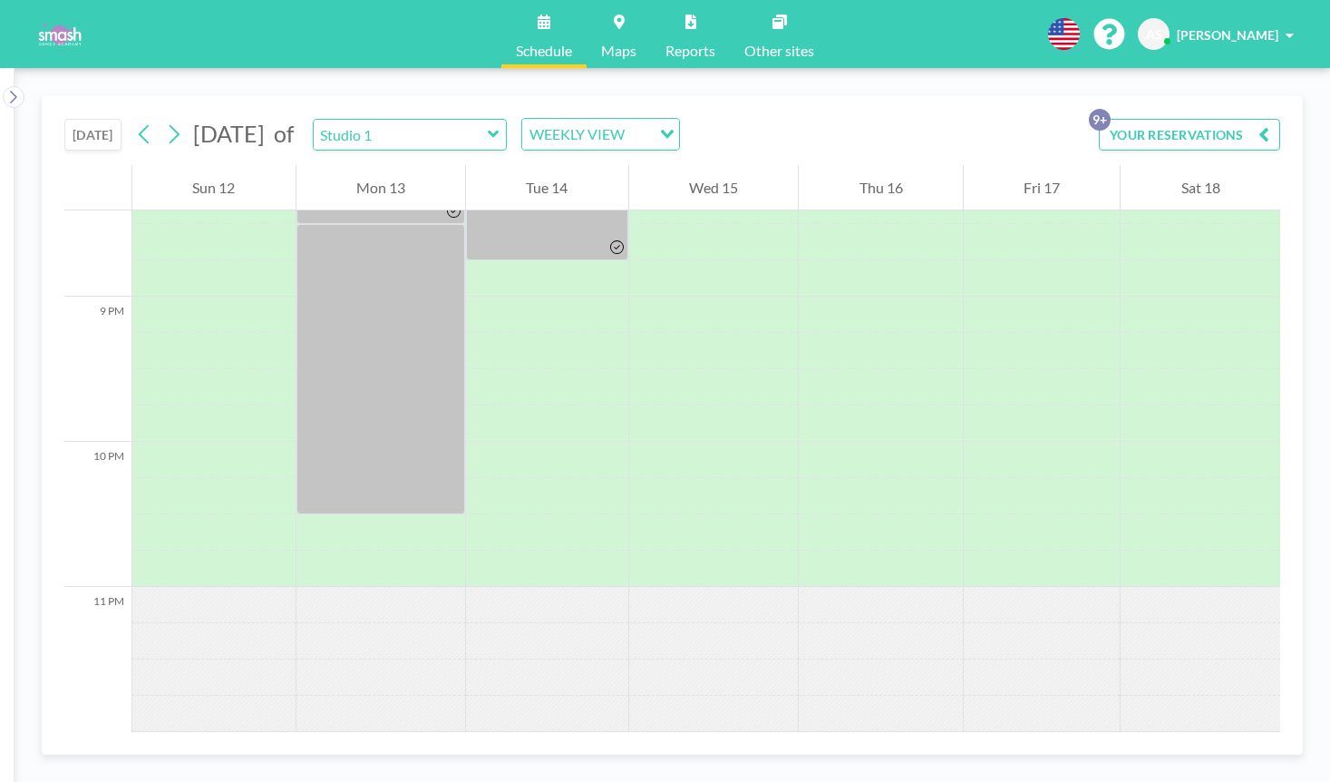
scroll to position [2945, 0]
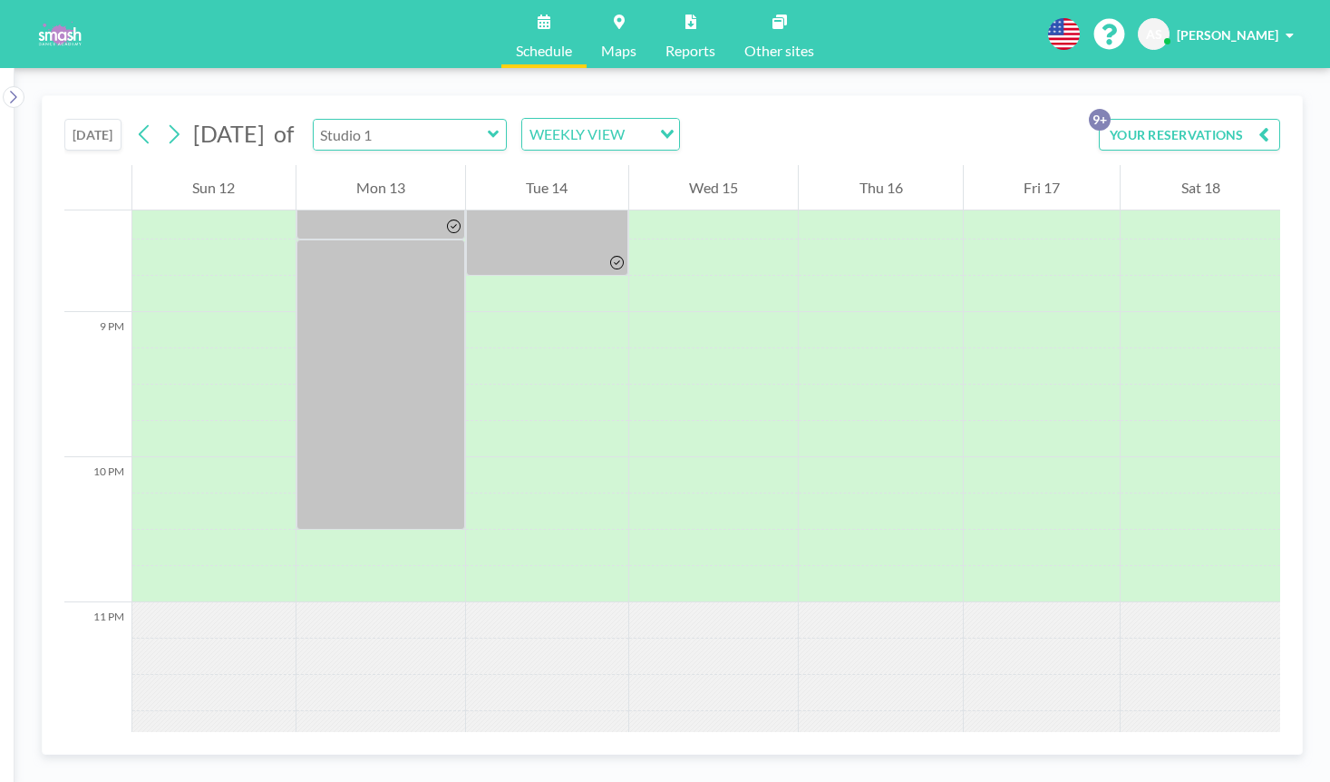
click at [467, 140] on input "text" at bounding box center [401, 135] width 174 height 30
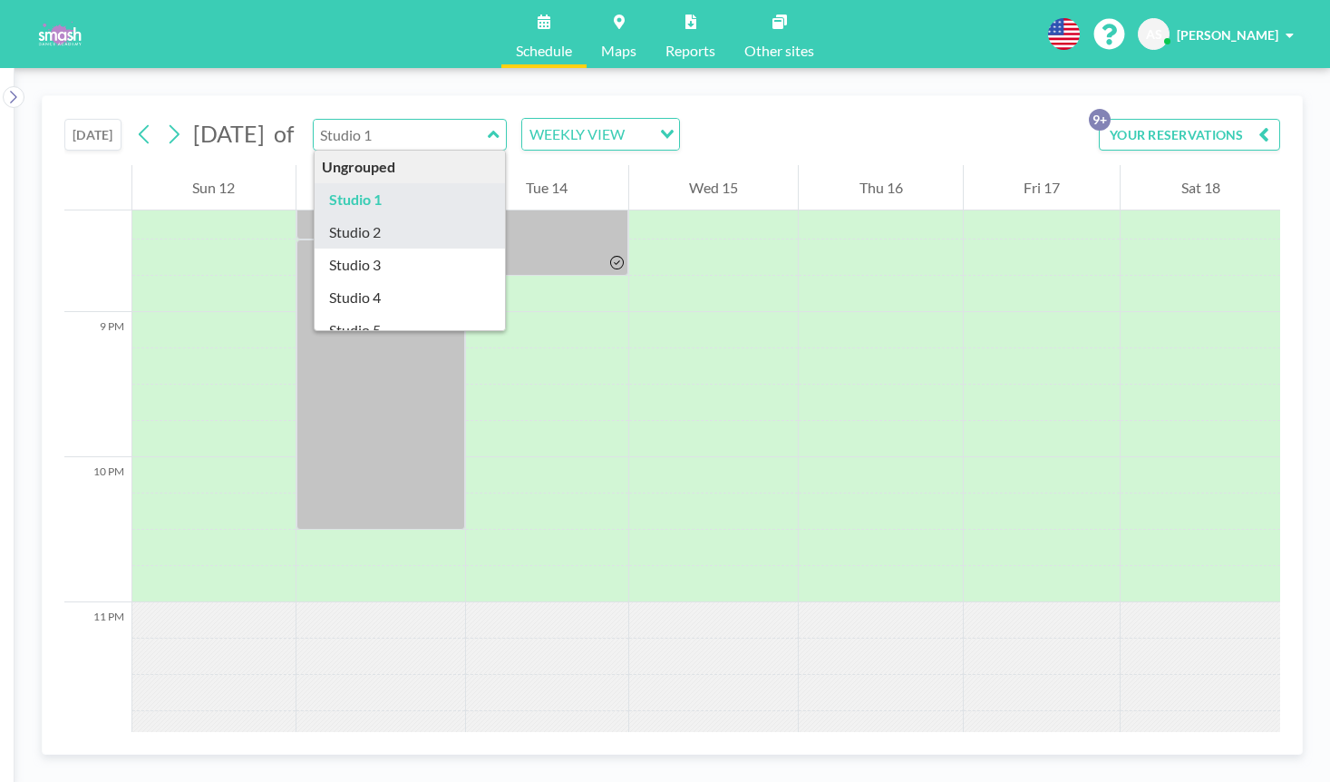
type input "Studio 2"
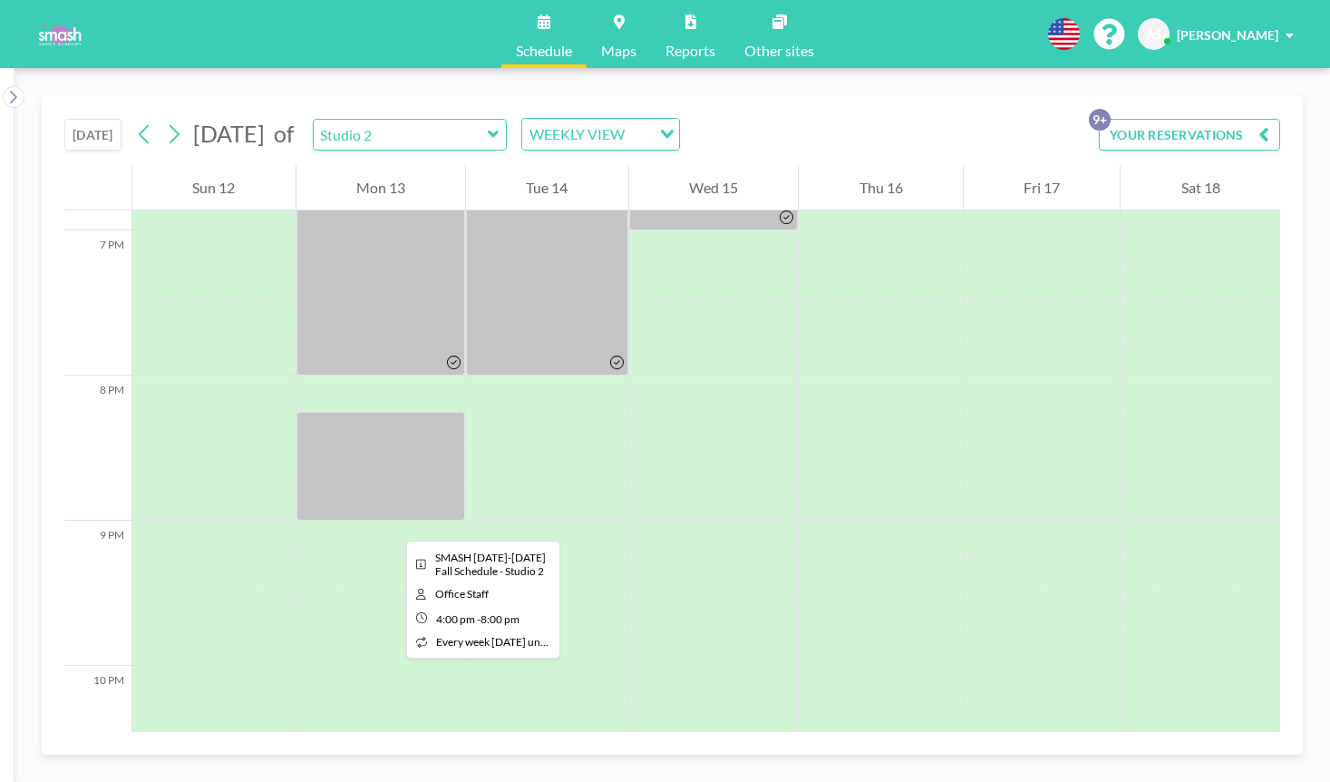
scroll to position [2744, 0]
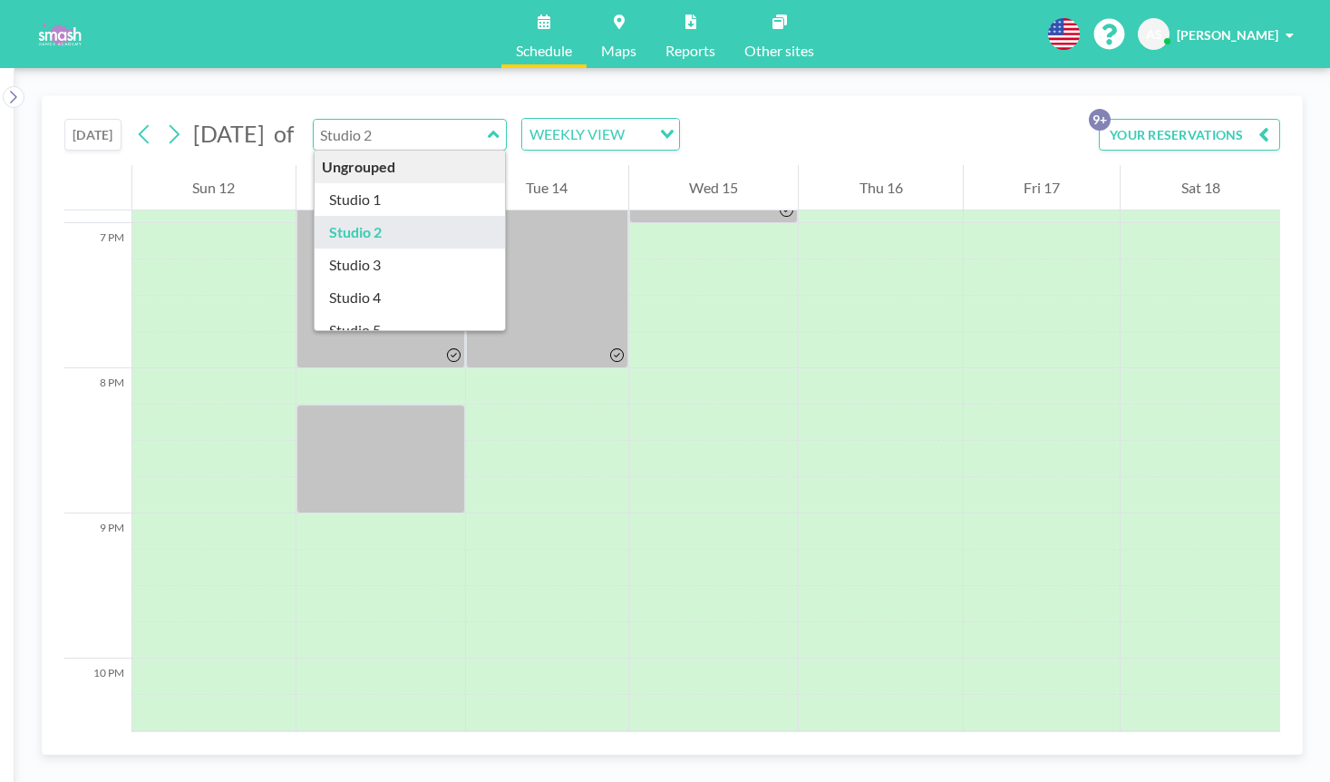
click at [457, 145] on input "text" at bounding box center [401, 135] width 174 height 30
type input "Studio 3"
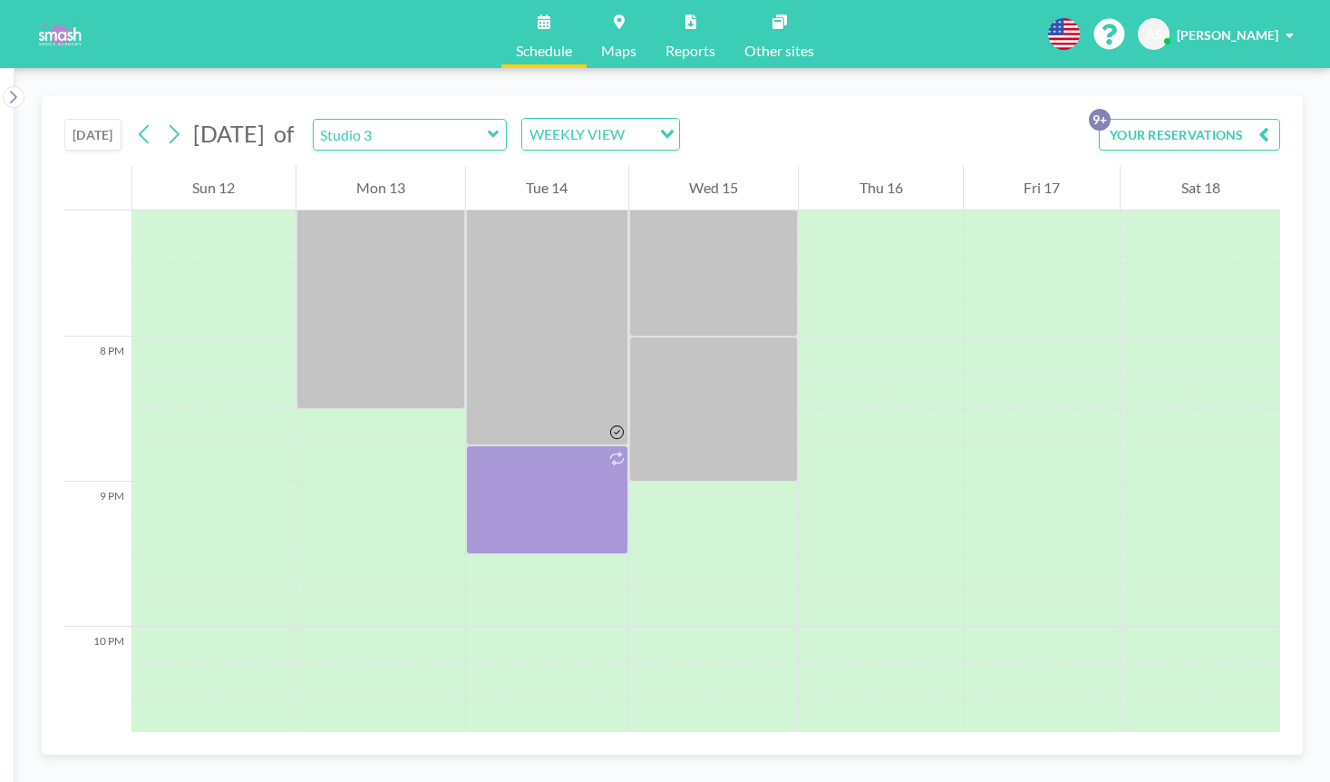
scroll to position [2758, 0]
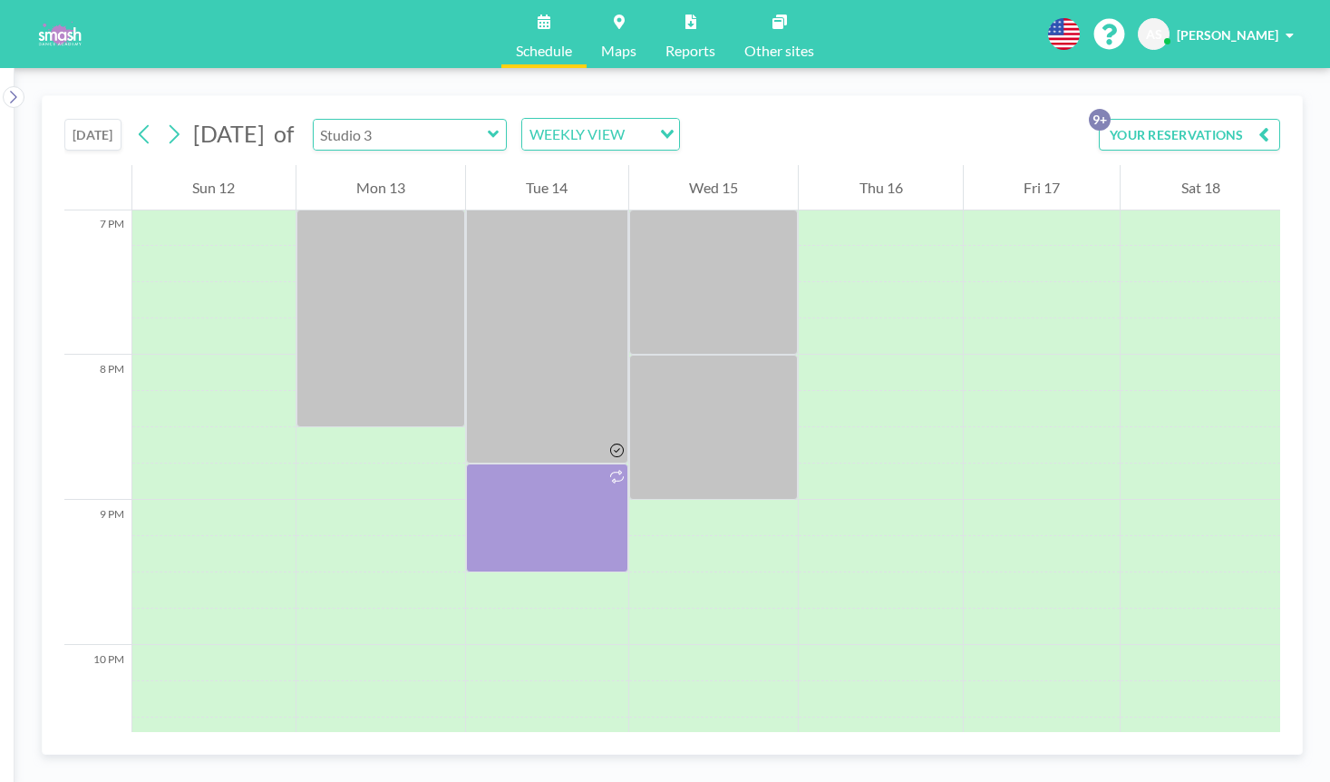
click at [460, 132] on input "text" at bounding box center [401, 135] width 174 height 30
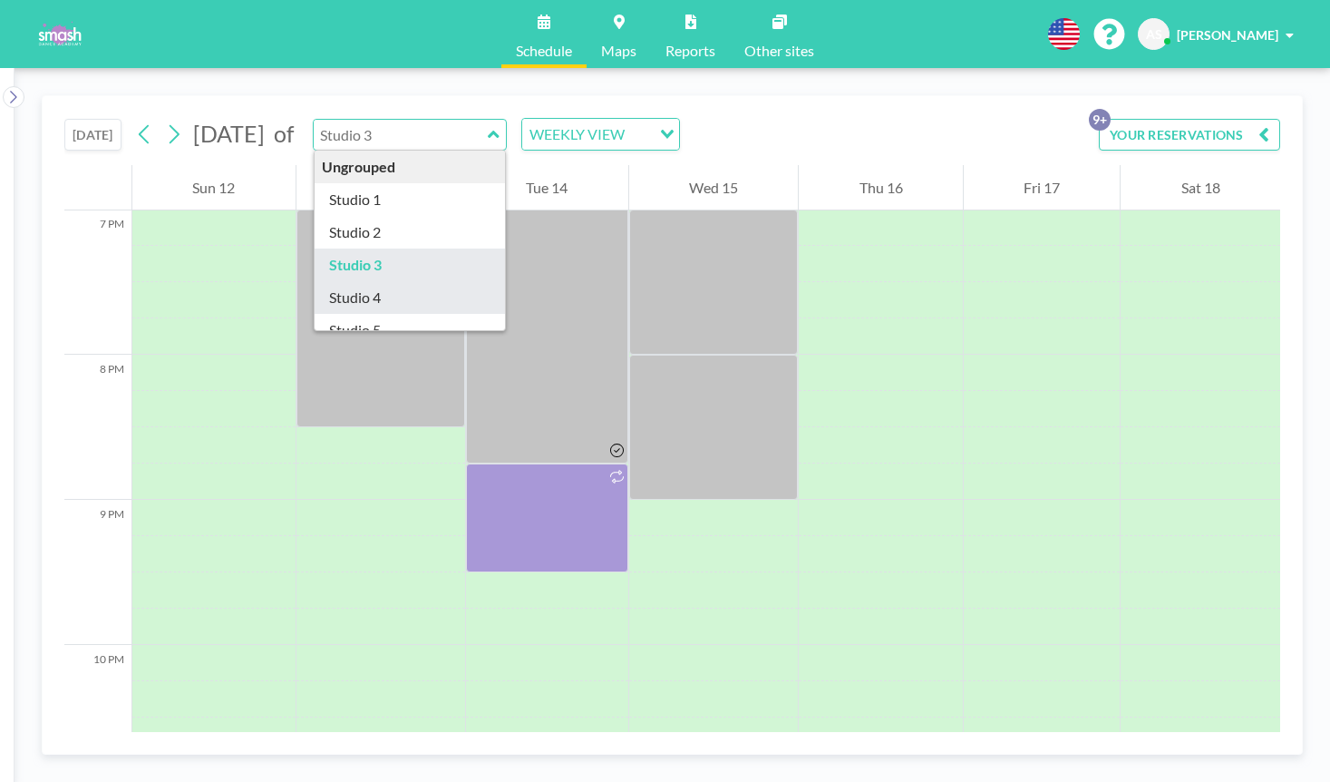
type input "Studio 4"
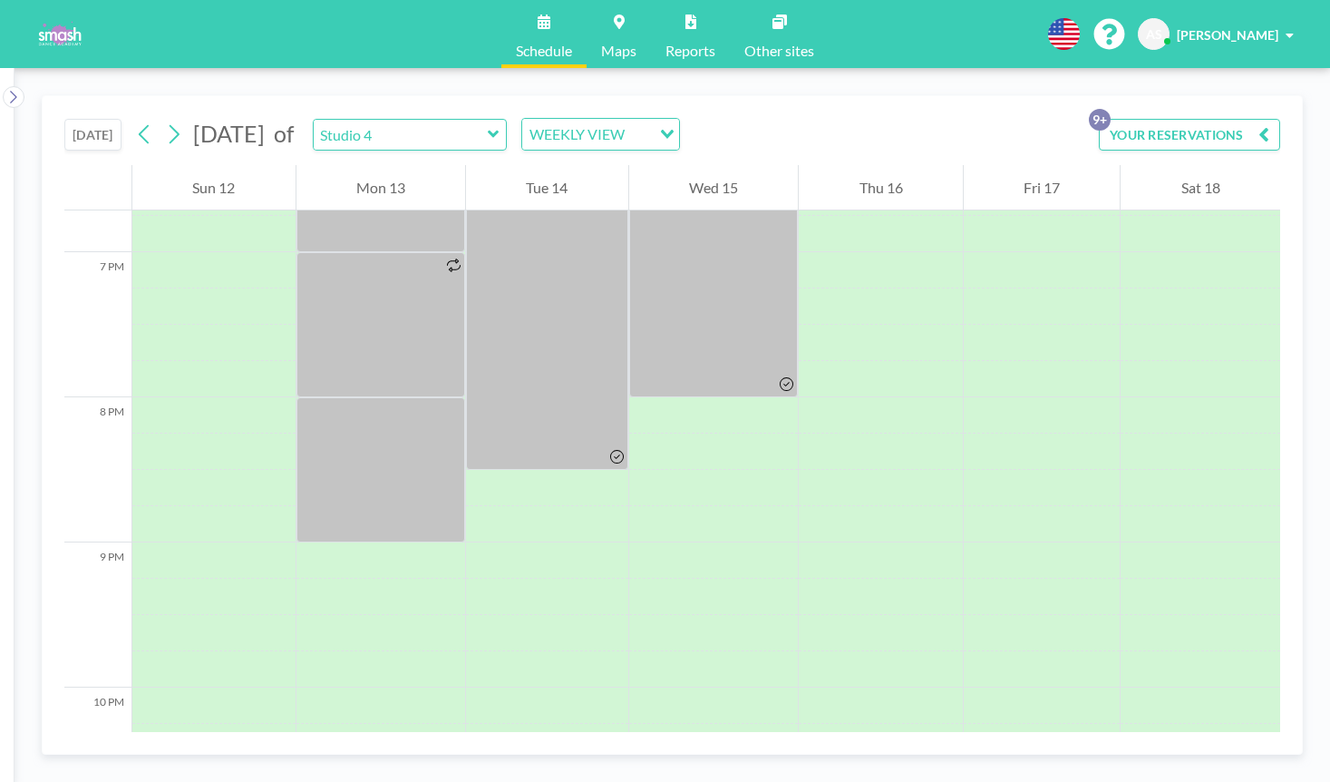
scroll to position [2702, 0]
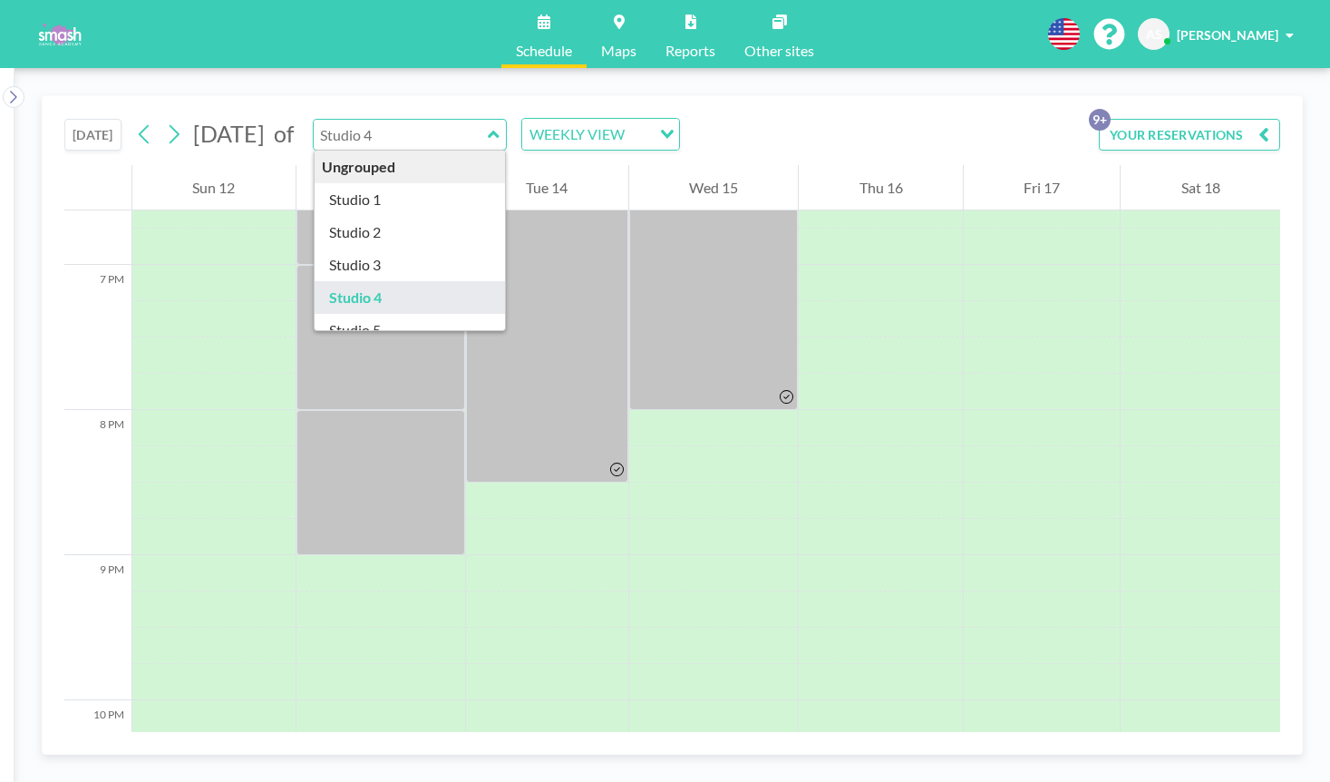
click at [482, 145] on input "text" at bounding box center [401, 135] width 174 height 30
type input "Studio 5"
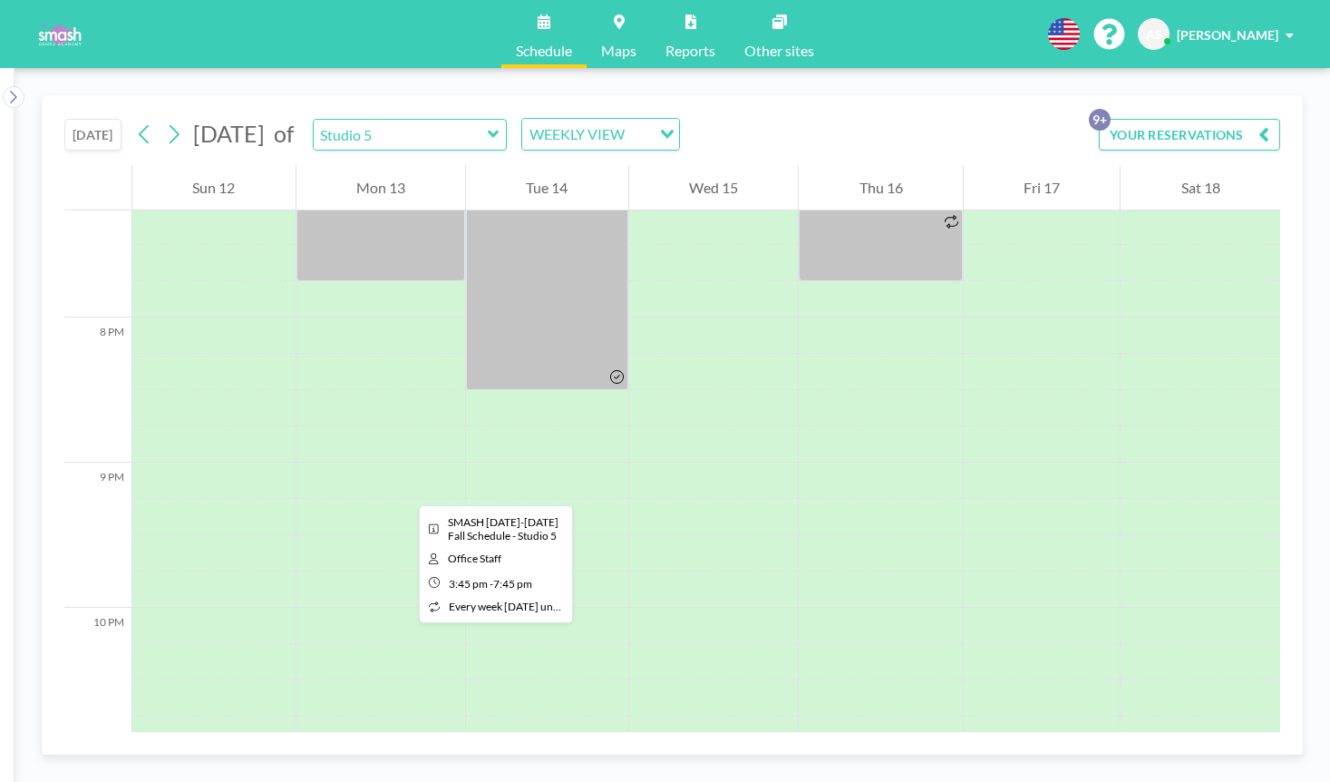
scroll to position [2801, 0]
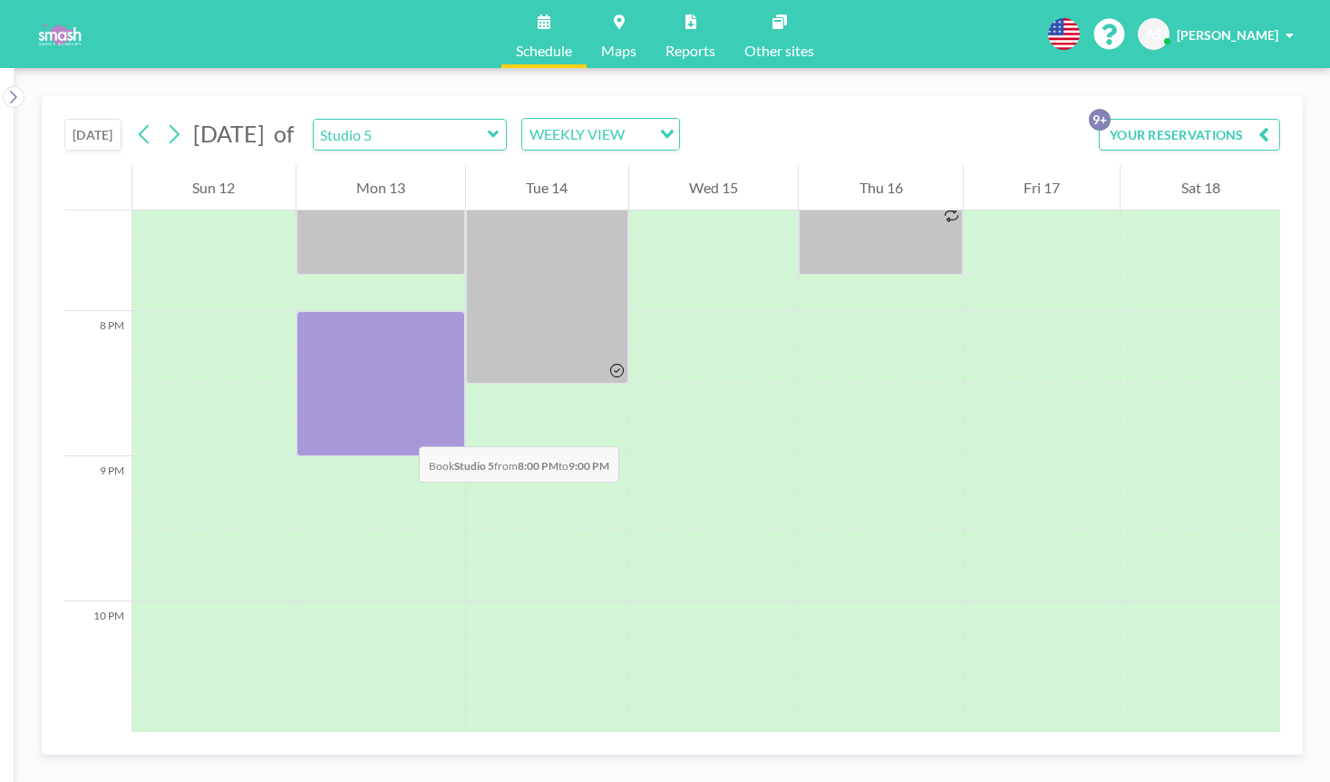
drag, startPoint x: 404, startPoint y: 323, endPoint x: 401, endPoint y: 428, distance: 105.2
click at [401, 428] on div at bounding box center [382, 383] width 170 height 145
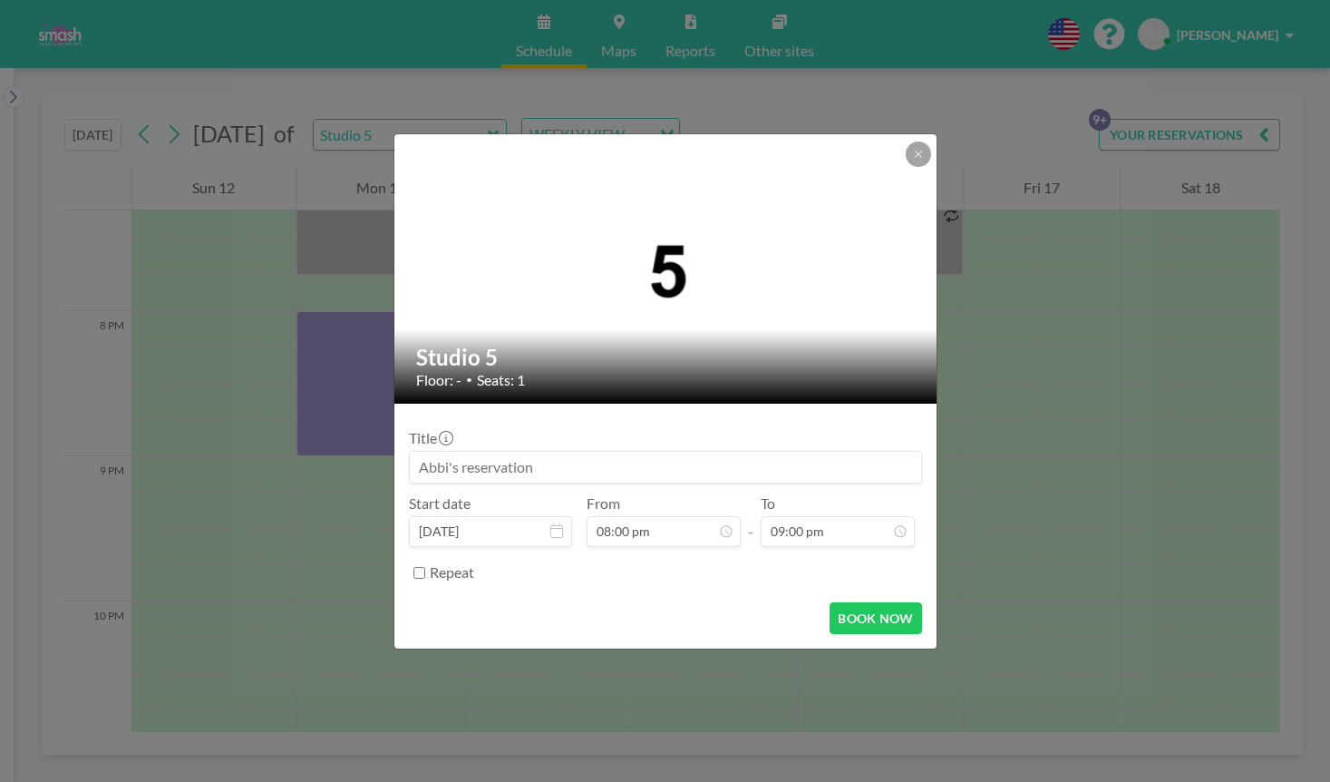
click at [463, 473] on input at bounding box center [665, 467] width 511 height 31
type input "Abbi private with [PERSON_NAME]"
click at [847, 618] on button "BOOK NOW" at bounding box center [876, 618] width 92 height 32
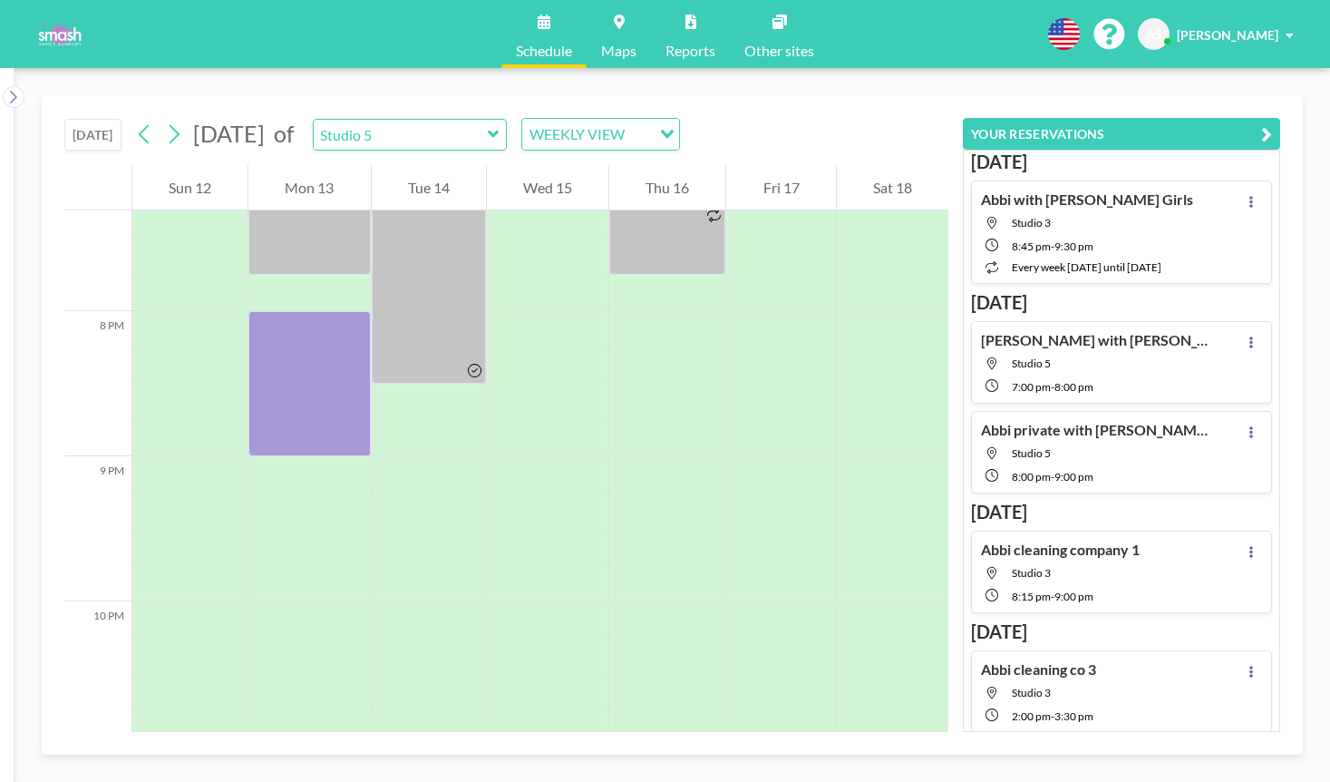
click at [1268, 132] on icon "button" at bounding box center [1266, 134] width 11 height 22
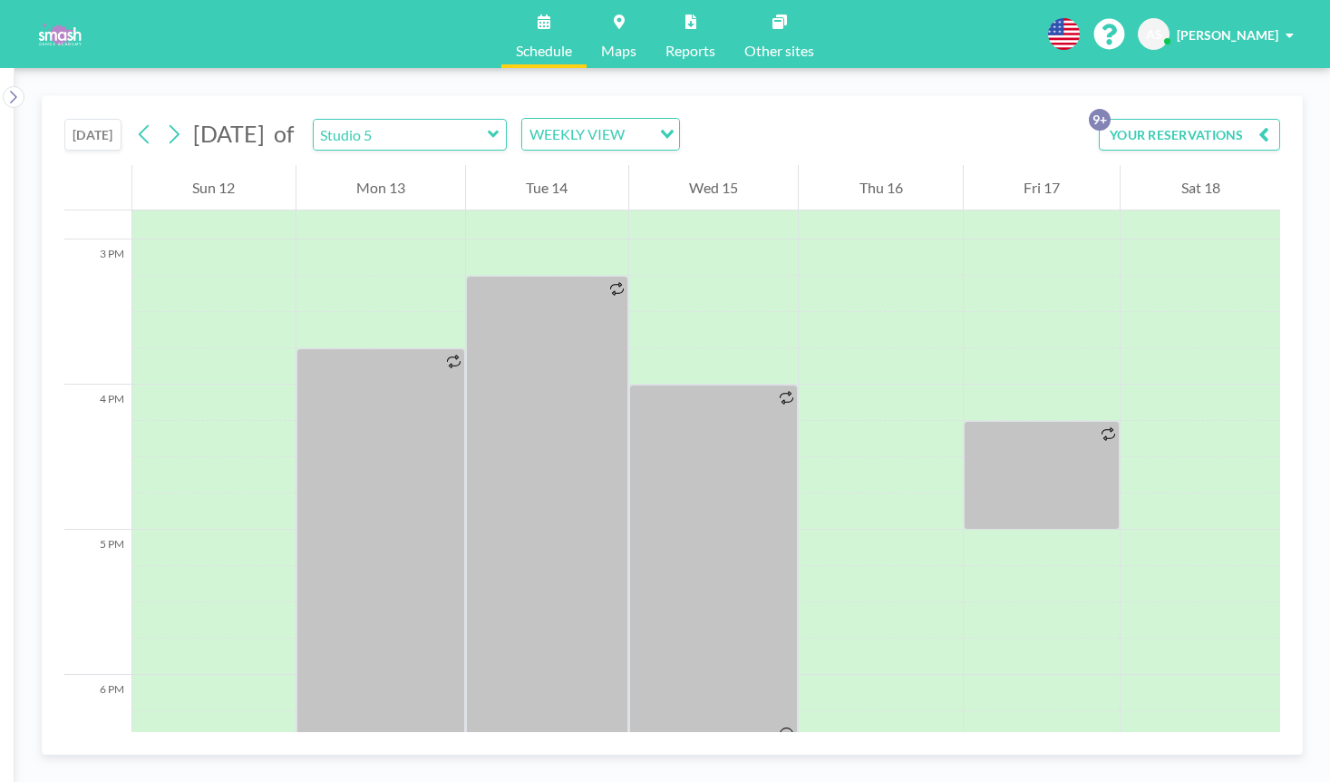
scroll to position [1960, 0]
